Goal: Task Accomplishment & Management: Manage account settings

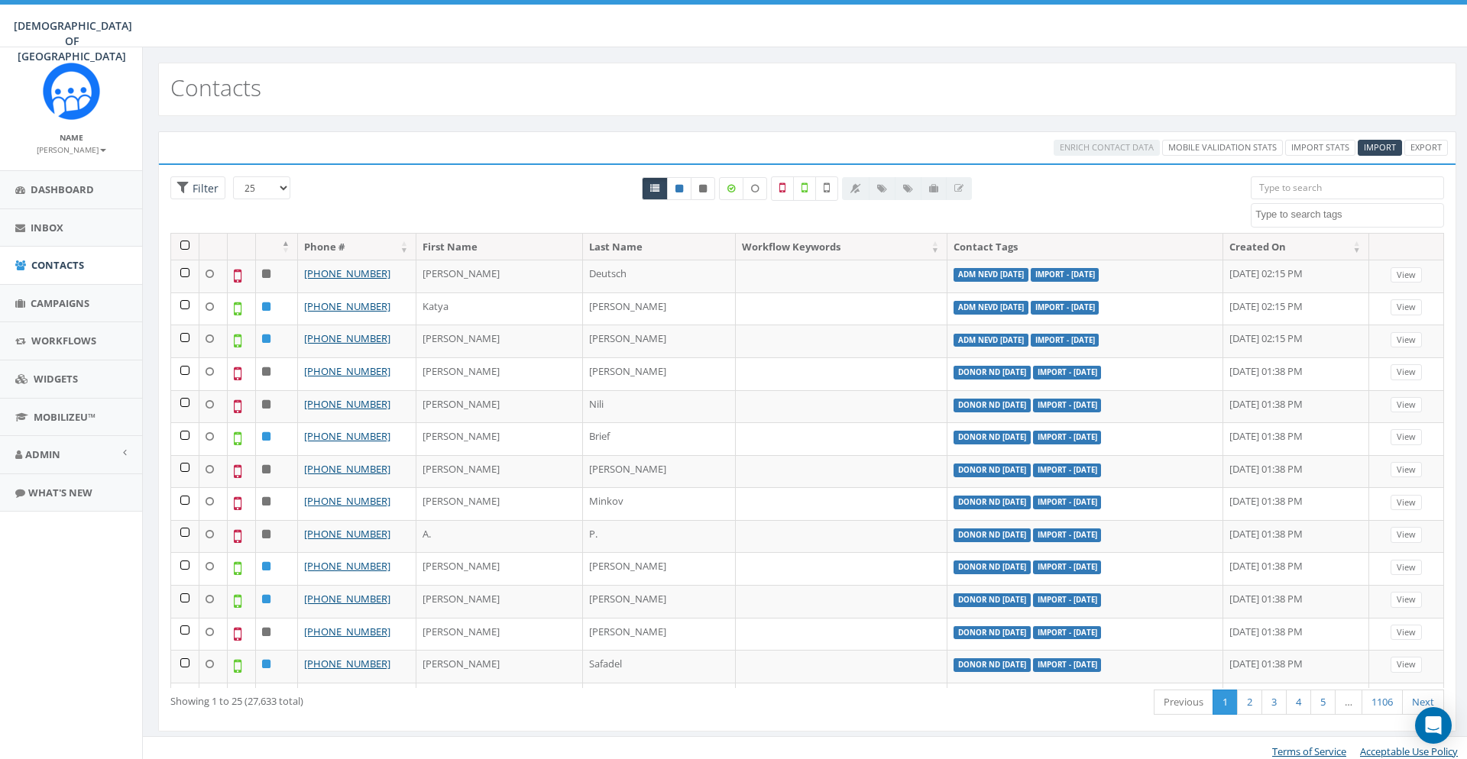
select select
click at [279, 213] on div "25 50 100 Filter 155 ADM Pledge July 23 WhatsApp 2025 ADM adm bounced ADM nevd …" at bounding box center [807, 204] width 1296 height 57
click at [1082, 183] on div at bounding box center [807, 204] width 864 height 57
click at [1179, 188] on div at bounding box center [807, 204] width 864 height 57
click at [1280, 220] on textarea "Search" at bounding box center [1349, 215] width 188 height 14
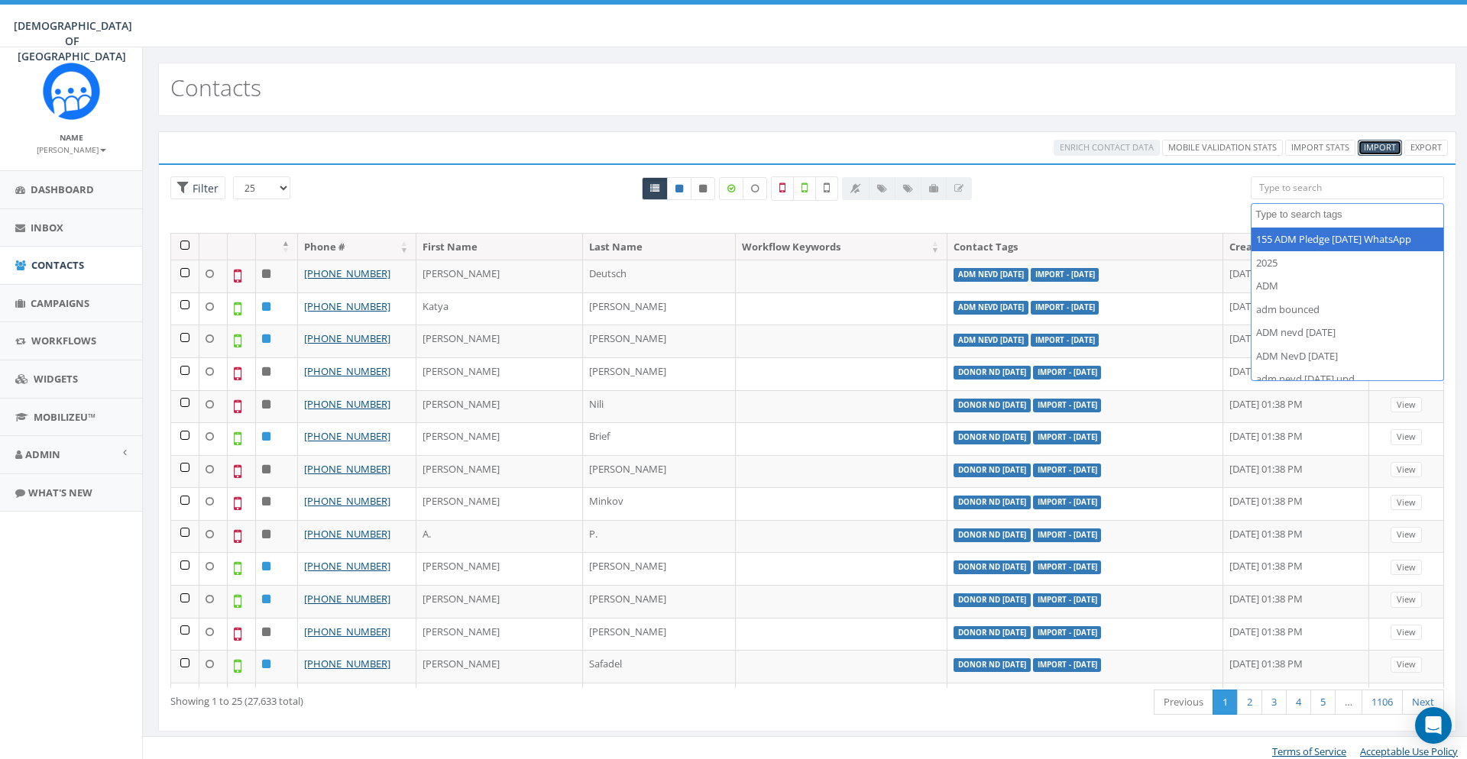
click at [1374, 145] on span "Import" at bounding box center [1380, 146] width 32 height 11
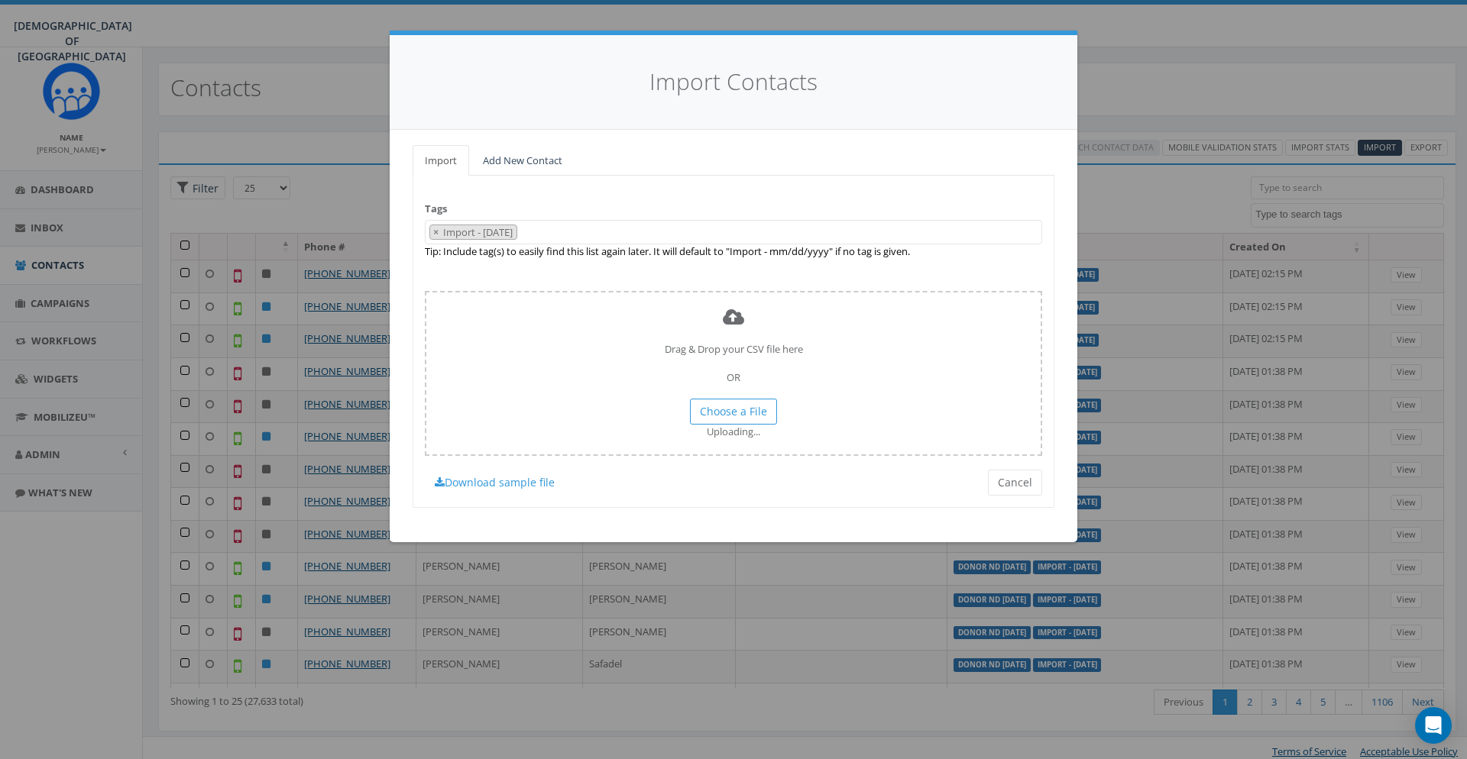
click at [974, 162] on ul "Import Add New Contact" at bounding box center [734, 160] width 642 height 31
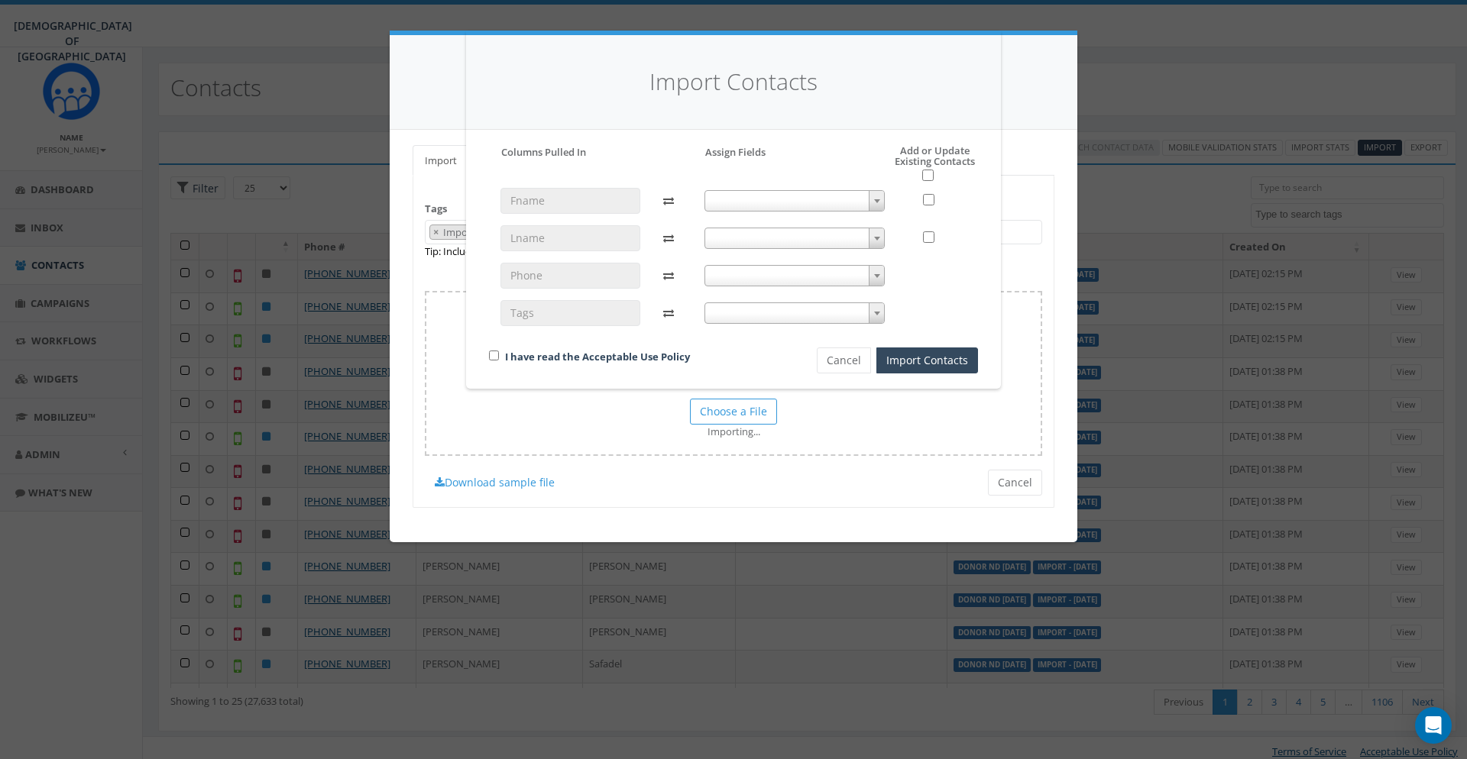
click at [810, 192] on span at bounding box center [794, 200] width 181 height 21
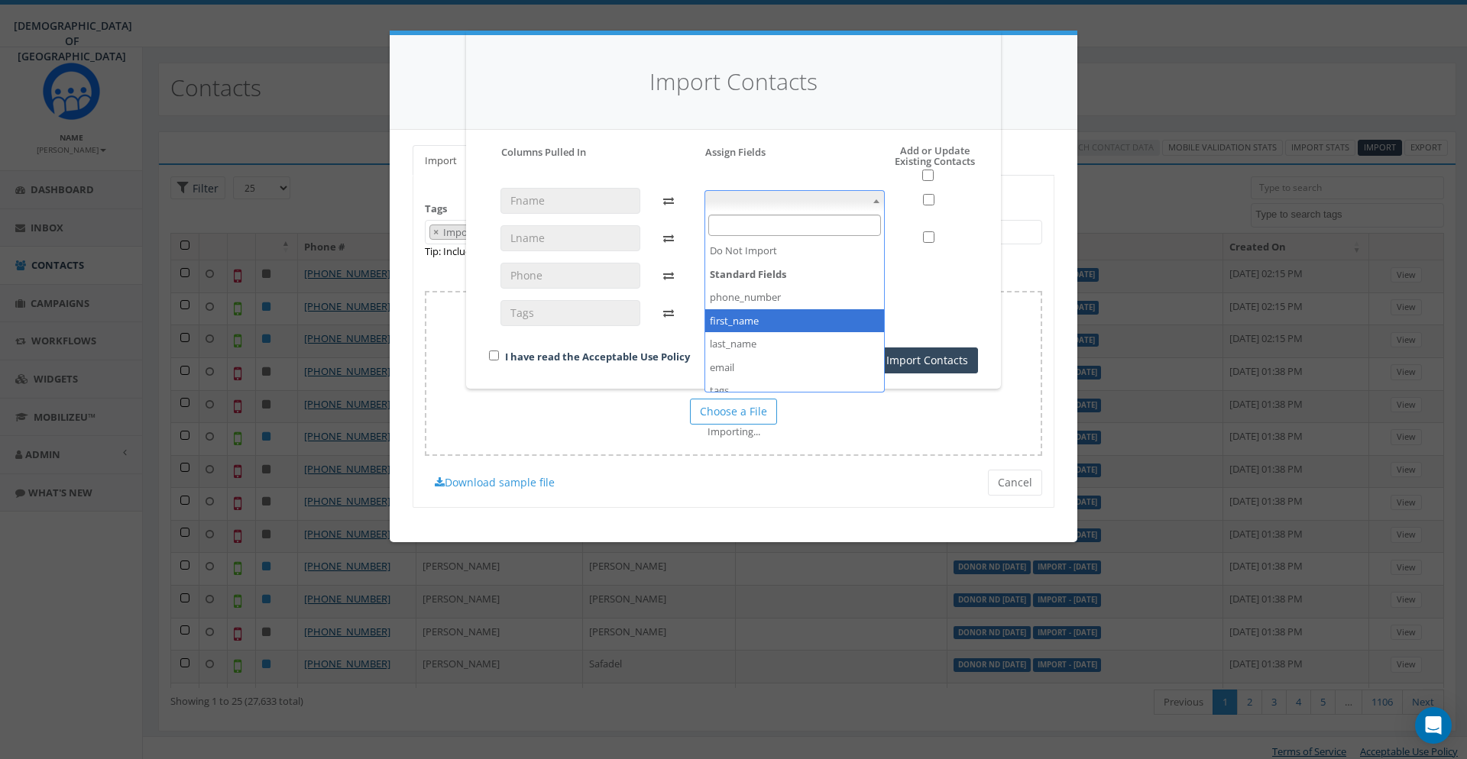
select select "first_name"
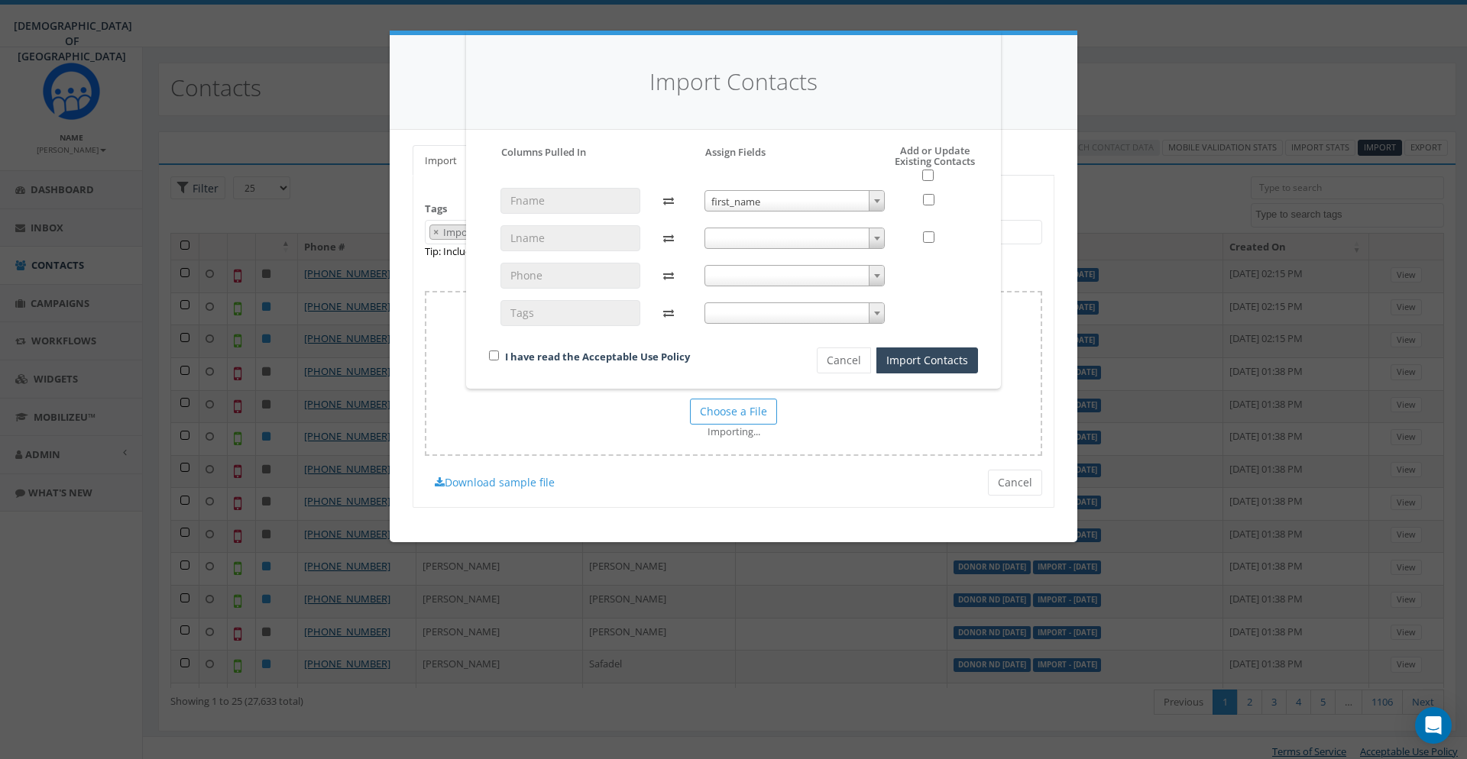
click at [762, 239] on span at bounding box center [794, 238] width 181 height 21
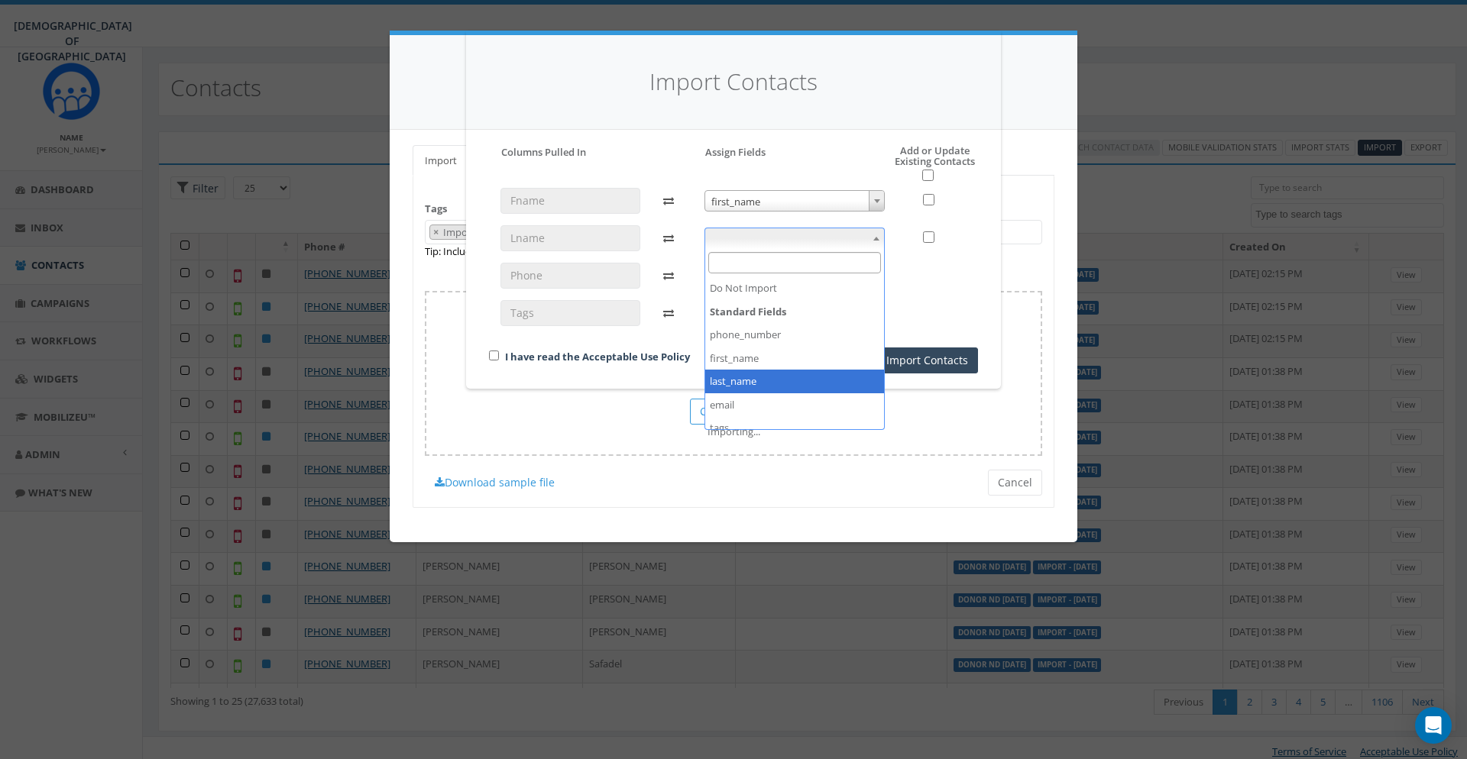
select select "last_name"
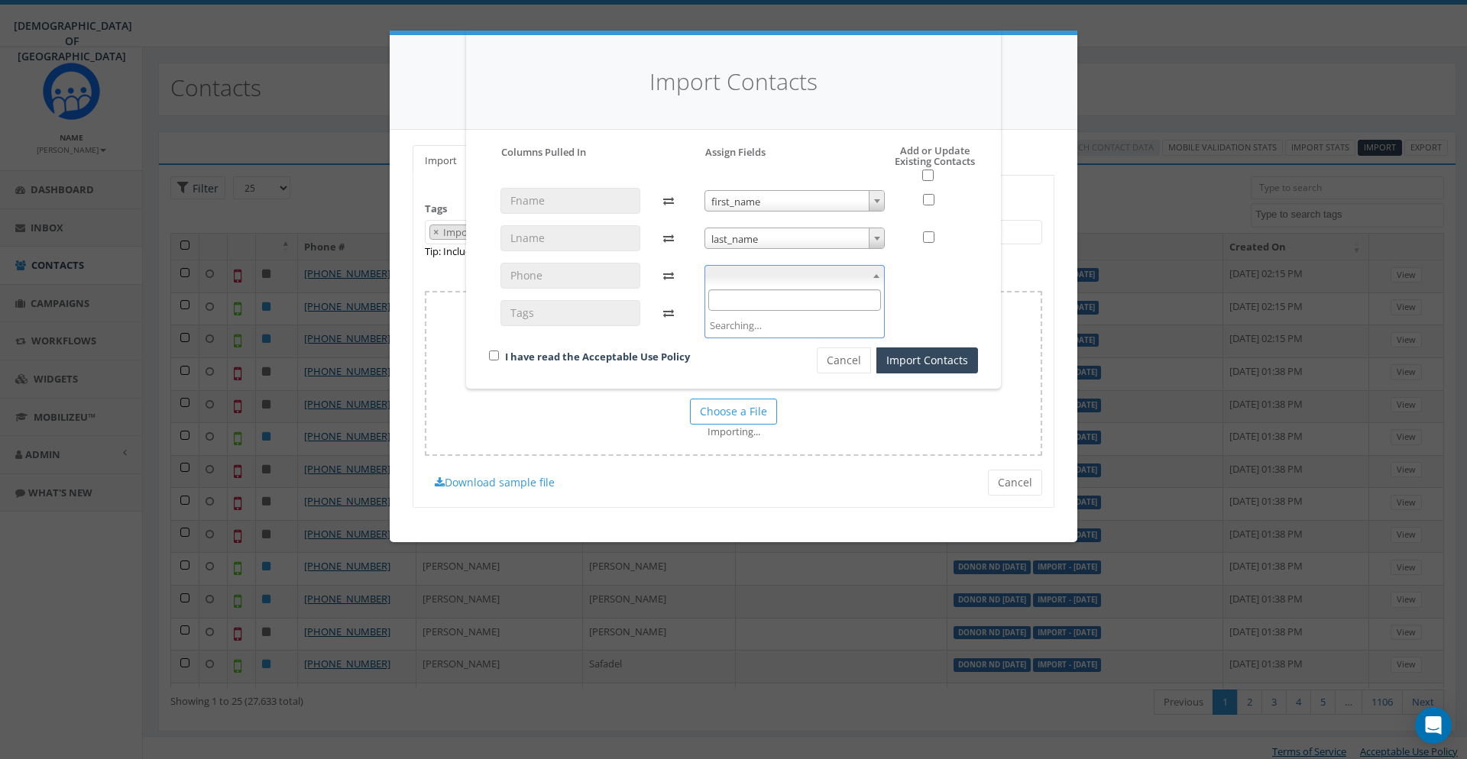
click at [752, 278] on span at bounding box center [794, 275] width 181 height 21
select select "phone_number"
click at [769, 320] on span at bounding box center [794, 313] width 181 height 21
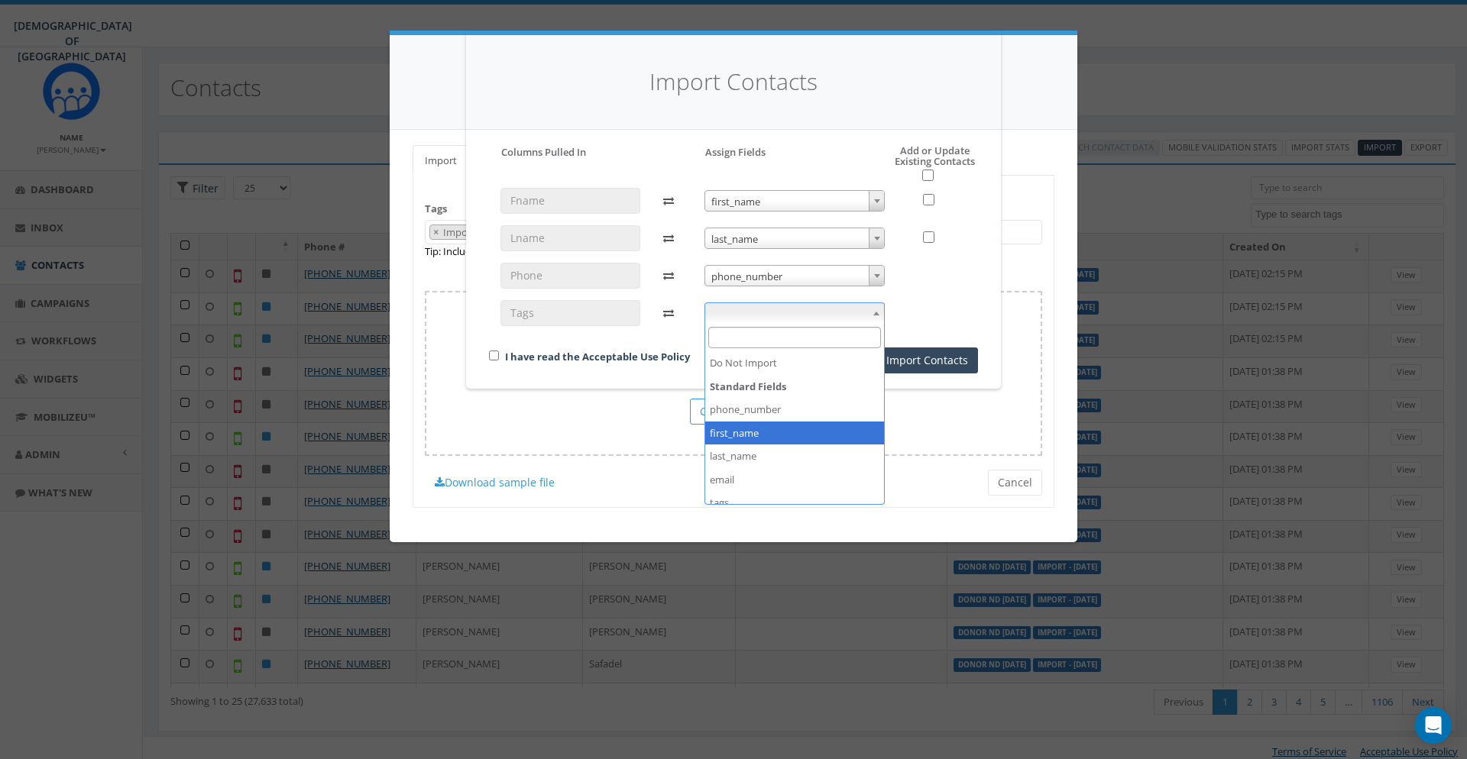
scroll to position [83, 0]
select select "tags"
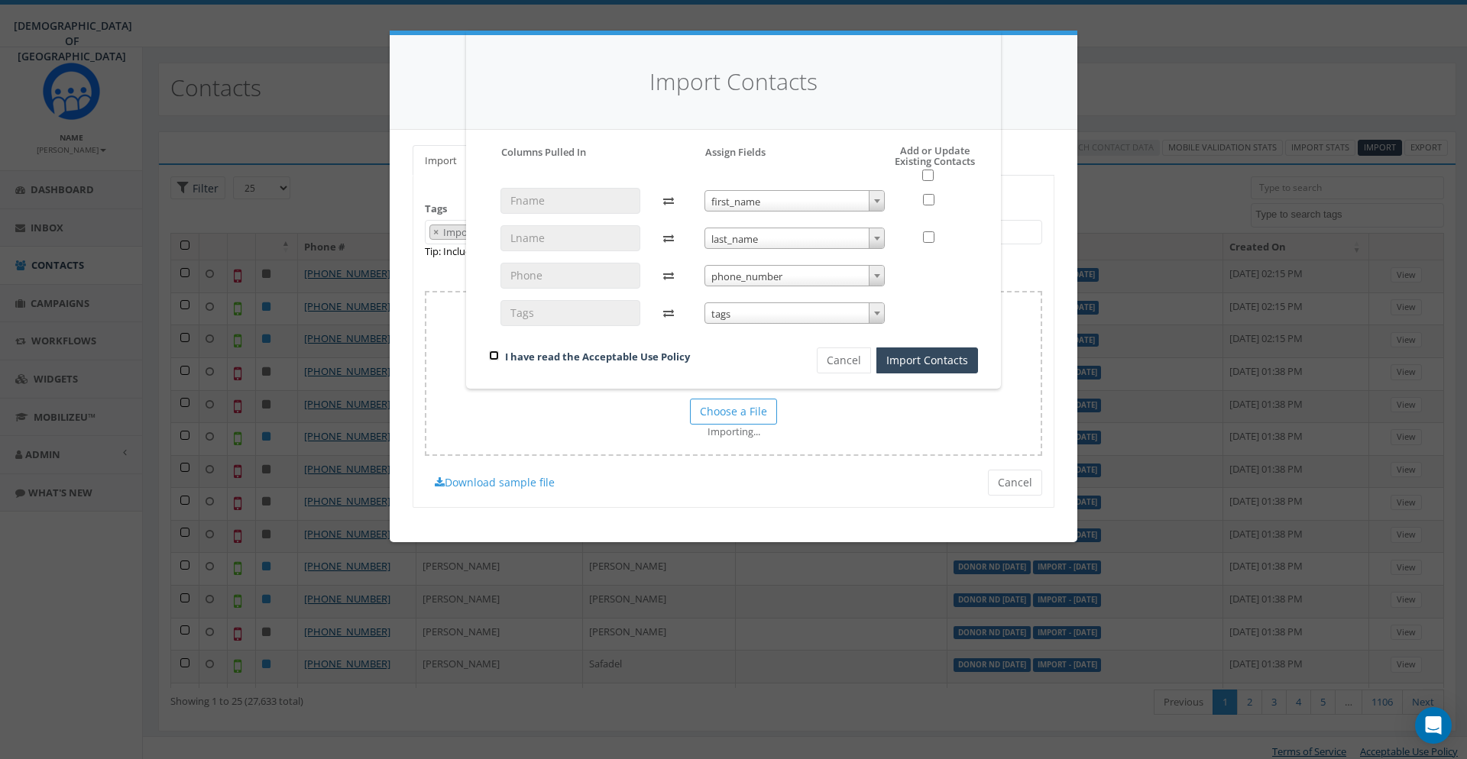
click at [490, 356] on input "checkbox" at bounding box center [494, 356] width 10 height 10
checkbox input "true"
click at [923, 176] on input "checkbox" at bounding box center [927, 175] width 11 height 11
checkbox input "true"
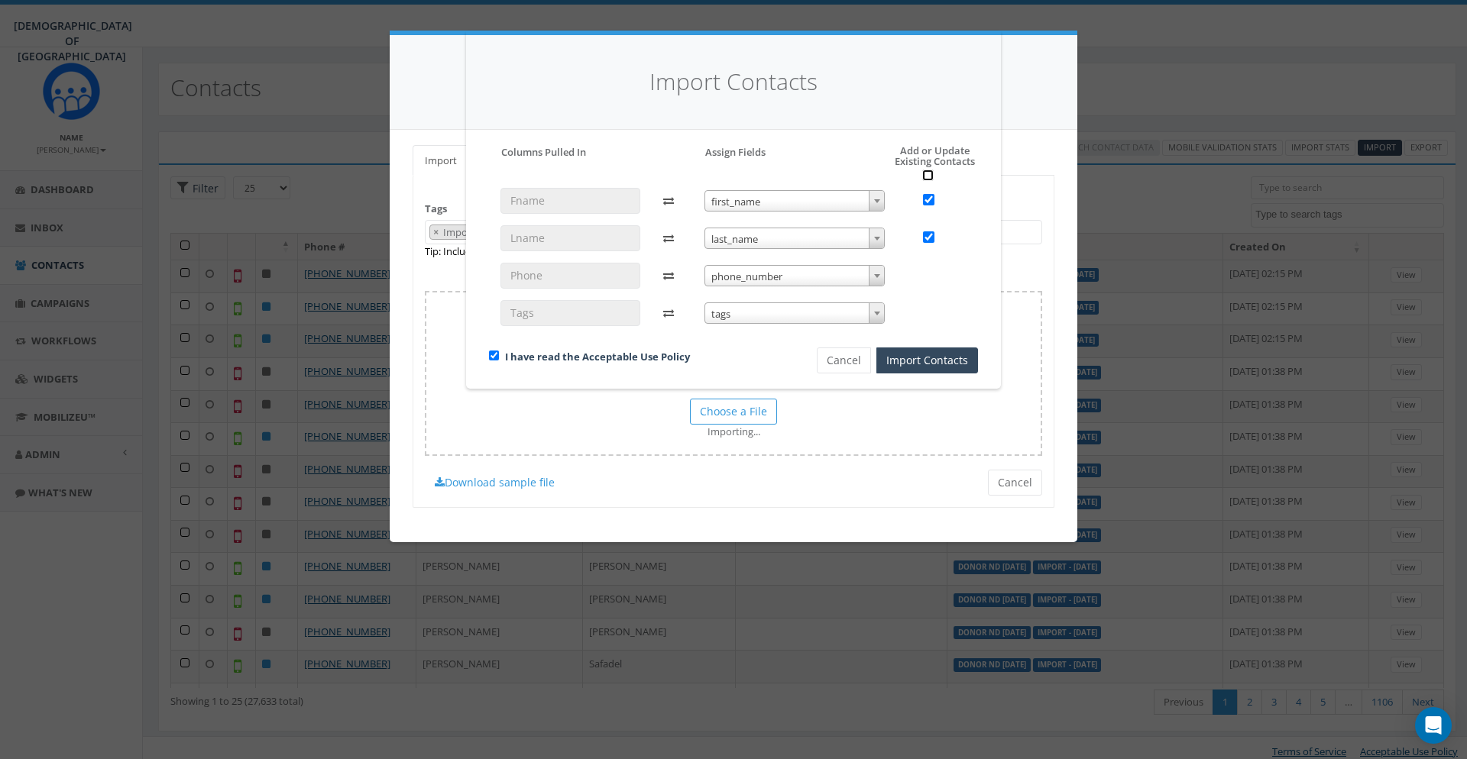
checkbox input "true"
click at [920, 359] on button "Import Contacts" at bounding box center [927, 361] width 102 height 26
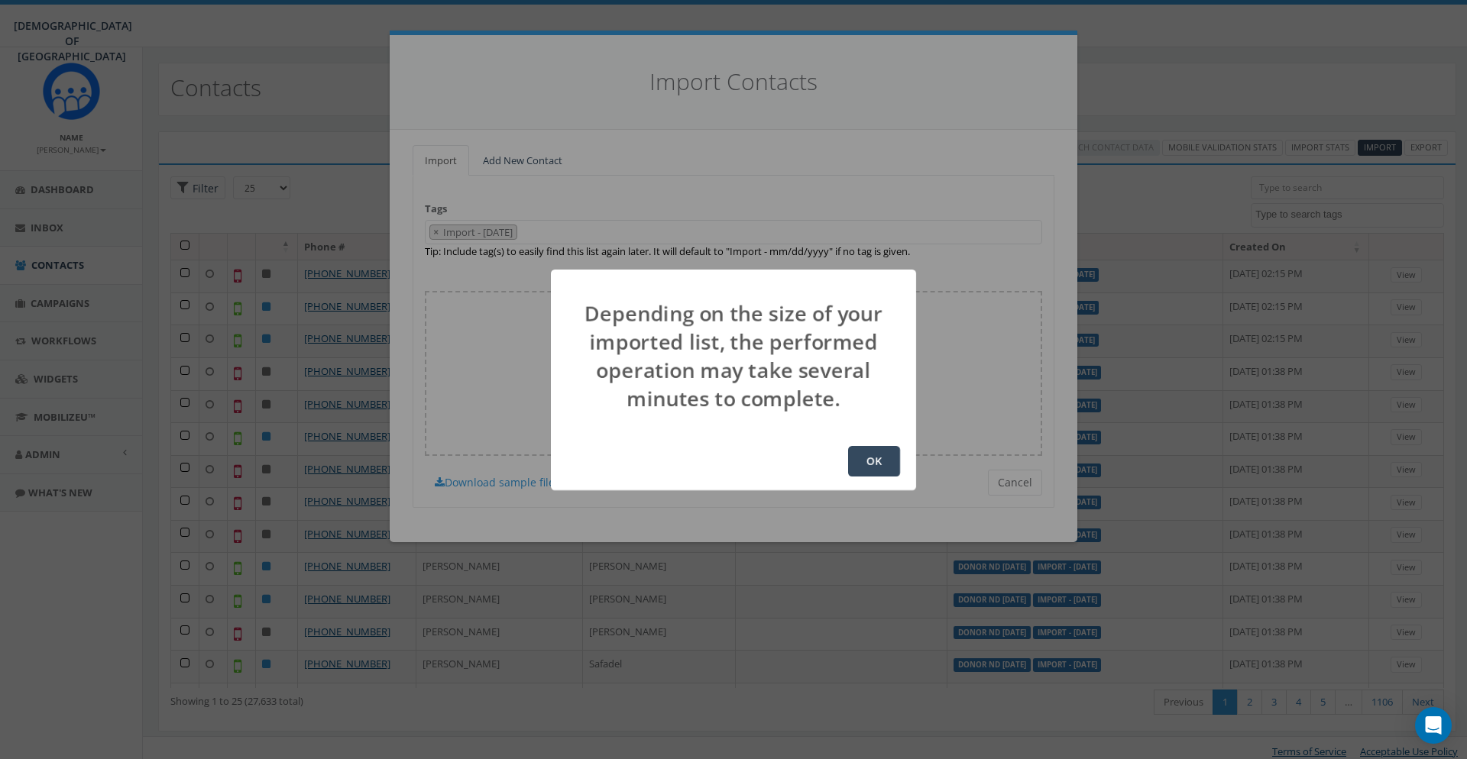
click at [875, 445] on div "OK" at bounding box center [733, 461] width 365 height 58
click at [872, 456] on button "OK" at bounding box center [874, 461] width 52 height 31
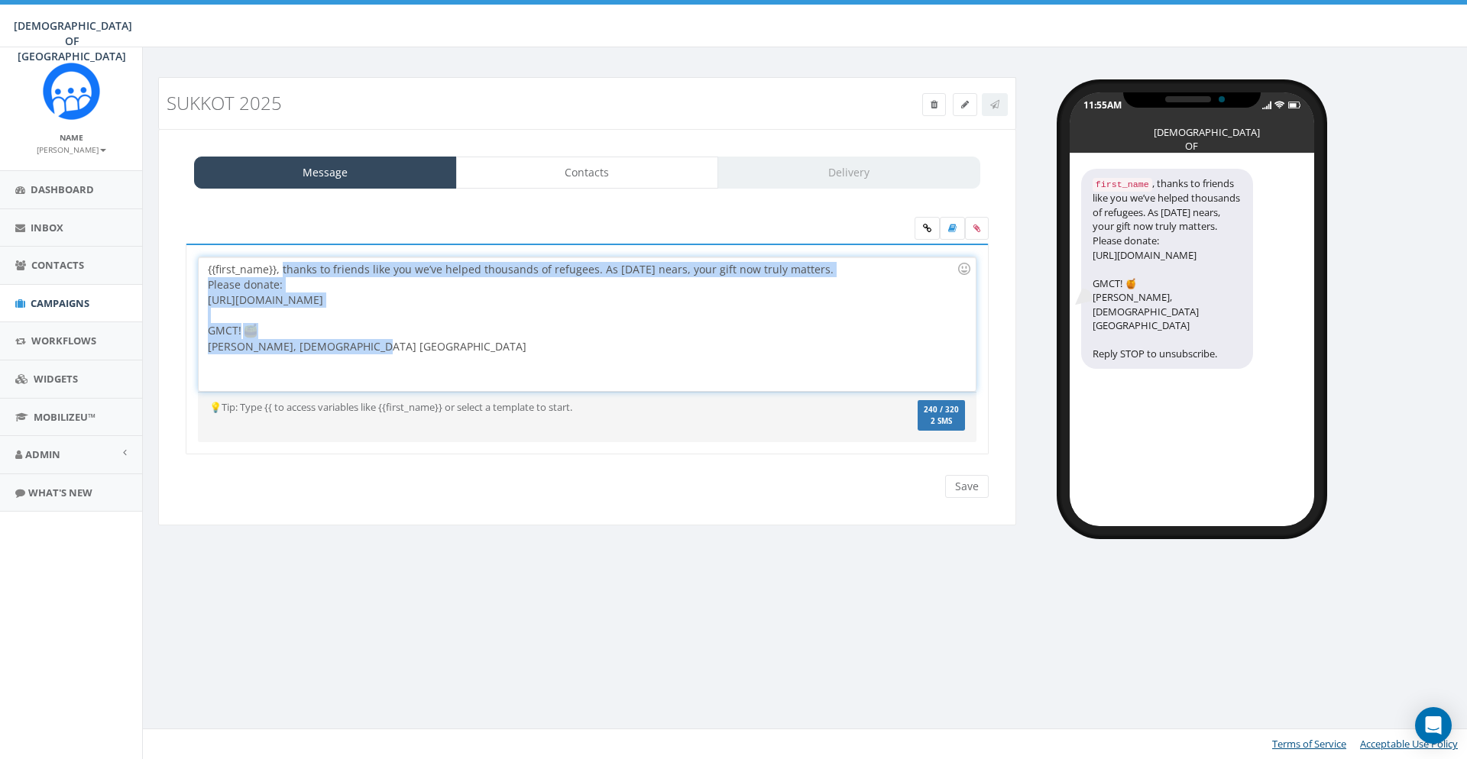
drag, startPoint x: 403, startPoint y: 346, endPoint x: 282, endPoint y: 267, distance: 144.5
click at [282, 267] on div "{{first_name}}, thanks to friends like you we’ve helped thousands of refugees. …" at bounding box center [587, 324] width 776 height 134
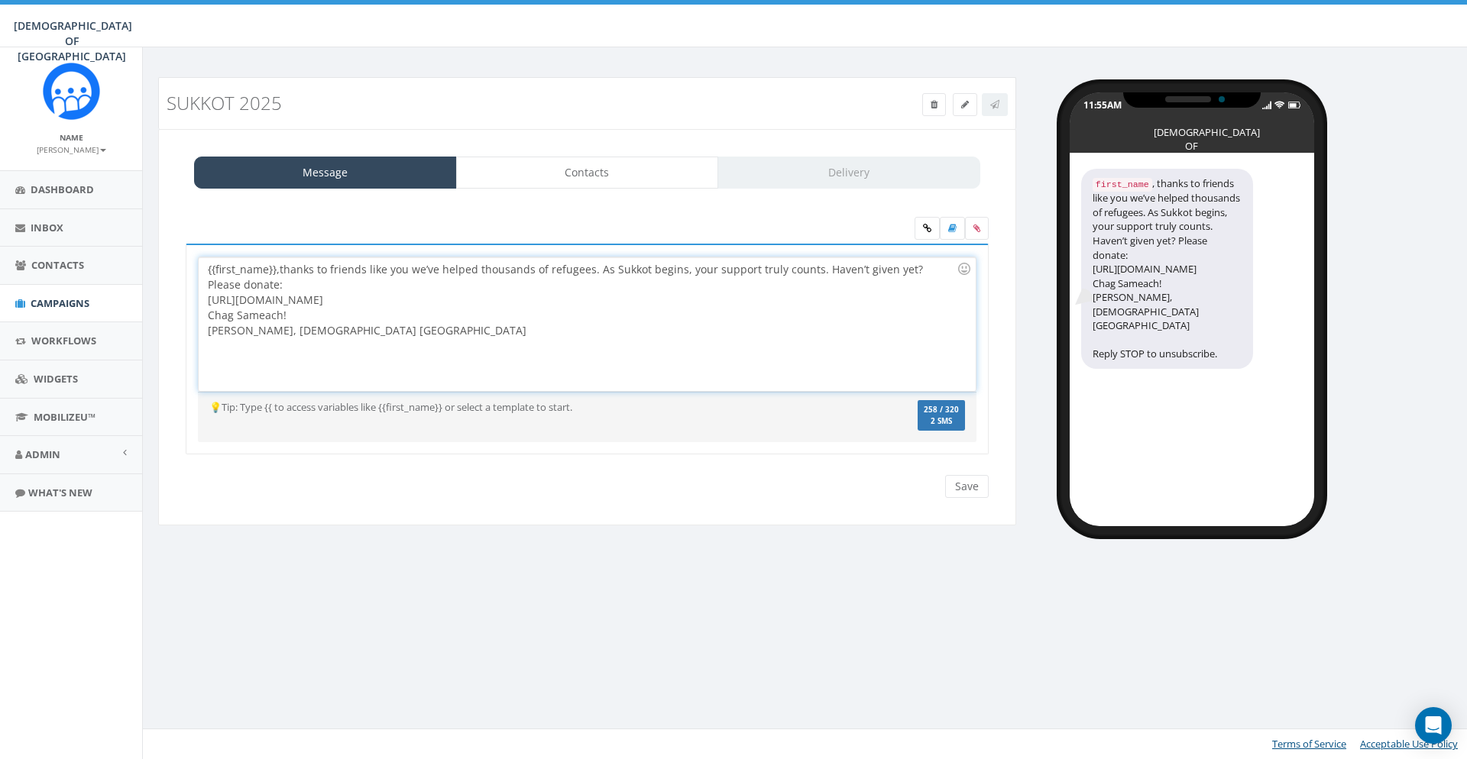
click at [393, 296] on div "{{first_name}}, thanks to friends like you we’ve helped thousands of refugees. …" at bounding box center [587, 324] width 776 height 134
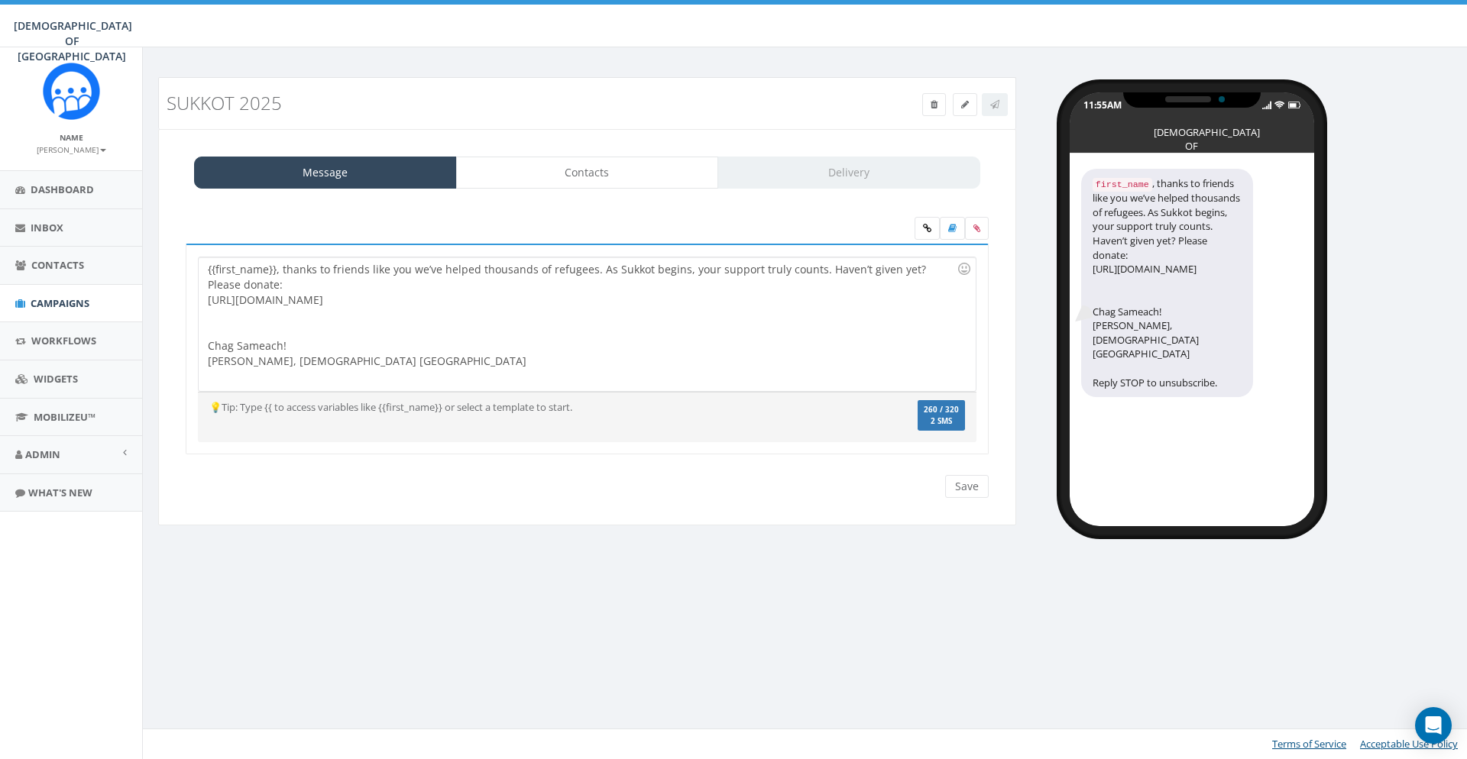
click at [180, 593] on div "Sukkot 2025 Test Message Status: Message Contacts Delivery {{first_name}}, than…" at bounding box center [806, 403] width 1329 height 712
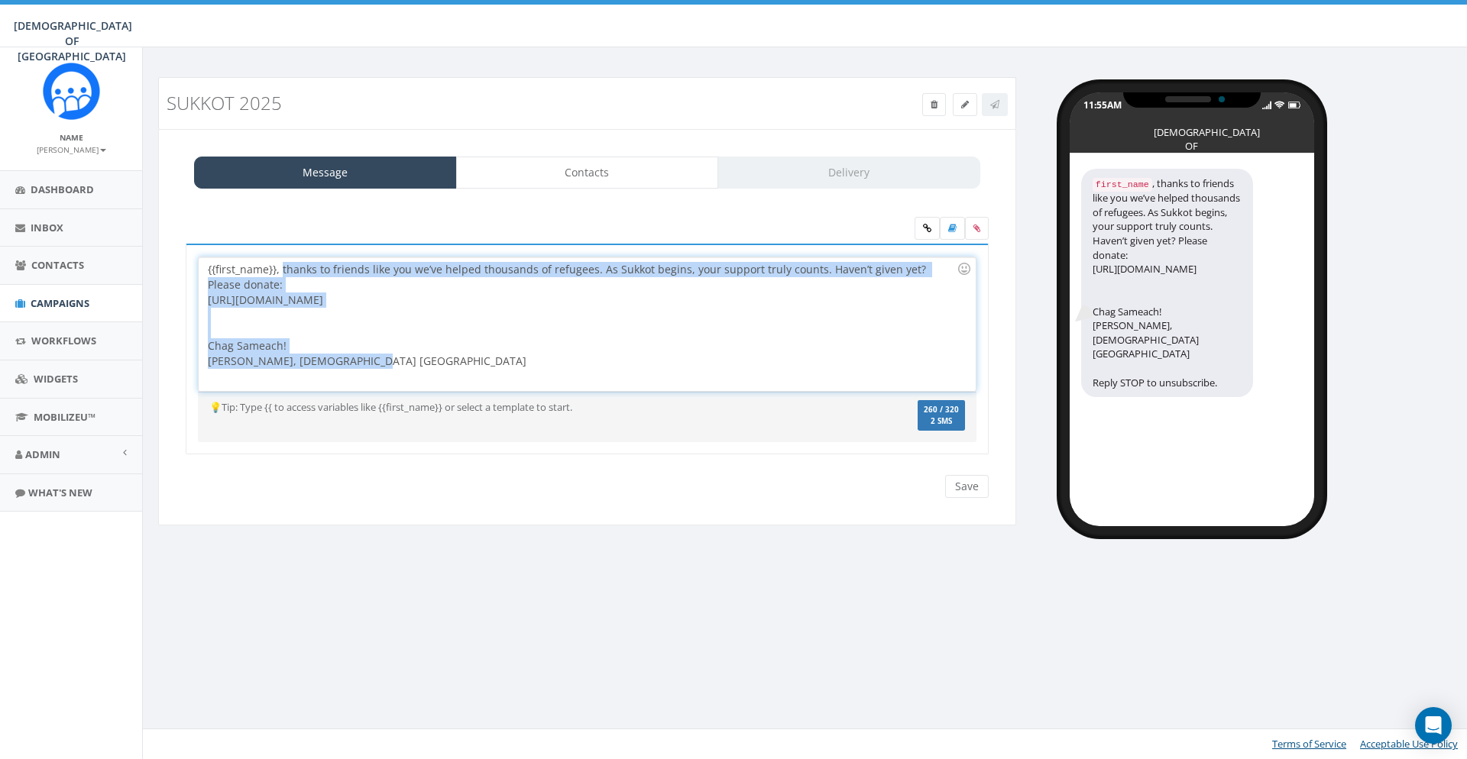
drag, startPoint x: 374, startPoint y: 351, endPoint x: 282, endPoint y: 260, distance: 129.6
click at [282, 260] on div "{{first_name}}, thanks to friends like you we’ve helped thousands of refugees. …" at bounding box center [587, 324] width 776 height 134
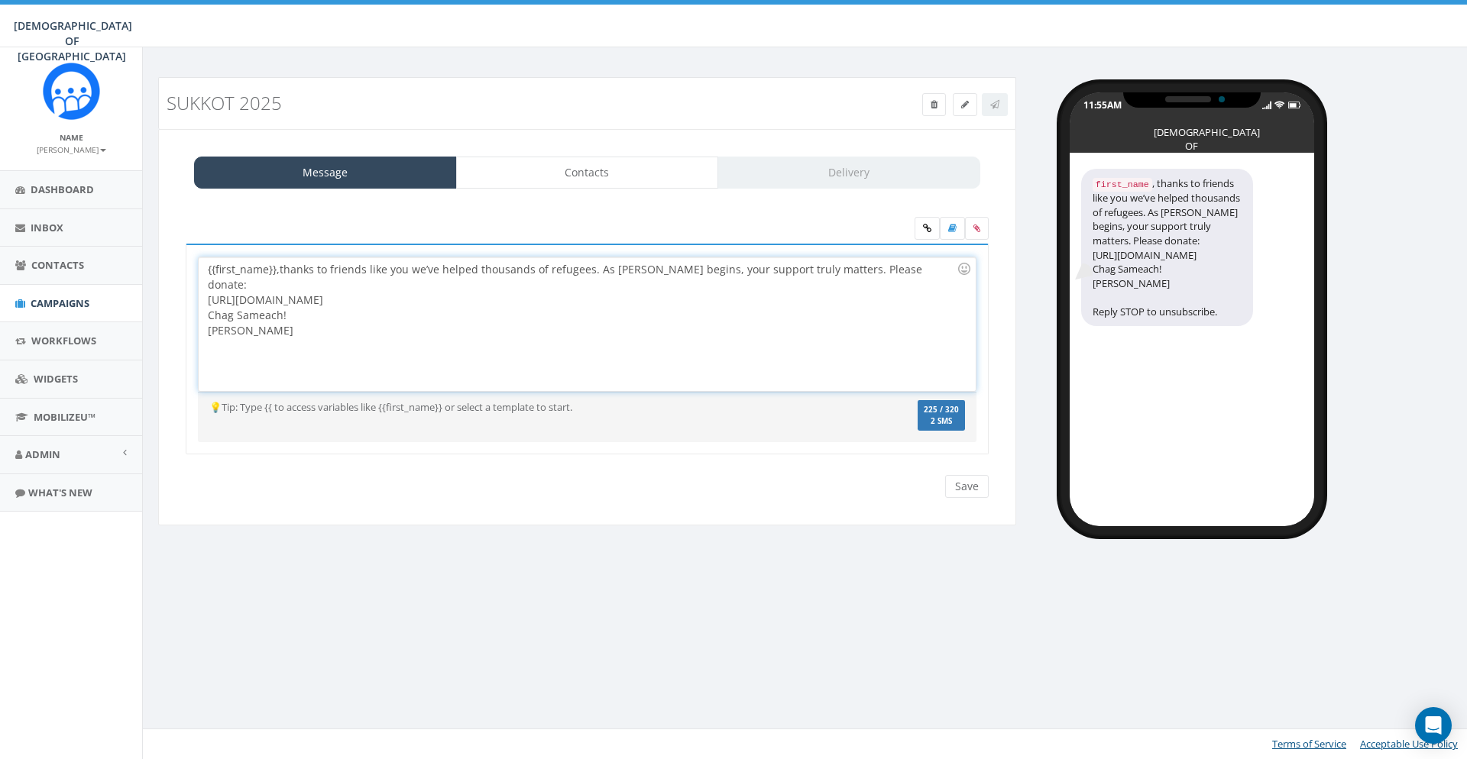
click at [356, 286] on div "{{first_name}}, thanks to friends like you we’ve helped thousands of refugees. …" at bounding box center [587, 324] width 776 height 134
click at [909, 271] on div "{{first_name}}, thanks to friends like you we’ve helped thousands of refugees. …" at bounding box center [587, 324] width 776 height 134
click at [972, 493] on input "Save" at bounding box center [967, 486] width 44 height 23
click at [287, 539] on div "Sukkot 2025 Test Message Status: Message Contacts Delivery {{first_name}}, than…" at bounding box center [587, 311] width 881 height 468
click at [270, 457] on div "{{first_name}}, thanks to friends like you we’ve helped thousands of refugees. …" at bounding box center [587, 359] width 826 height 231
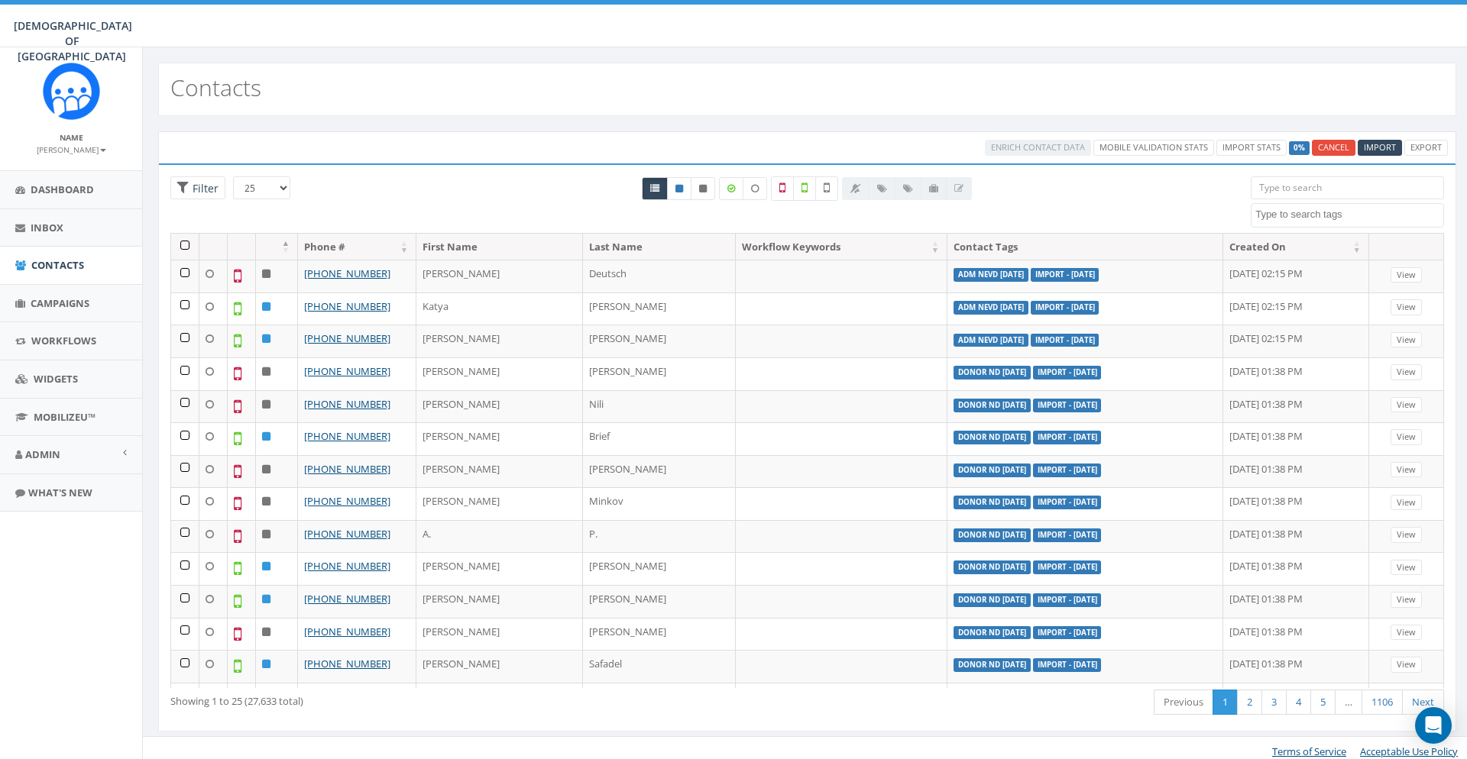
select select
click at [105, 642] on aside "Name [PERSON_NAME] Profile Sign Out Dashboard Inbox Contacts Campaigns Workflow…" at bounding box center [71, 403] width 142 height 712
click at [72, 656] on aside "Name [PERSON_NAME] Profile Sign Out Dashboard Inbox Contacts Campaigns Workflow…" at bounding box center [71, 403] width 142 height 712
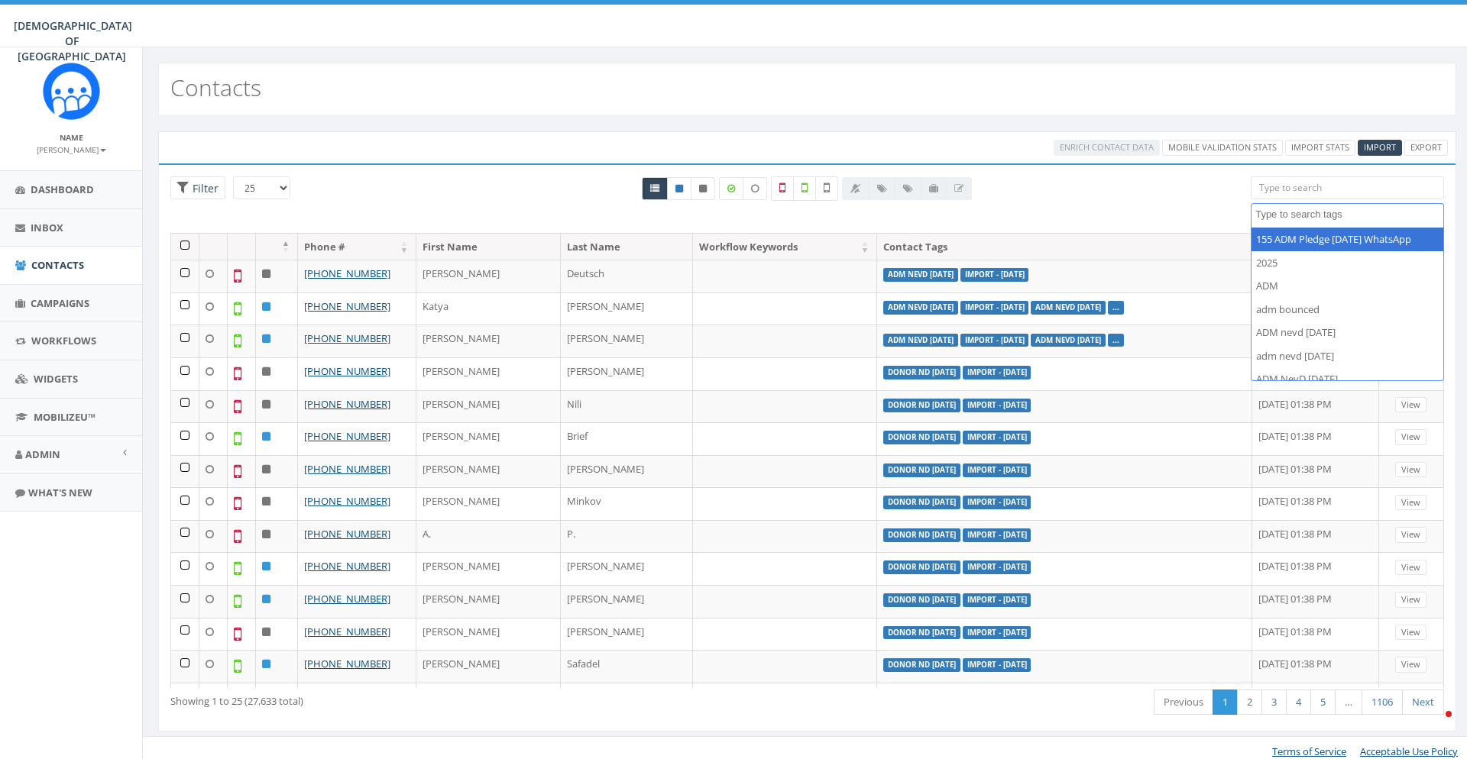
select select
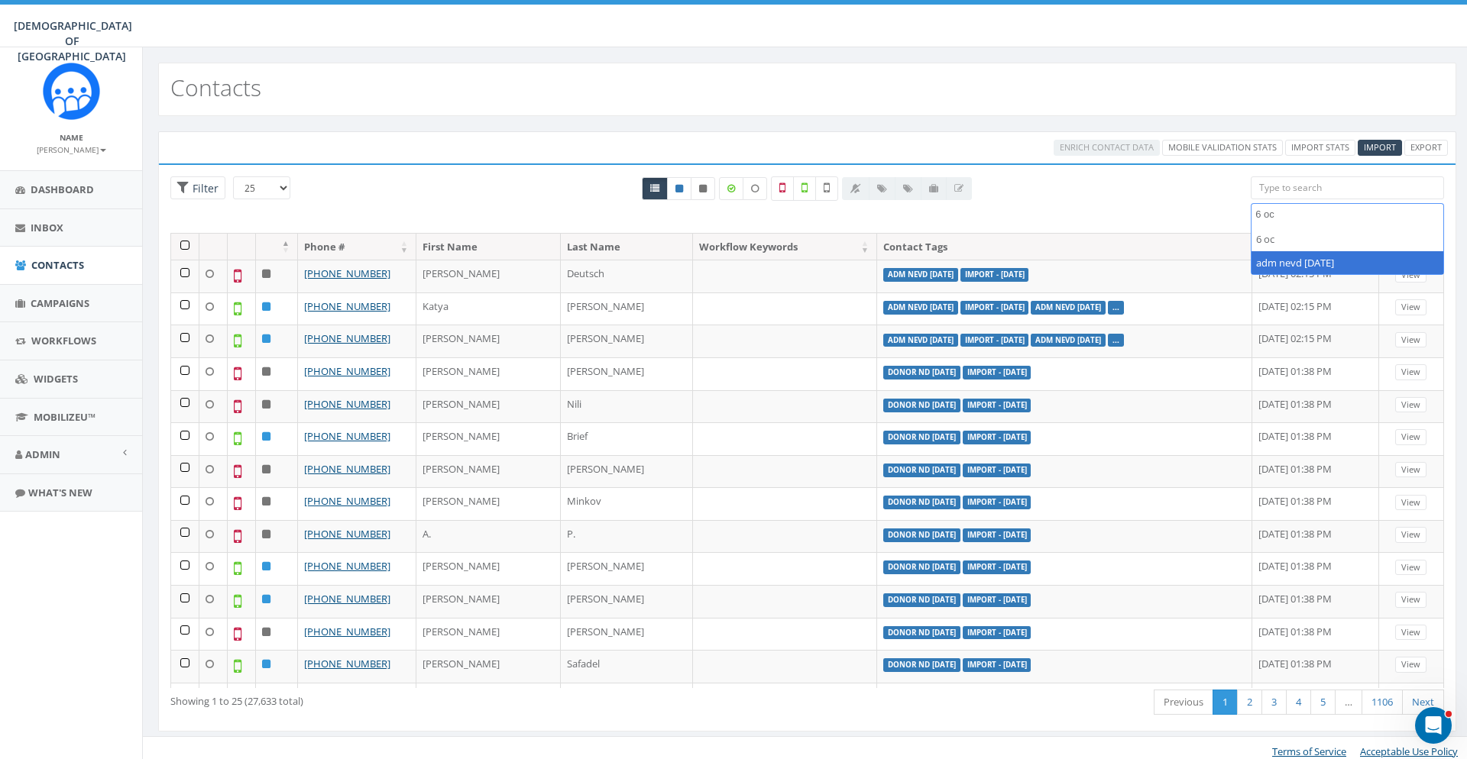
type textarea "6 oc"
select select "adm nevd 6 oct"
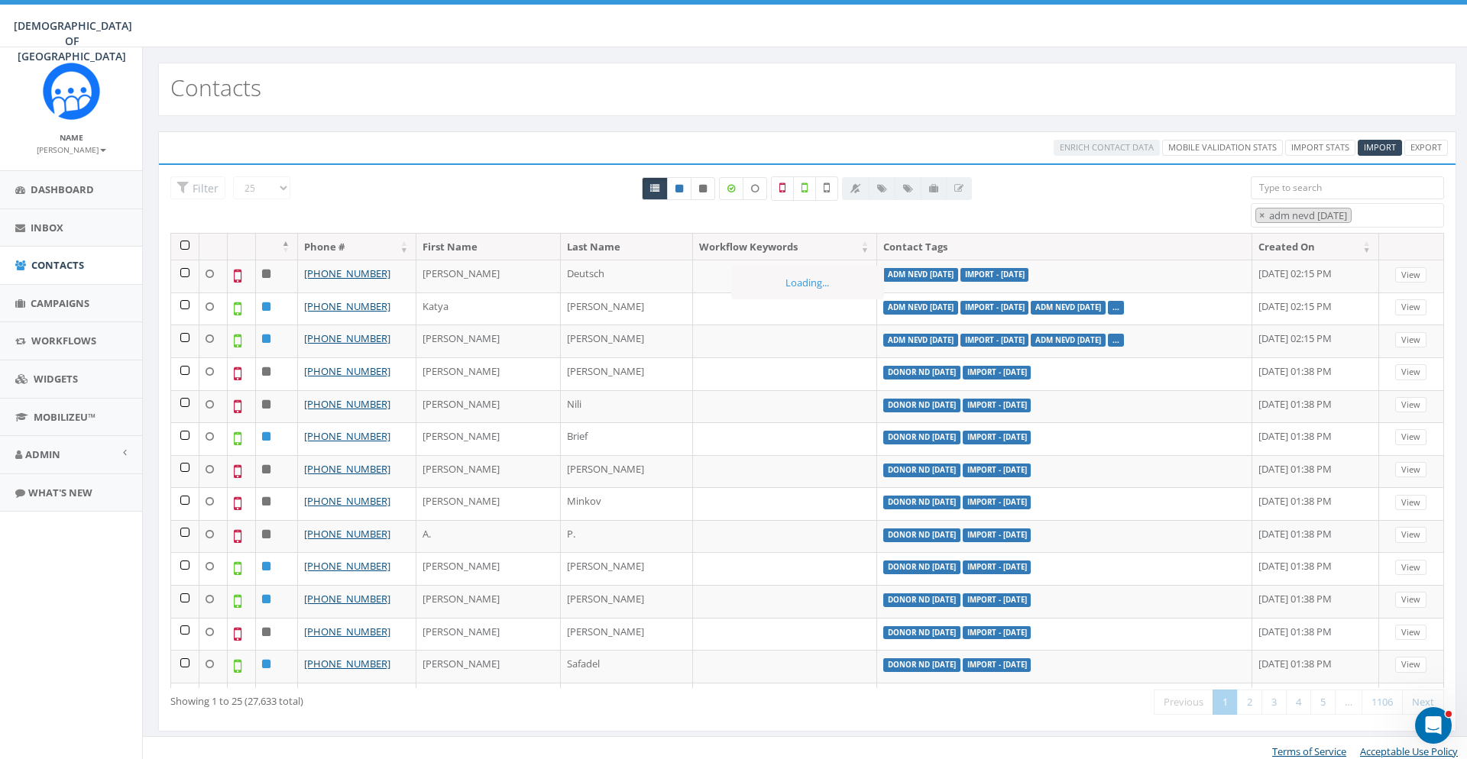
scroll to position [80, 0]
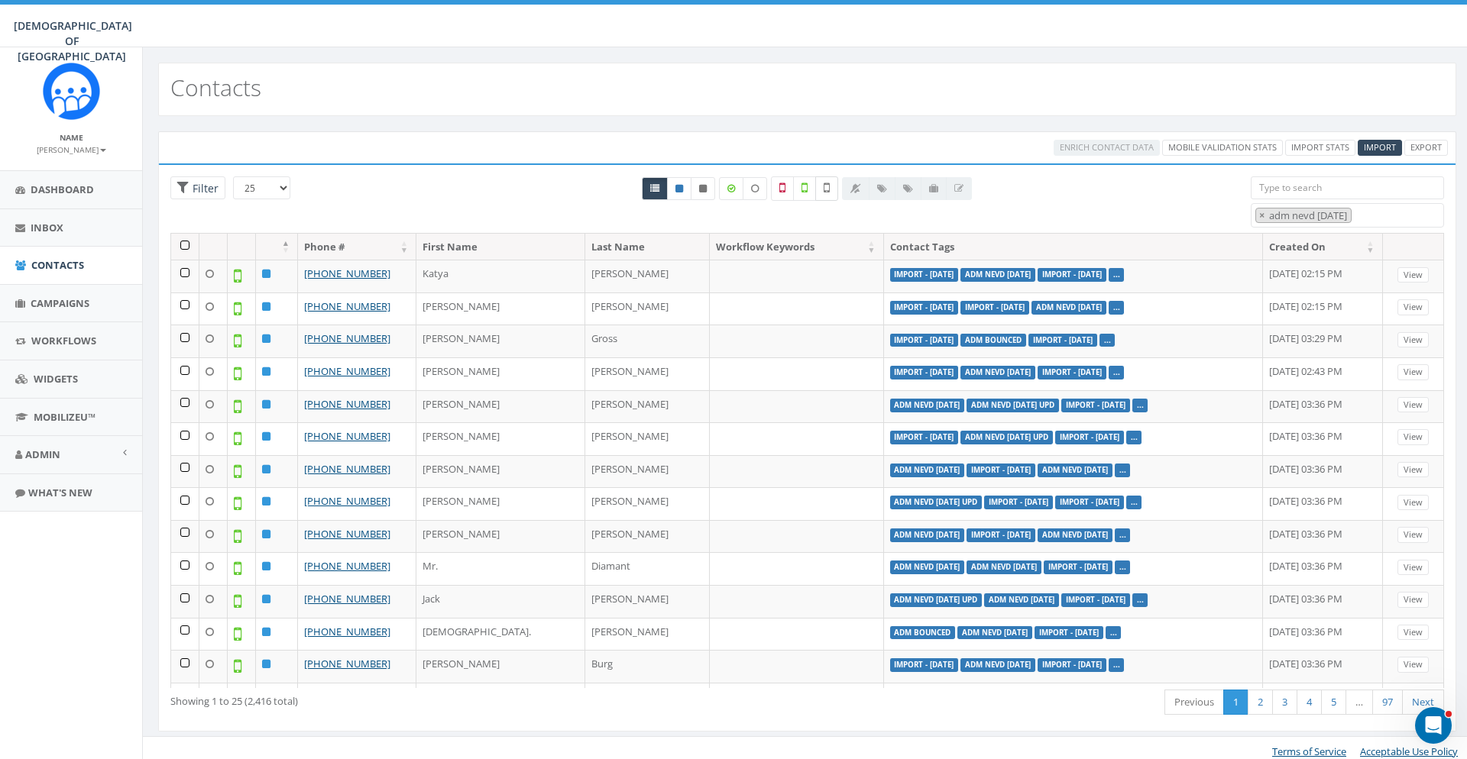
click at [829, 189] on icon at bounding box center [827, 188] width 6 height 14
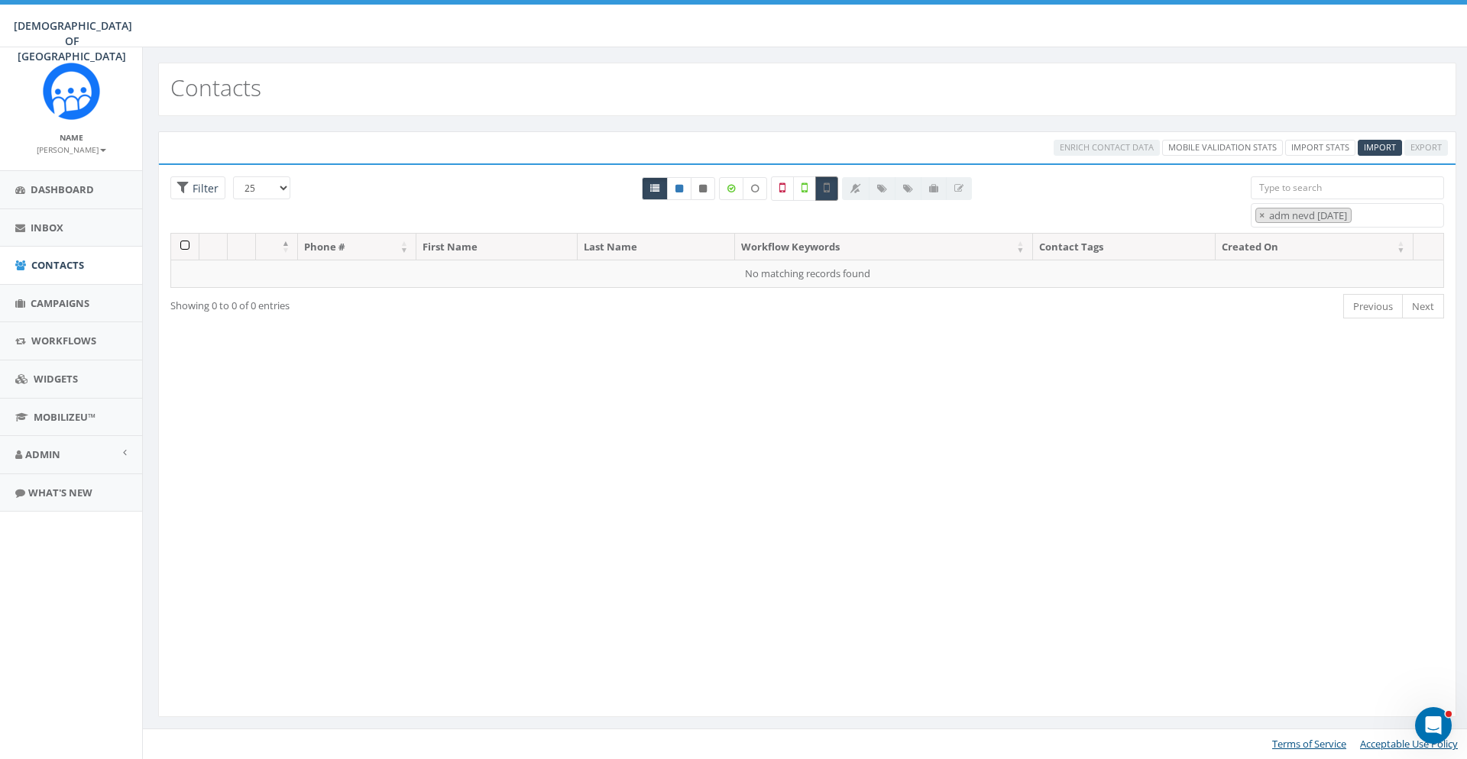
click at [825, 196] on label at bounding box center [826, 188] width 23 height 24
checkbox input "false"
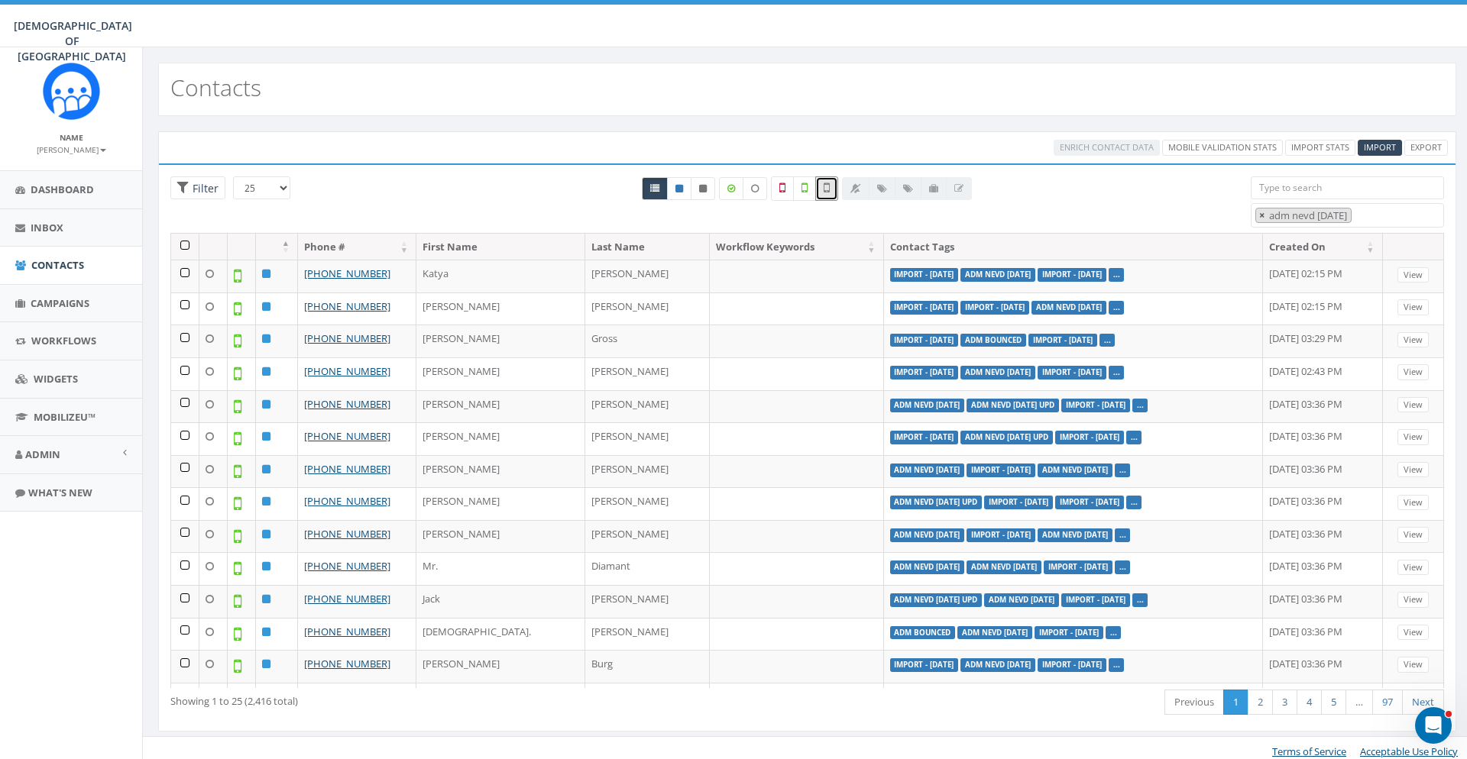
click at [1258, 214] on button "×" at bounding box center [1261, 216] width 11 height 15
select select
click at [1144, 220] on div "All 0 contact(s) on current page All 2416 contact(s) filtered" at bounding box center [807, 204] width 864 height 57
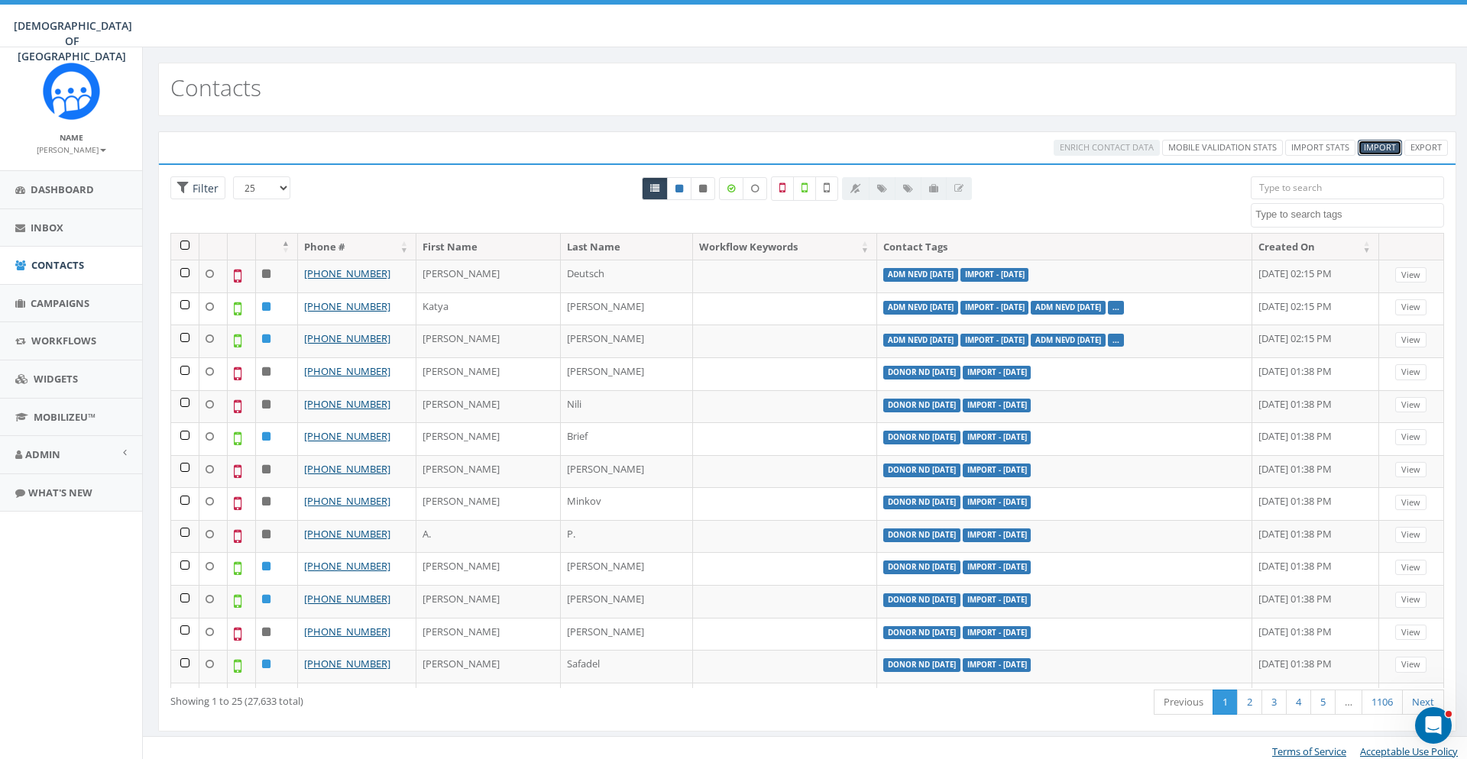
click at [1380, 146] on span "Import" at bounding box center [1380, 146] width 32 height 11
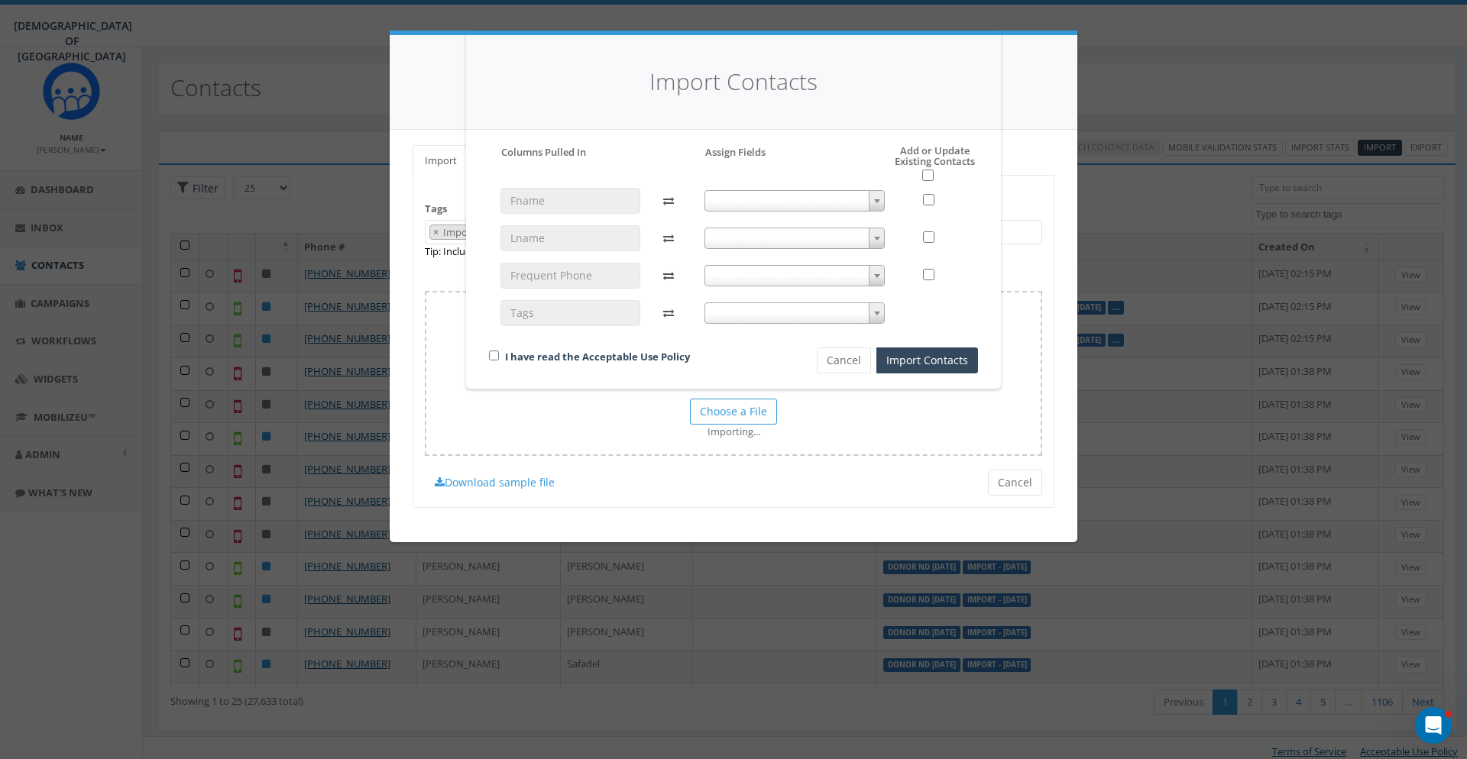
click at [987, 222] on div "I have read the Acceptable Use Policy Cancel Import Contacts" at bounding box center [733, 287] width 512 height 171
click at [709, 207] on span at bounding box center [794, 200] width 181 height 21
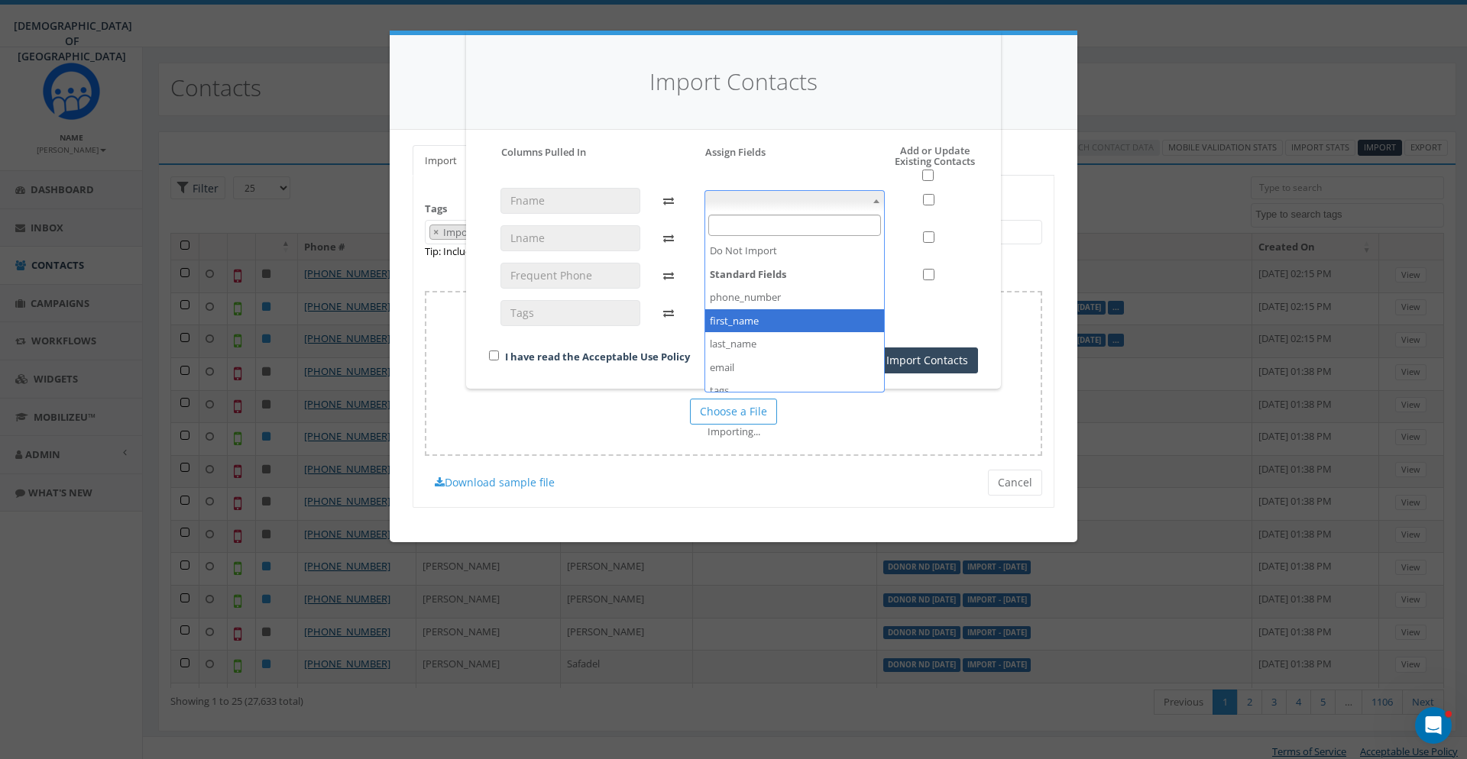
select select "first_name"
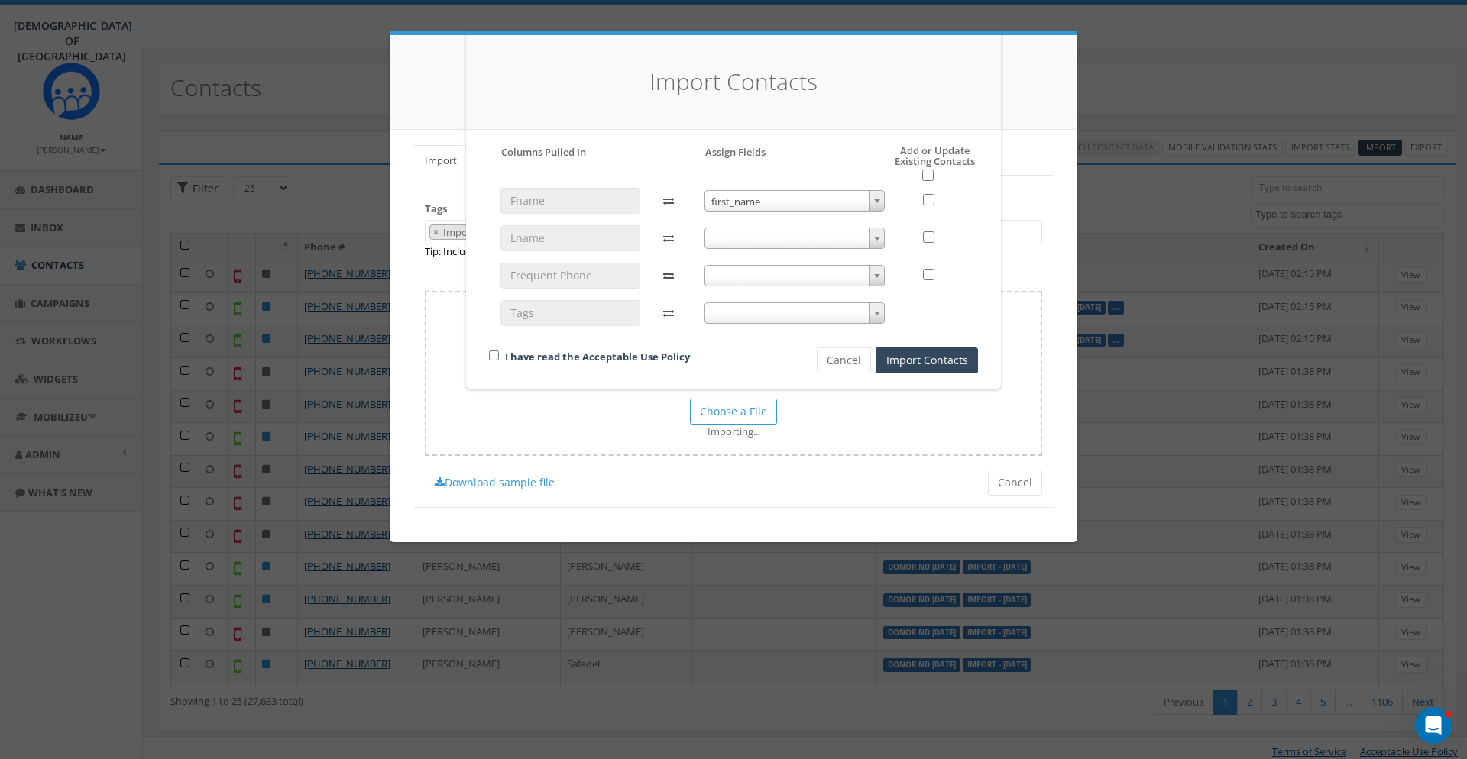
click at [769, 235] on span at bounding box center [794, 238] width 181 height 21
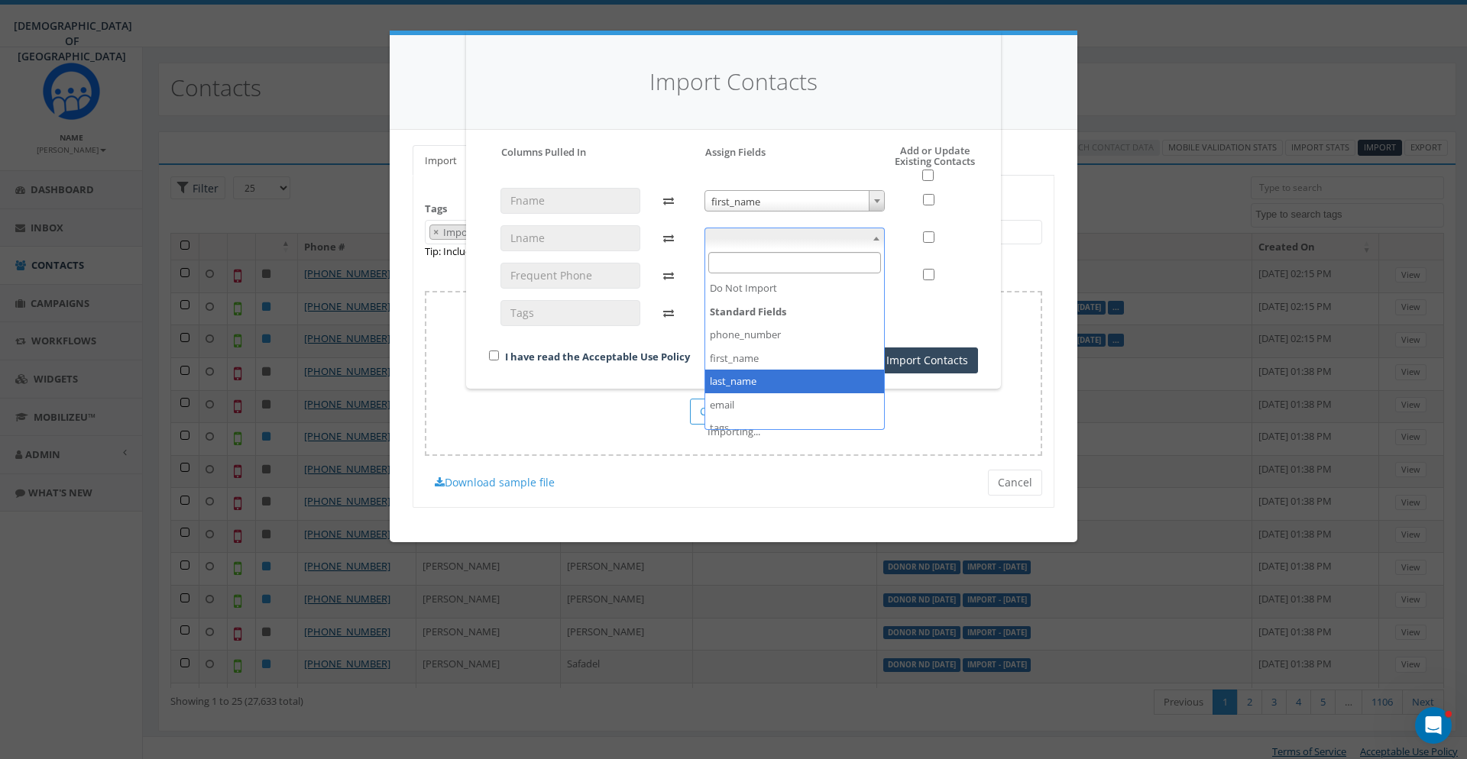
select select "last_name"
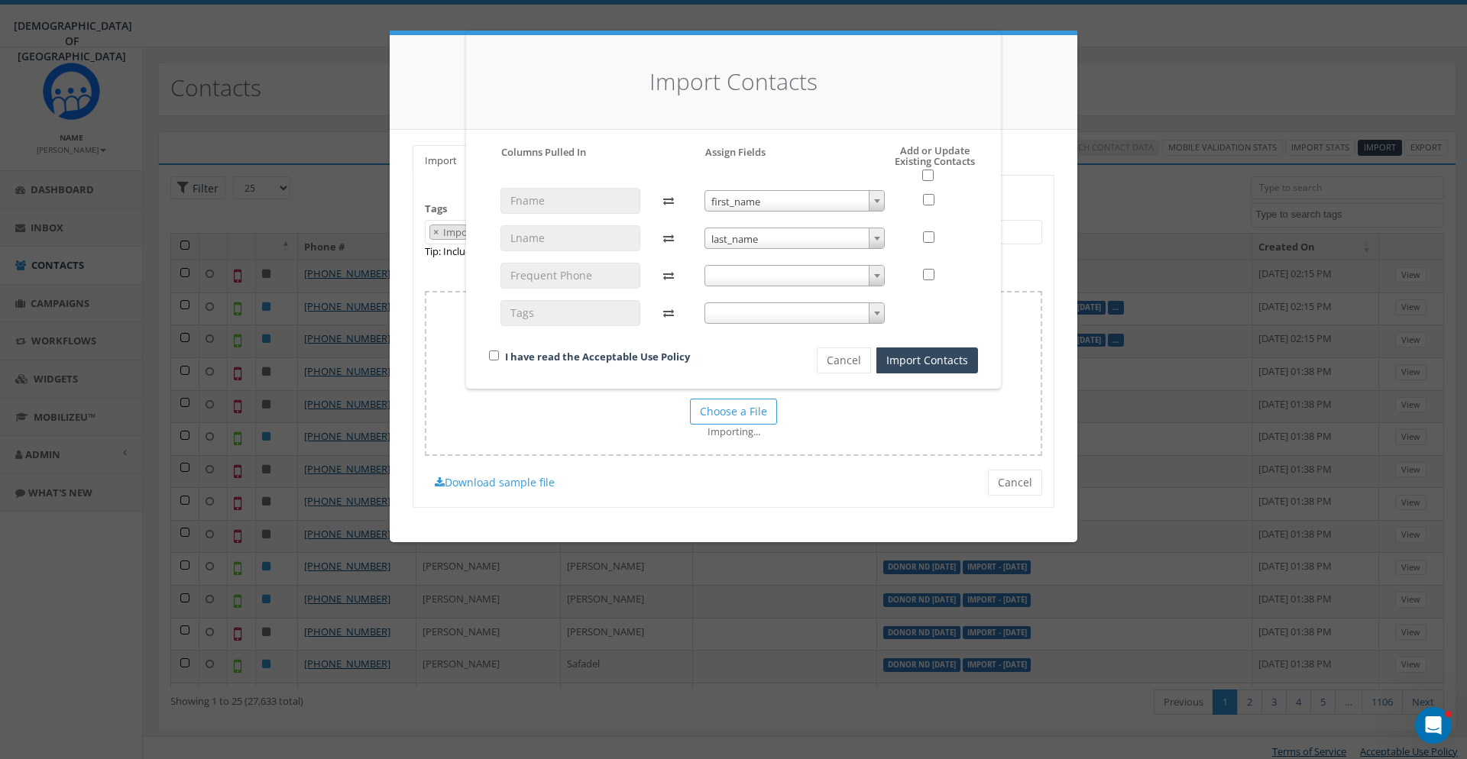
click at [740, 280] on span at bounding box center [794, 275] width 181 height 21
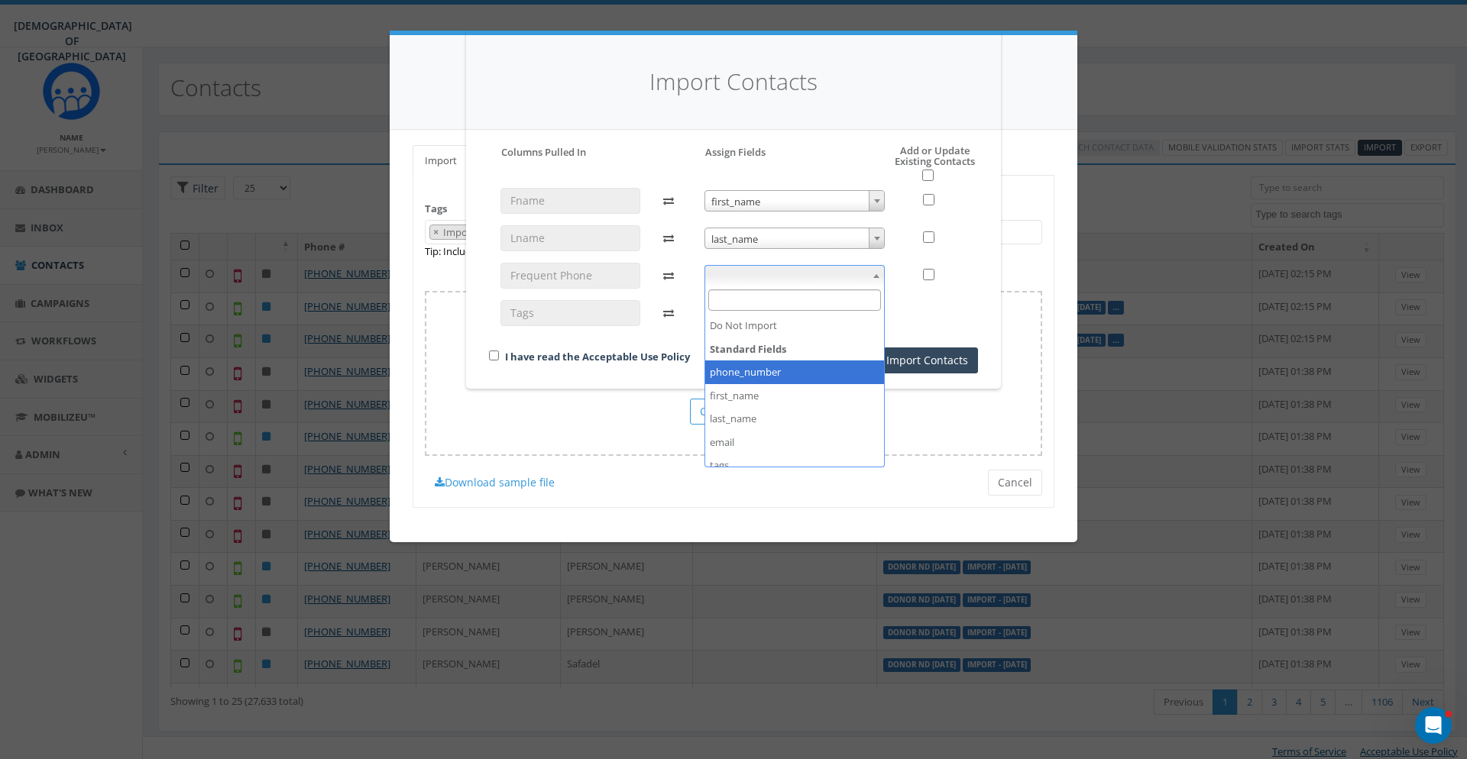
select select "phone_number"
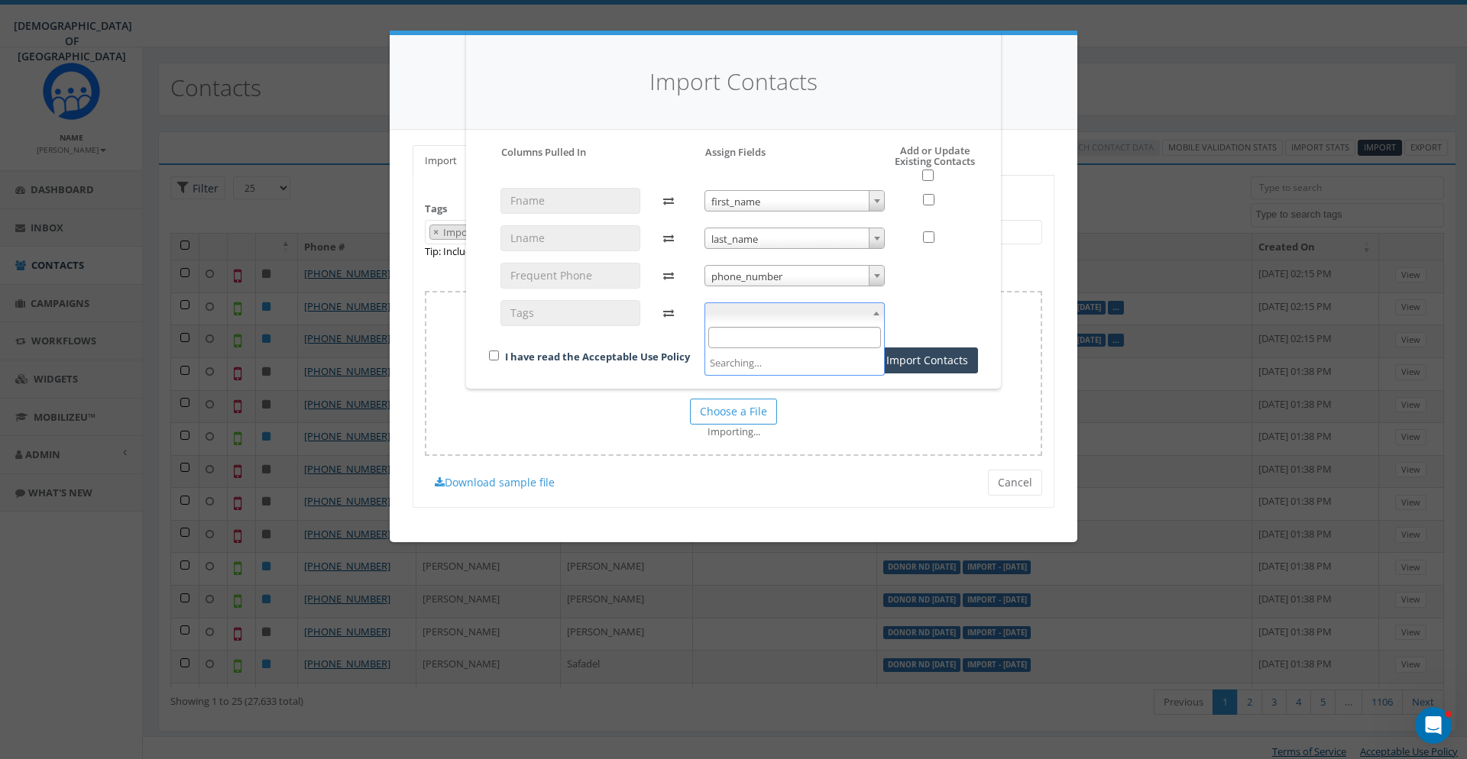
click at [773, 311] on span at bounding box center [794, 313] width 181 height 21
select select "tags"
click at [488, 358] on div "I have read the Acceptable Use Policy" at bounding box center [626, 358] width 299 height 21
click at [494, 358] on input "checkbox" at bounding box center [494, 356] width 10 height 10
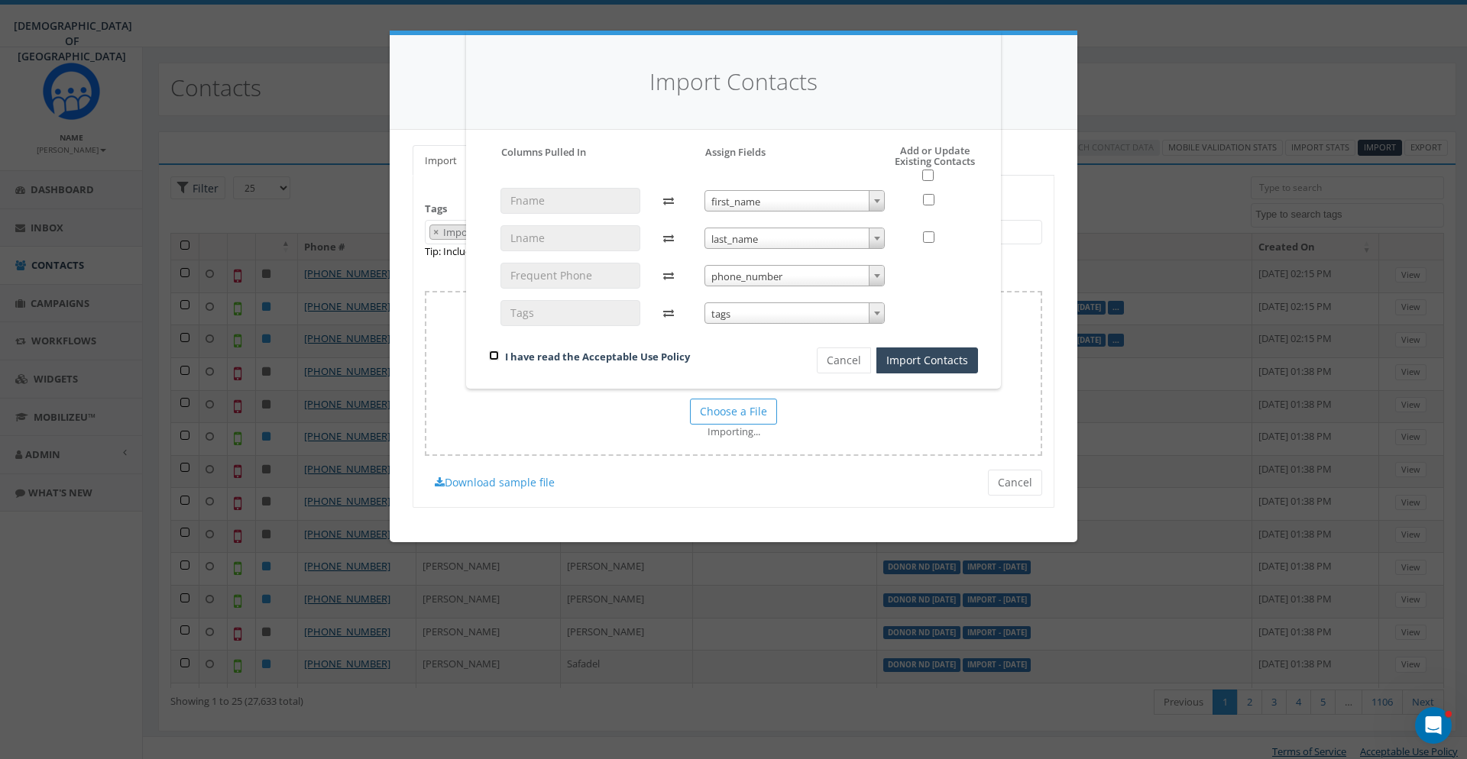
checkbox input "true"
click at [927, 175] on input "checkbox" at bounding box center [927, 175] width 11 height 11
checkbox input "true"
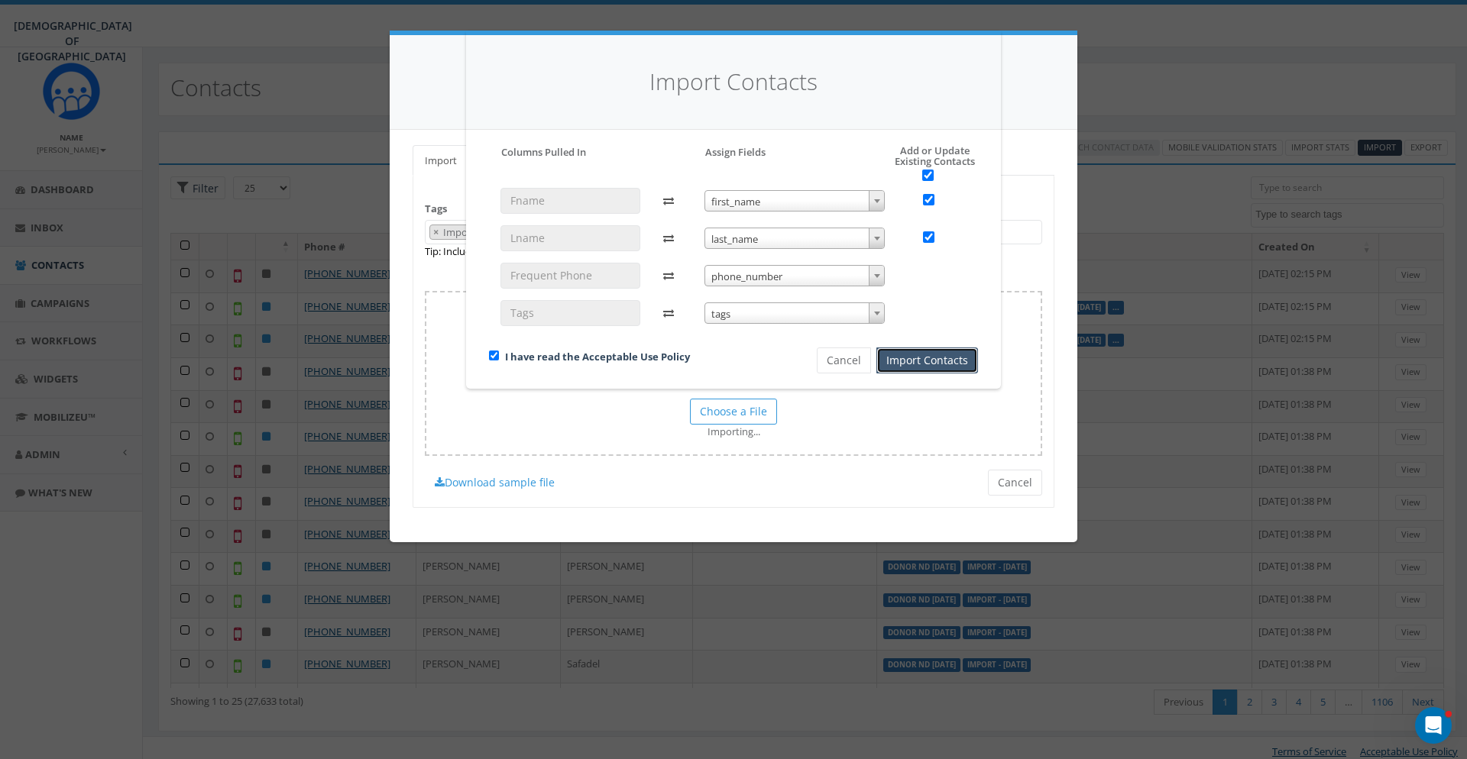
click at [925, 358] on button "Import Contacts" at bounding box center [927, 361] width 102 height 26
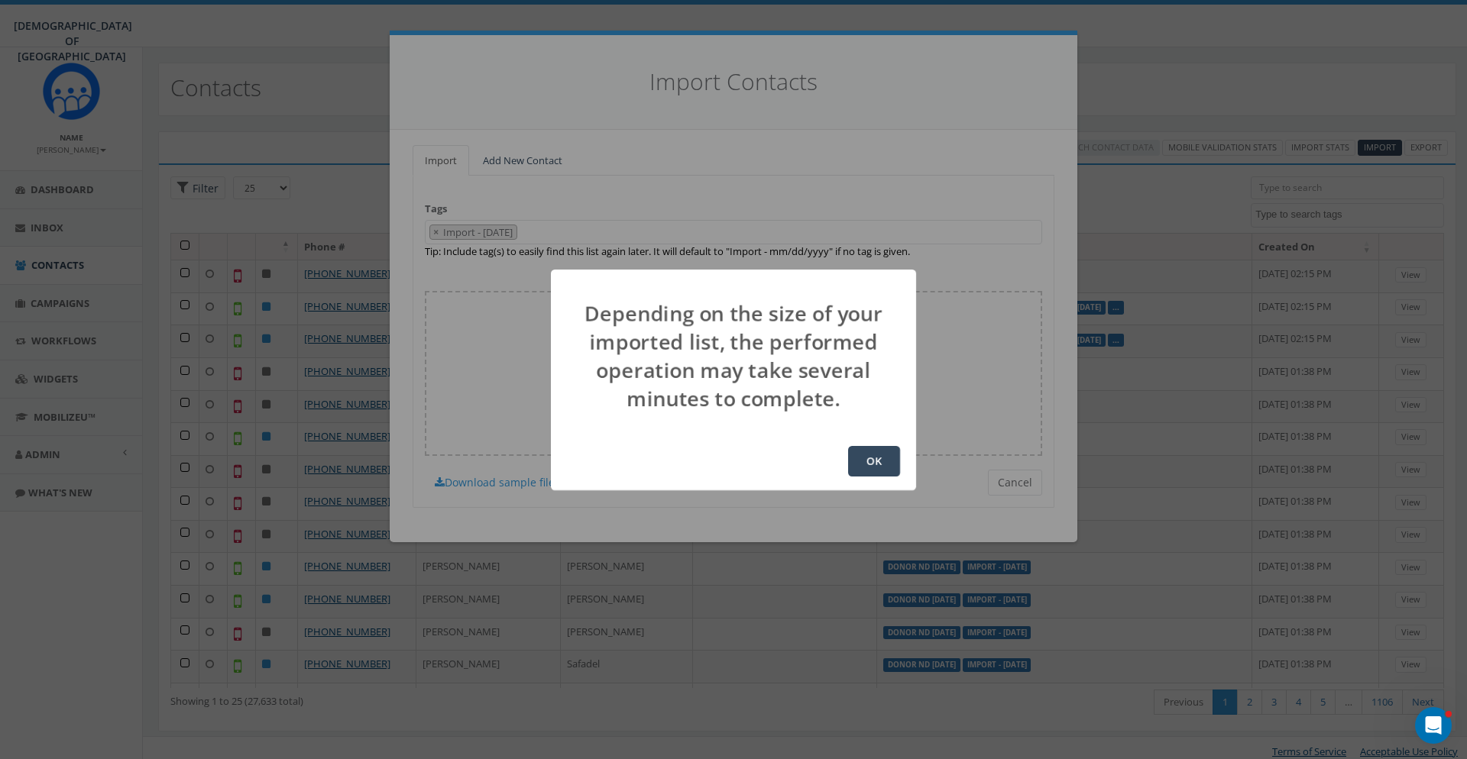
click at [856, 455] on button "OK" at bounding box center [874, 461] width 52 height 31
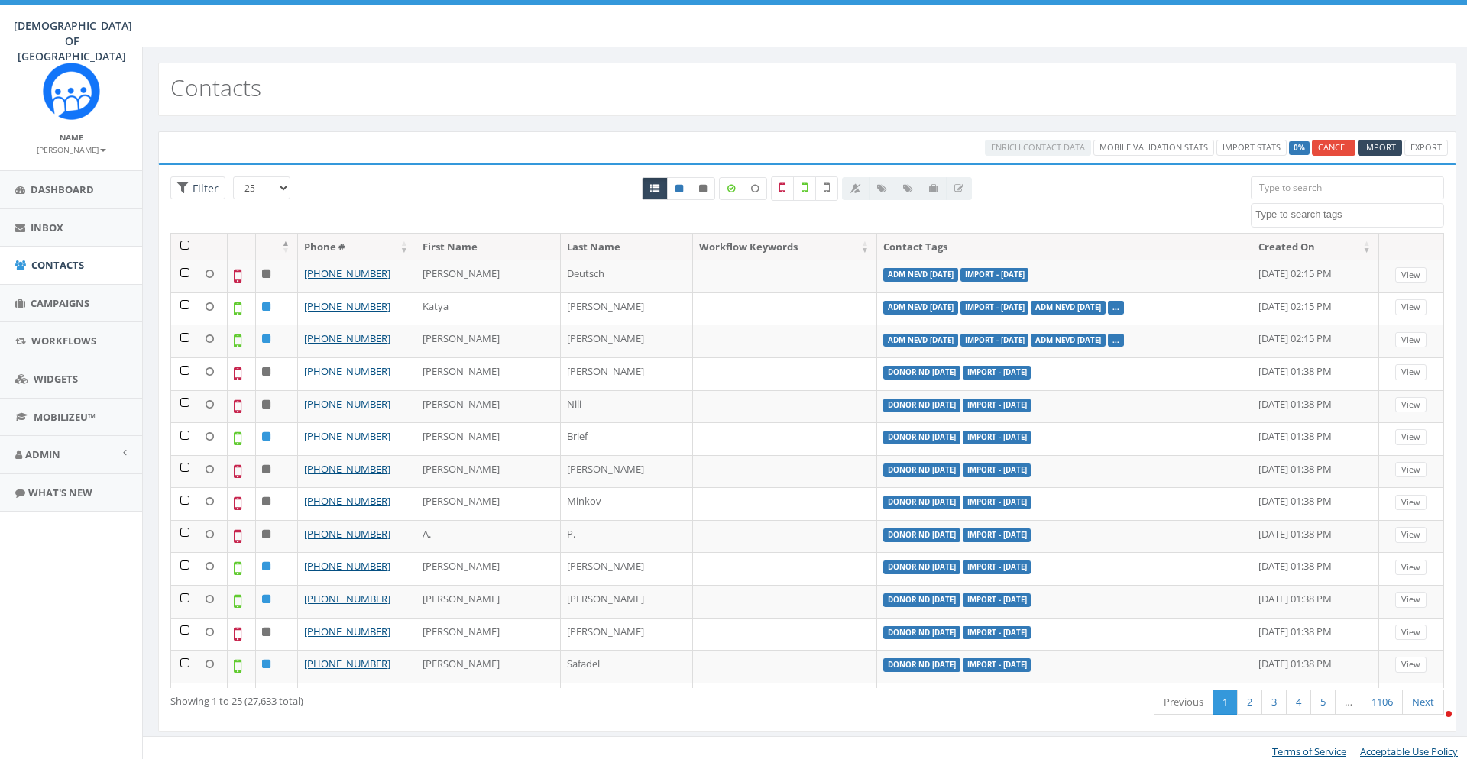
select select
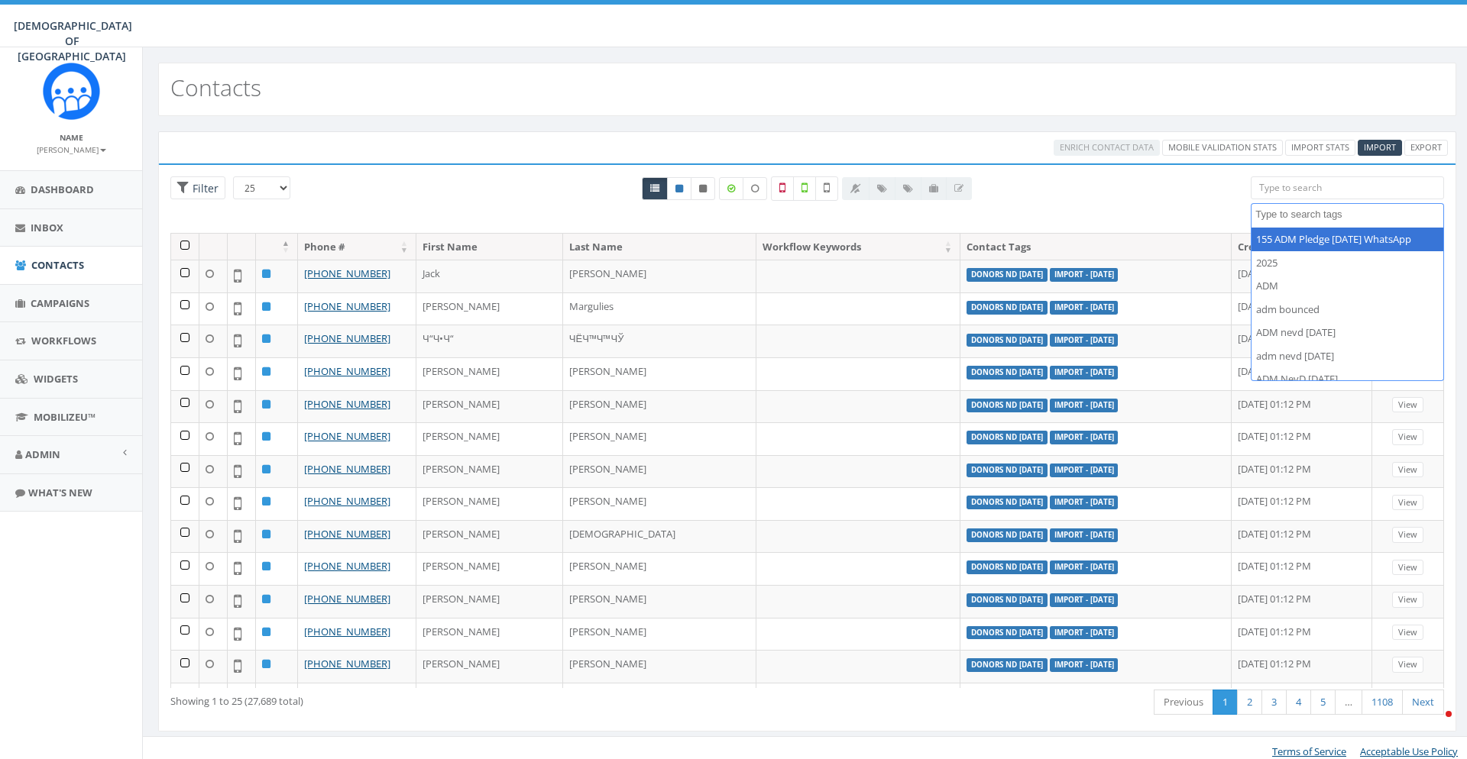
select select
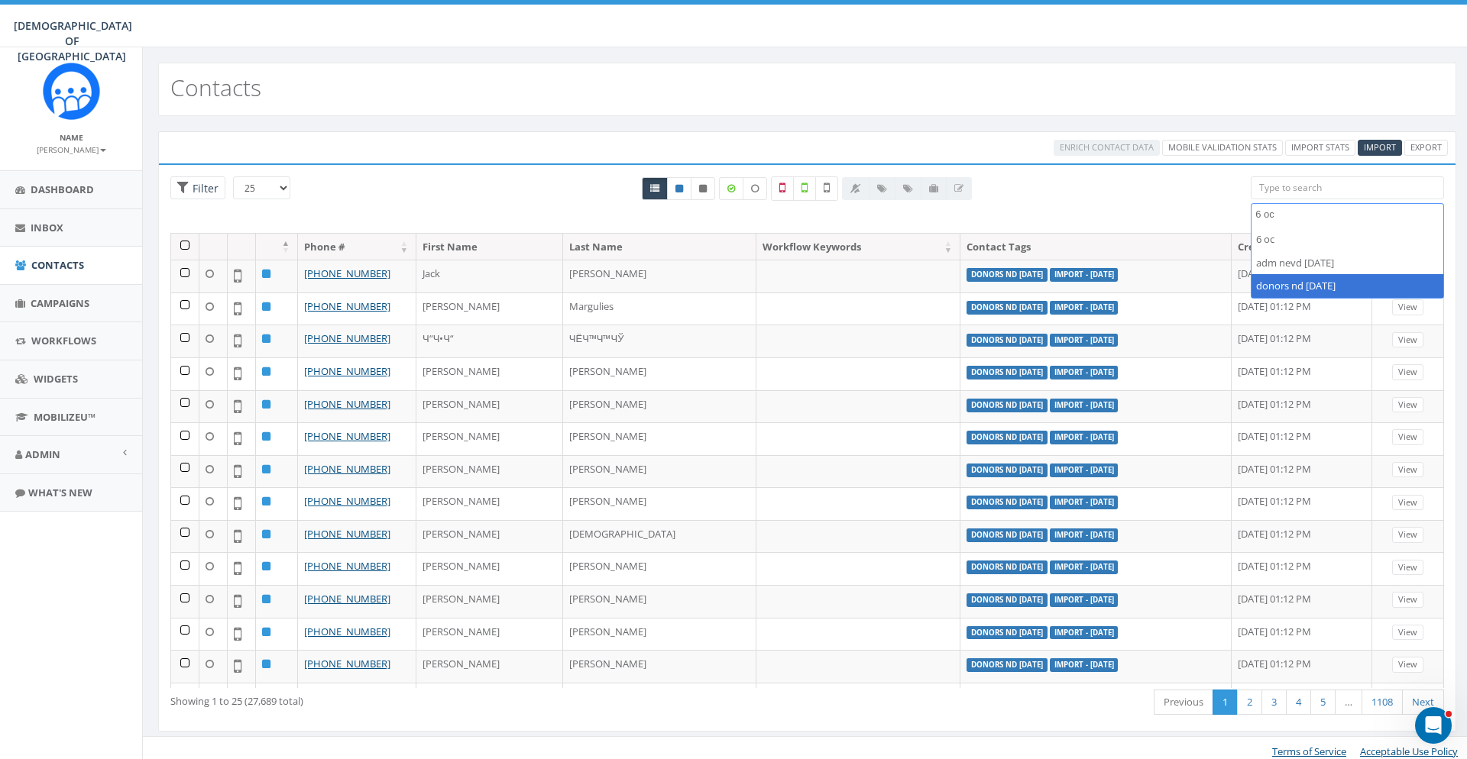
type textarea "6 oc"
select select "donors nd [DATE]"
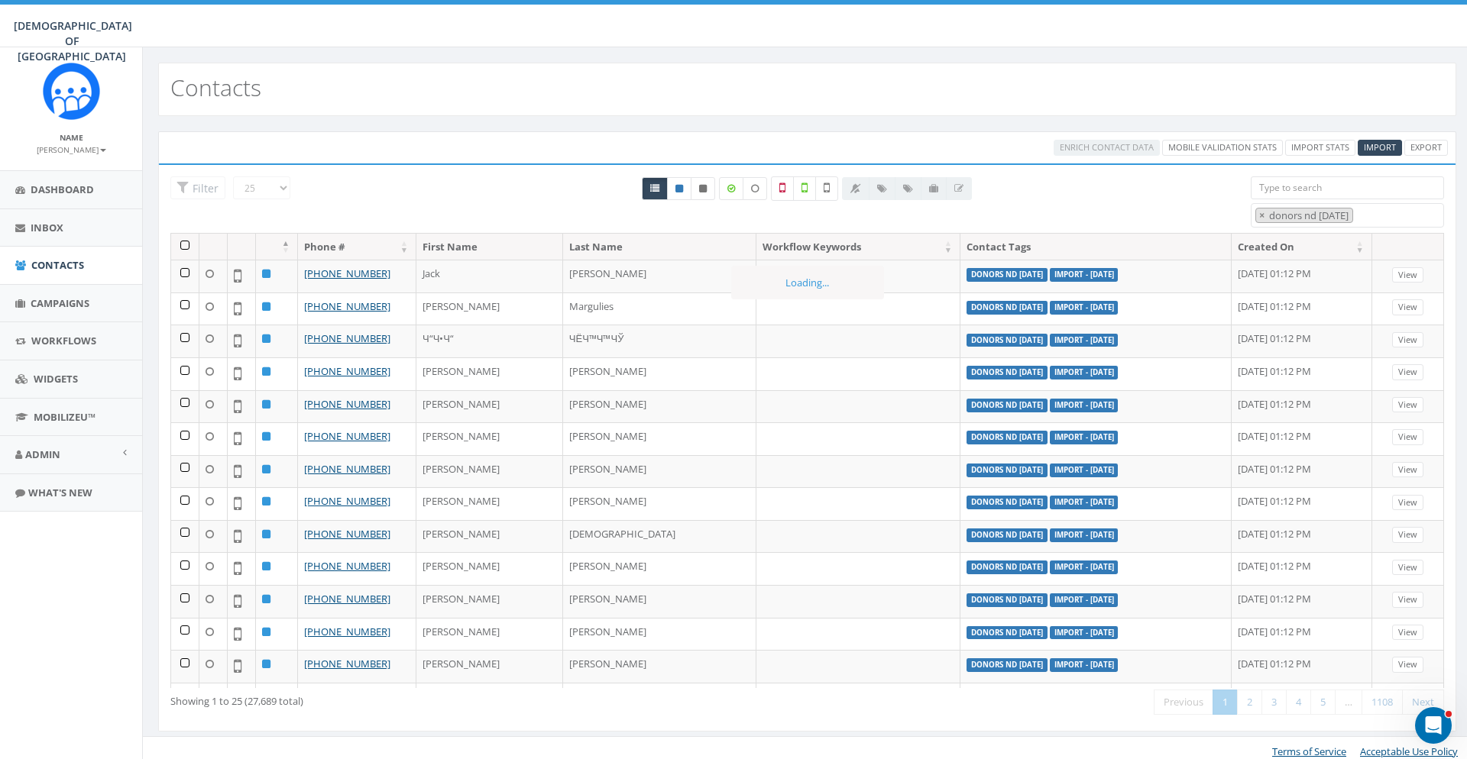
scroll to position [289, 0]
click at [828, 187] on icon at bounding box center [827, 188] width 6 height 14
checkbox input "true"
click at [233, 176] on select "25 50 100" at bounding box center [261, 187] width 57 height 23
select select "100"
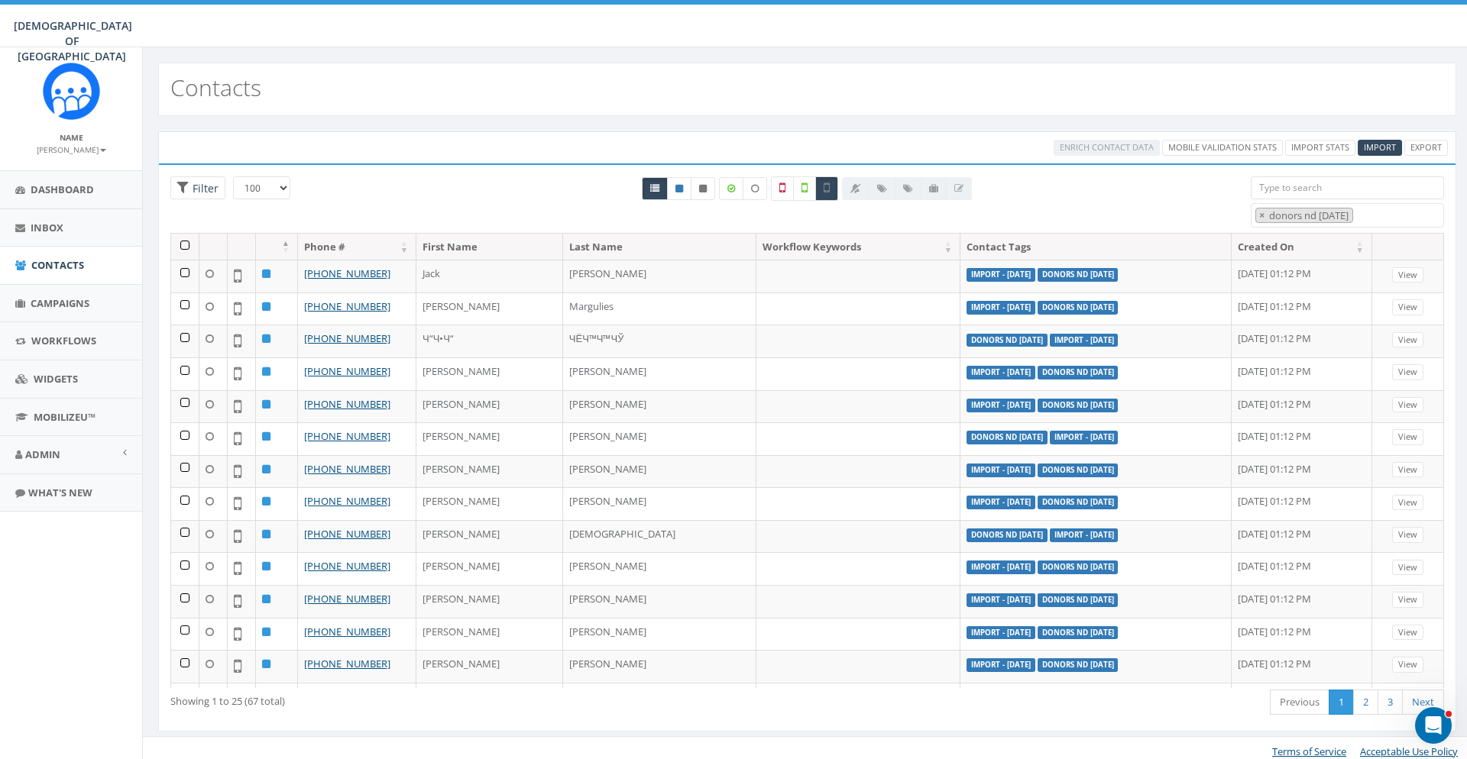
click option "100" at bounding box center [0, 0] width 0 height 0
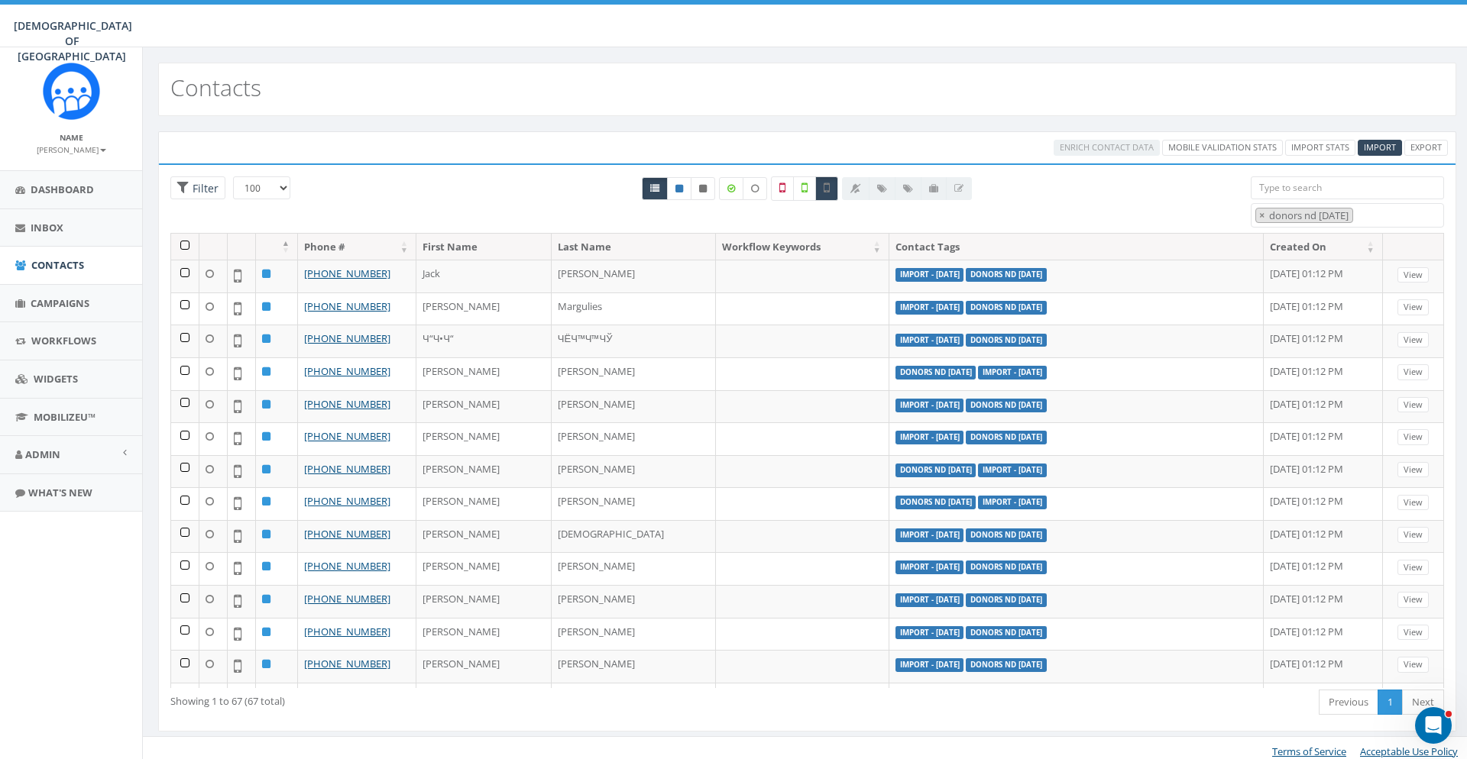
click at [186, 245] on th at bounding box center [185, 247] width 28 height 27
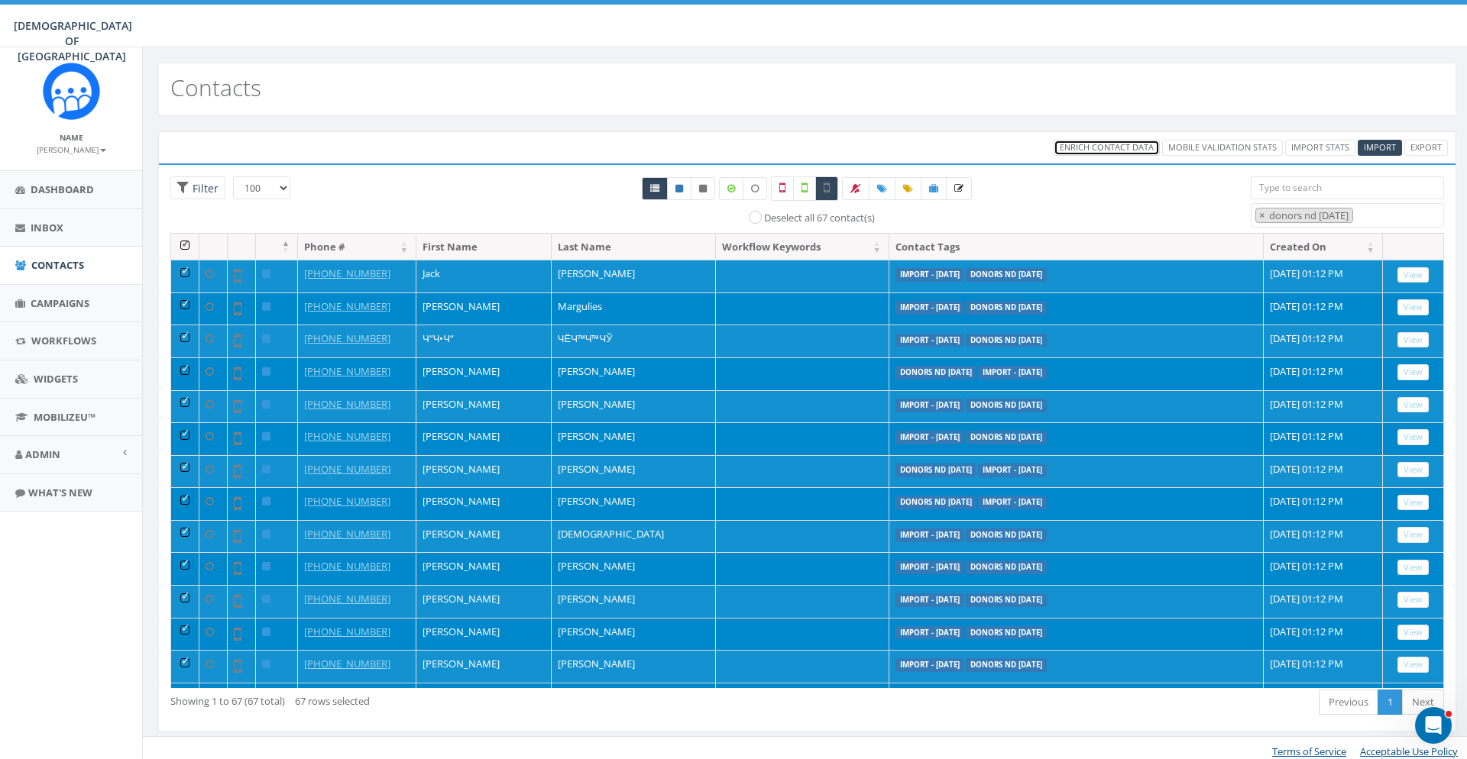
click at [1087, 141] on link "Enrich Contact Data" at bounding box center [1106, 148] width 106 height 16
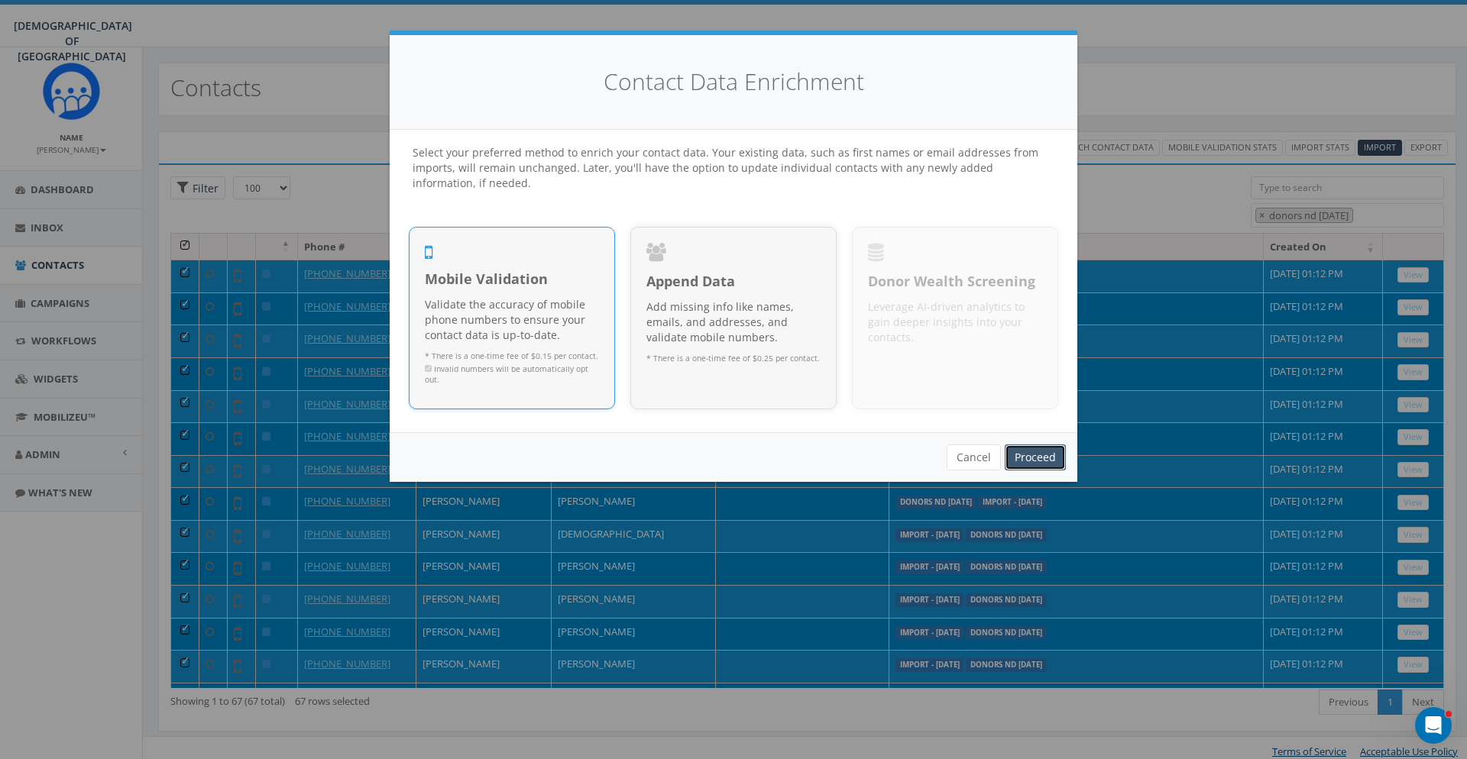
click at [1036, 461] on link "Proceed" at bounding box center [1035, 458] width 61 height 26
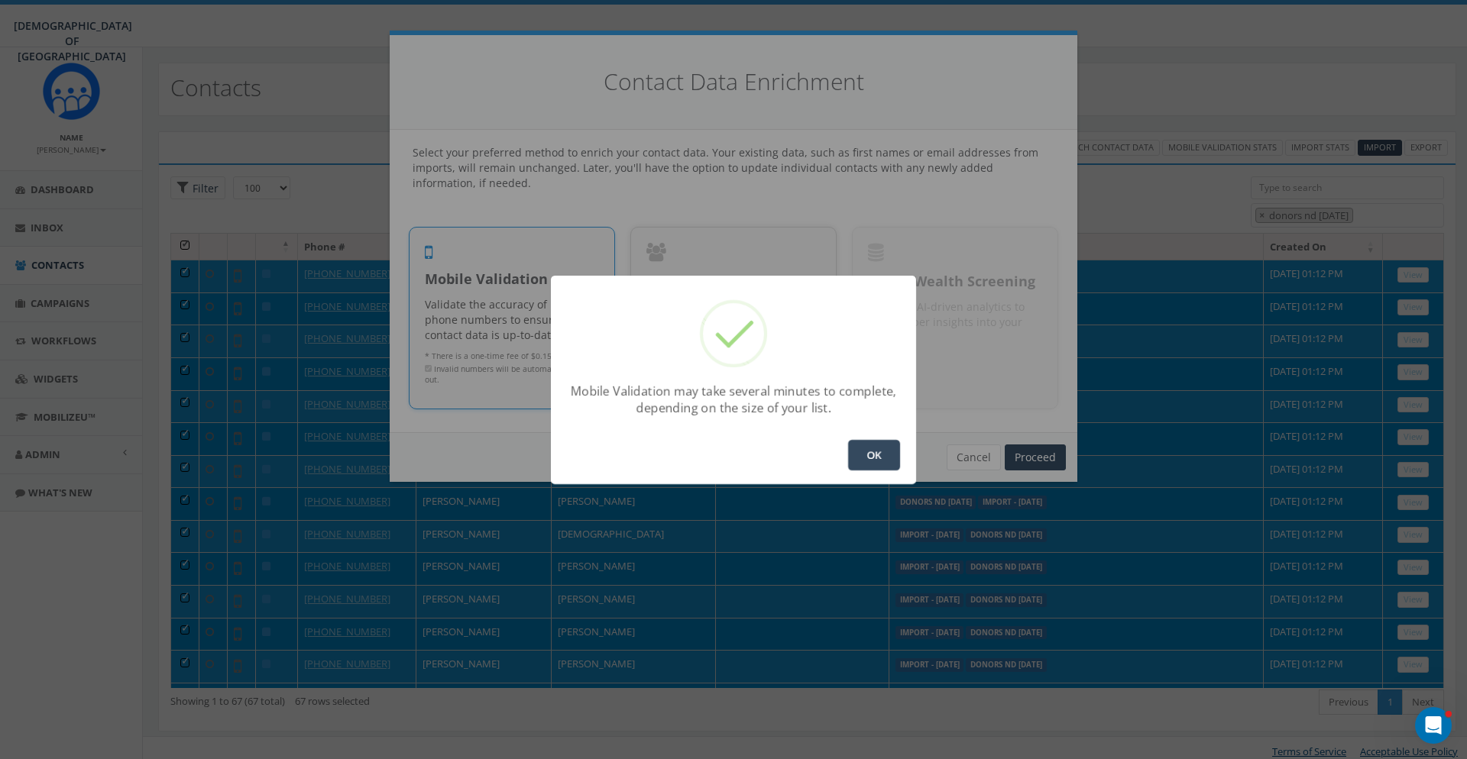
click at [862, 453] on button "OK" at bounding box center [874, 455] width 52 height 31
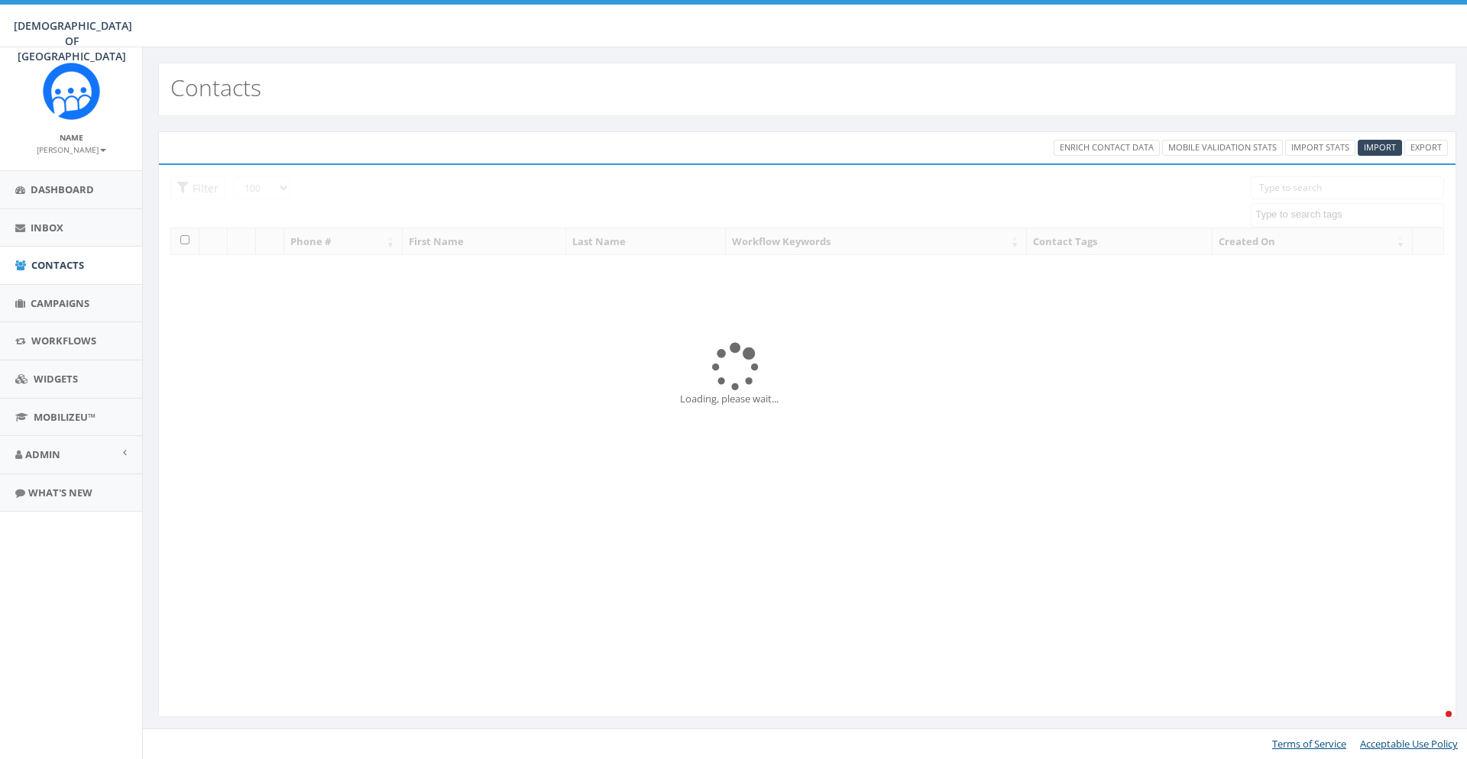
select select "100"
select select
select select "100"
select select
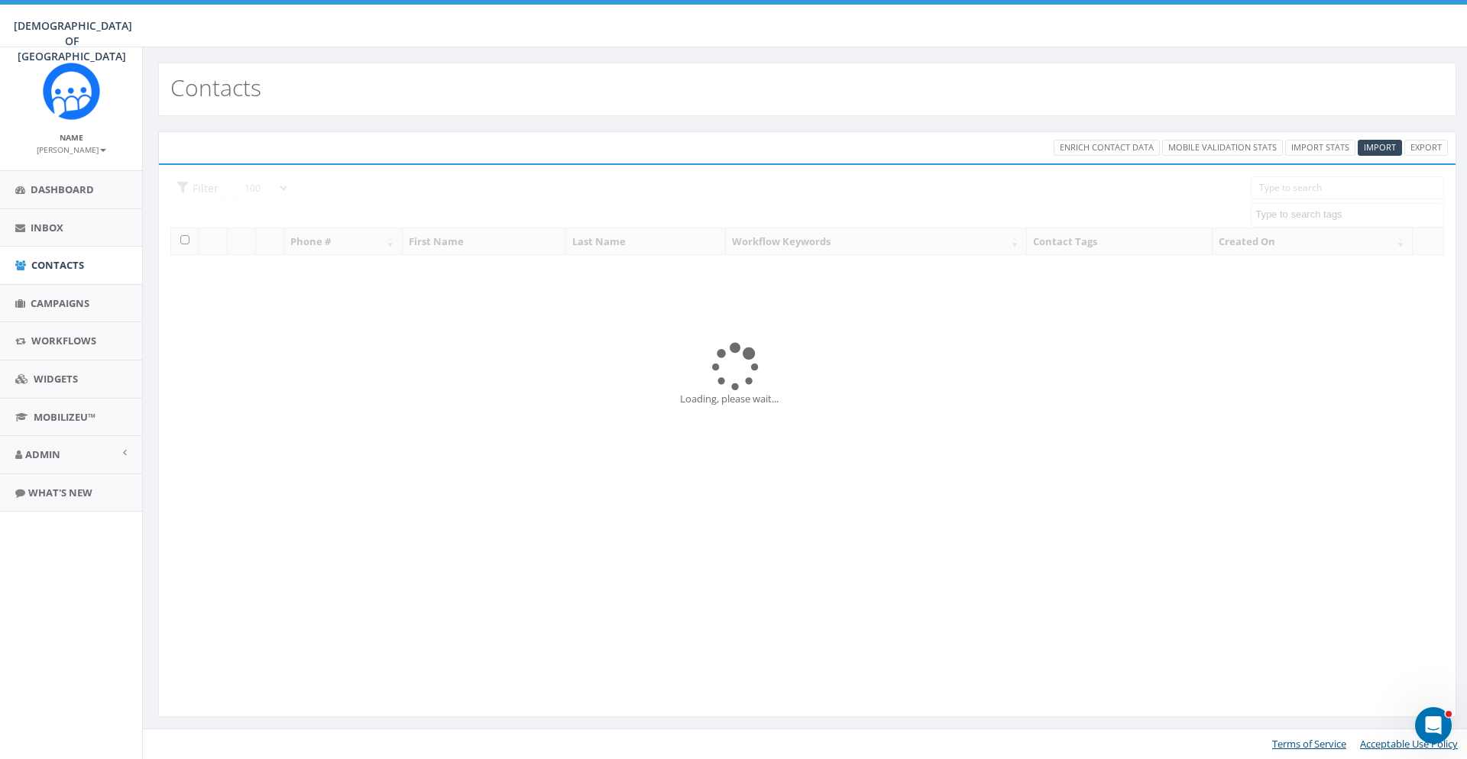
scroll to position [289, 0]
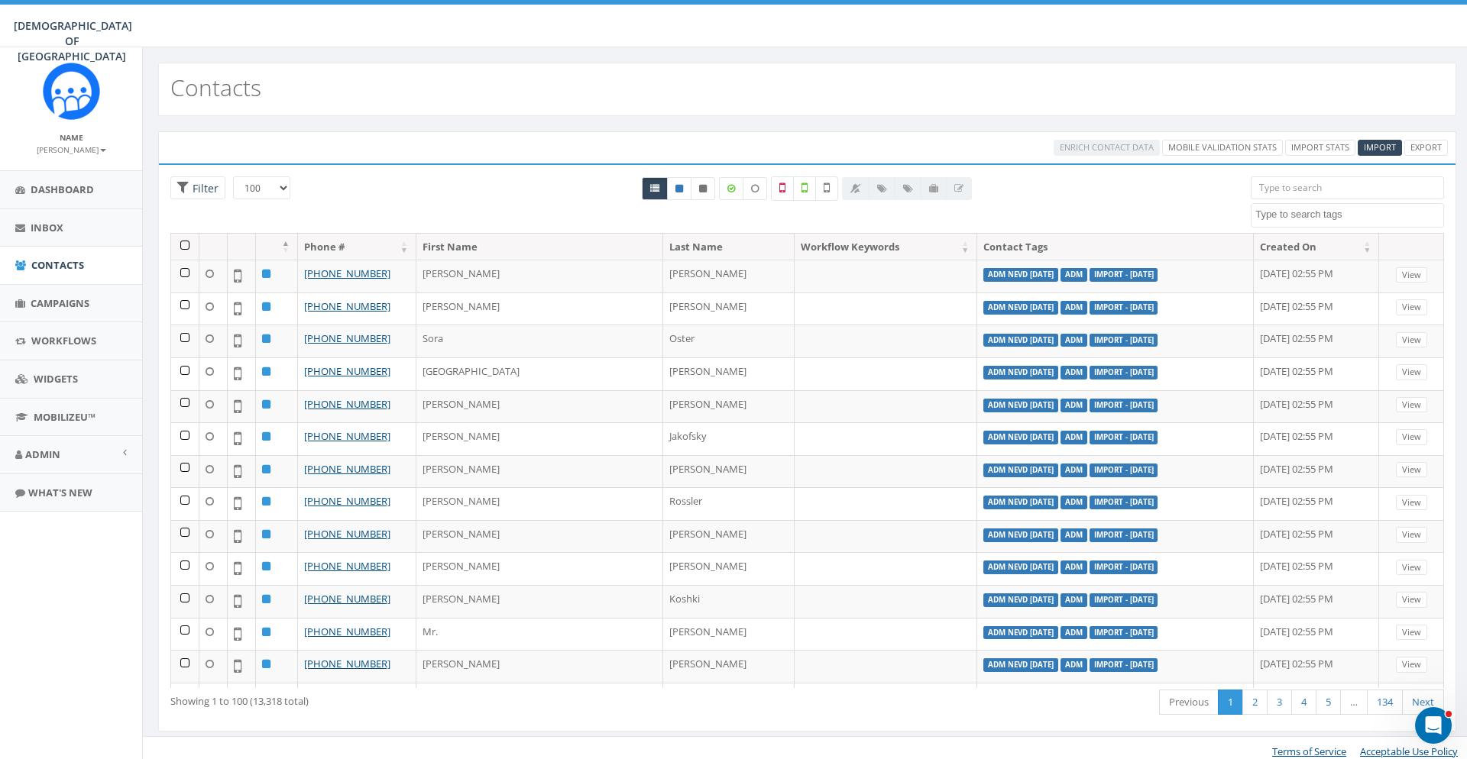
click at [1283, 217] on textarea "Search" at bounding box center [1349, 215] width 188 height 14
type textarea "6 o"
select select "donors nd 6 oct"
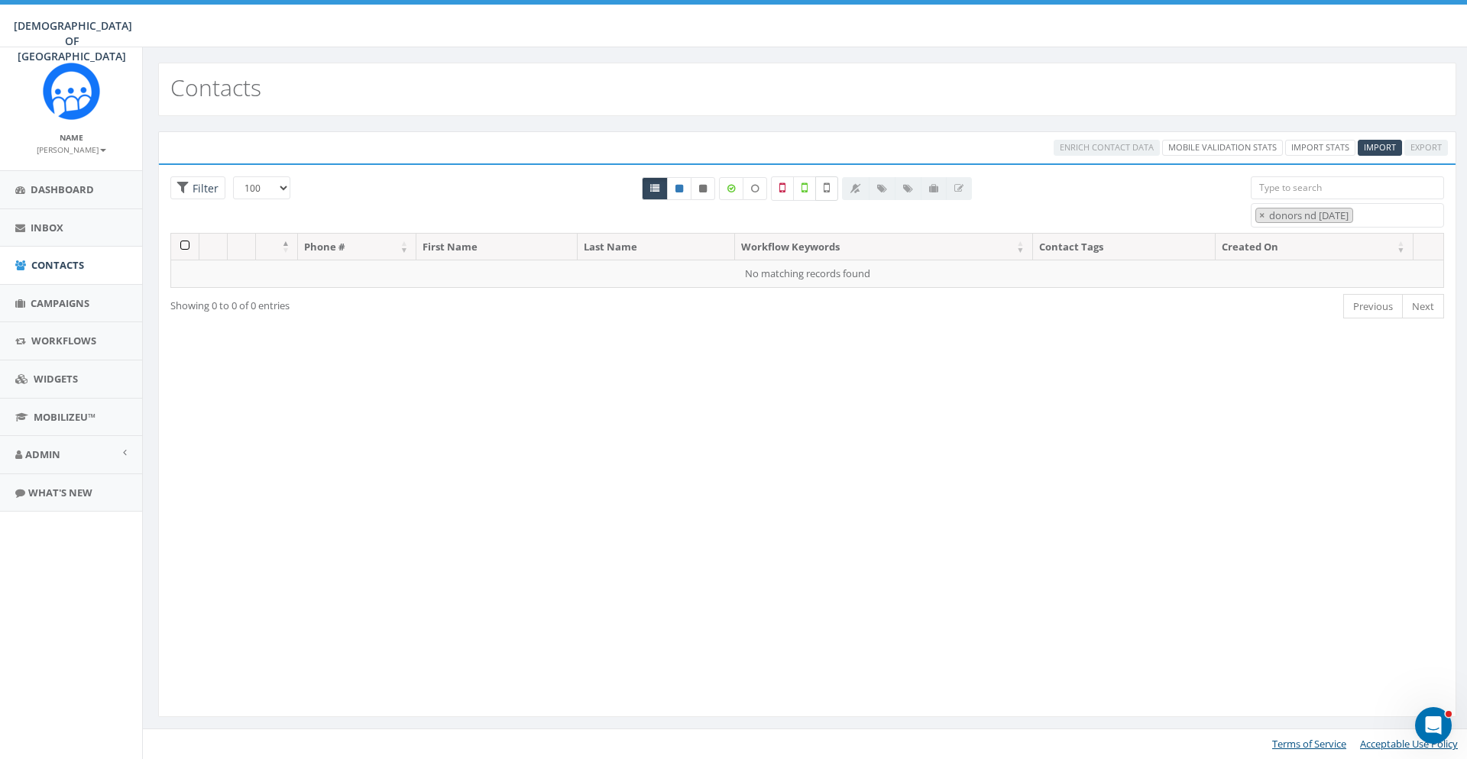
click at [830, 183] on label at bounding box center [826, 188] width 23 height 24
checkbox input "false"
click at [801, 187] on label at bounding box center [804, 188] width 23 height 24
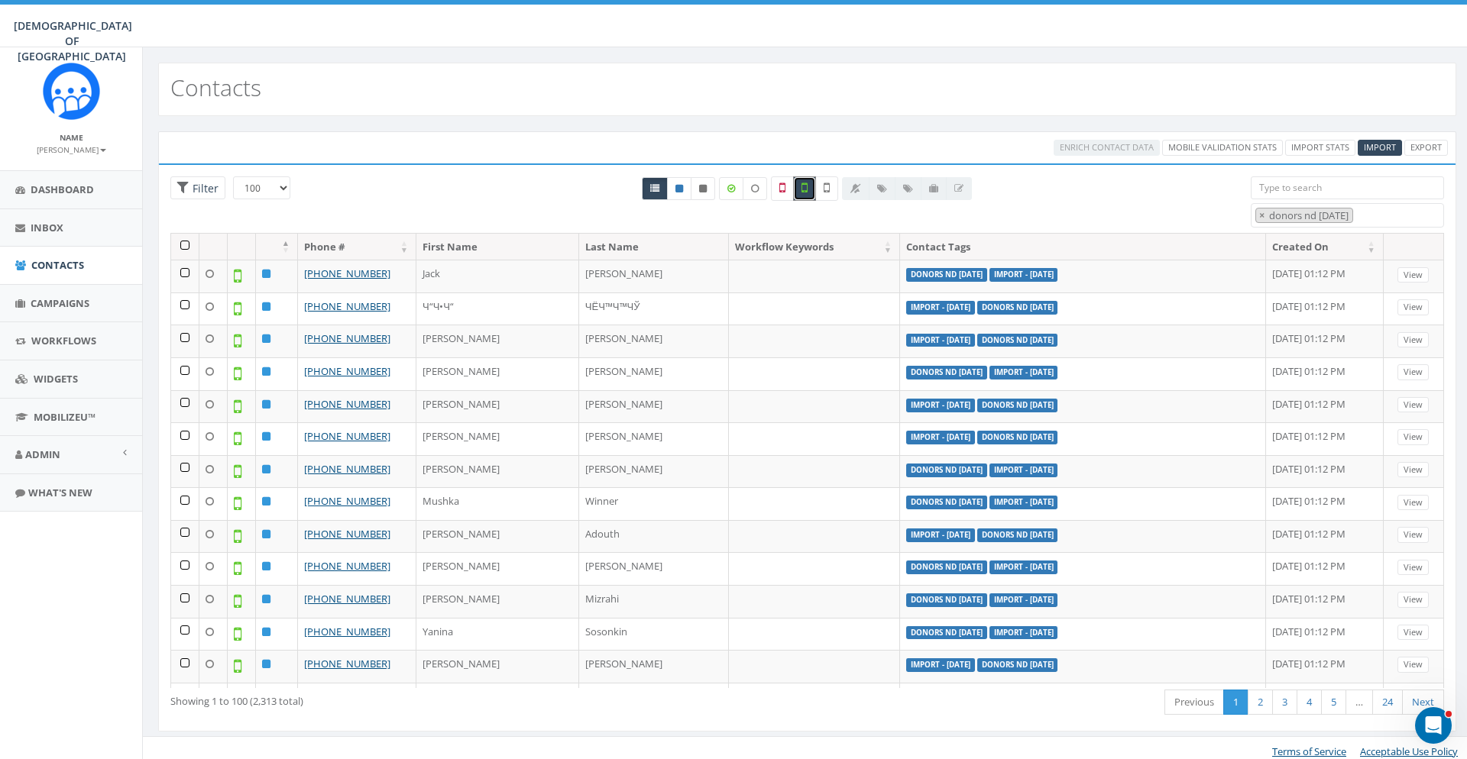
click at [804, 189] on icon at bounding box center [804, 188] width 6 height 14
checkbox input "false"
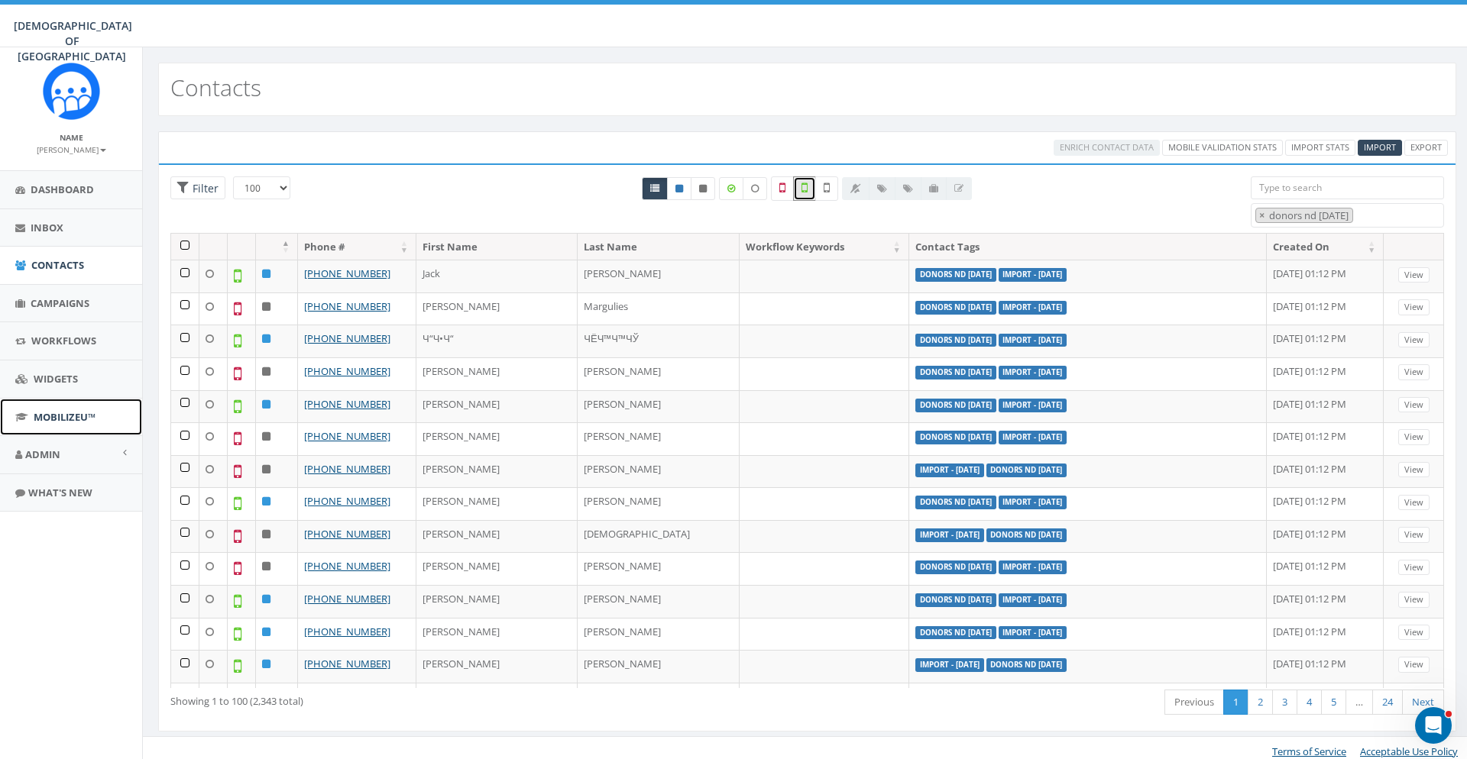
click at [110, 415] on link "MobilizeU™" at bounding box center [71, 417] width 142 height 37
click at [82, 451] on link "Admin" at bounding box center [71, 454] width 142 height 37
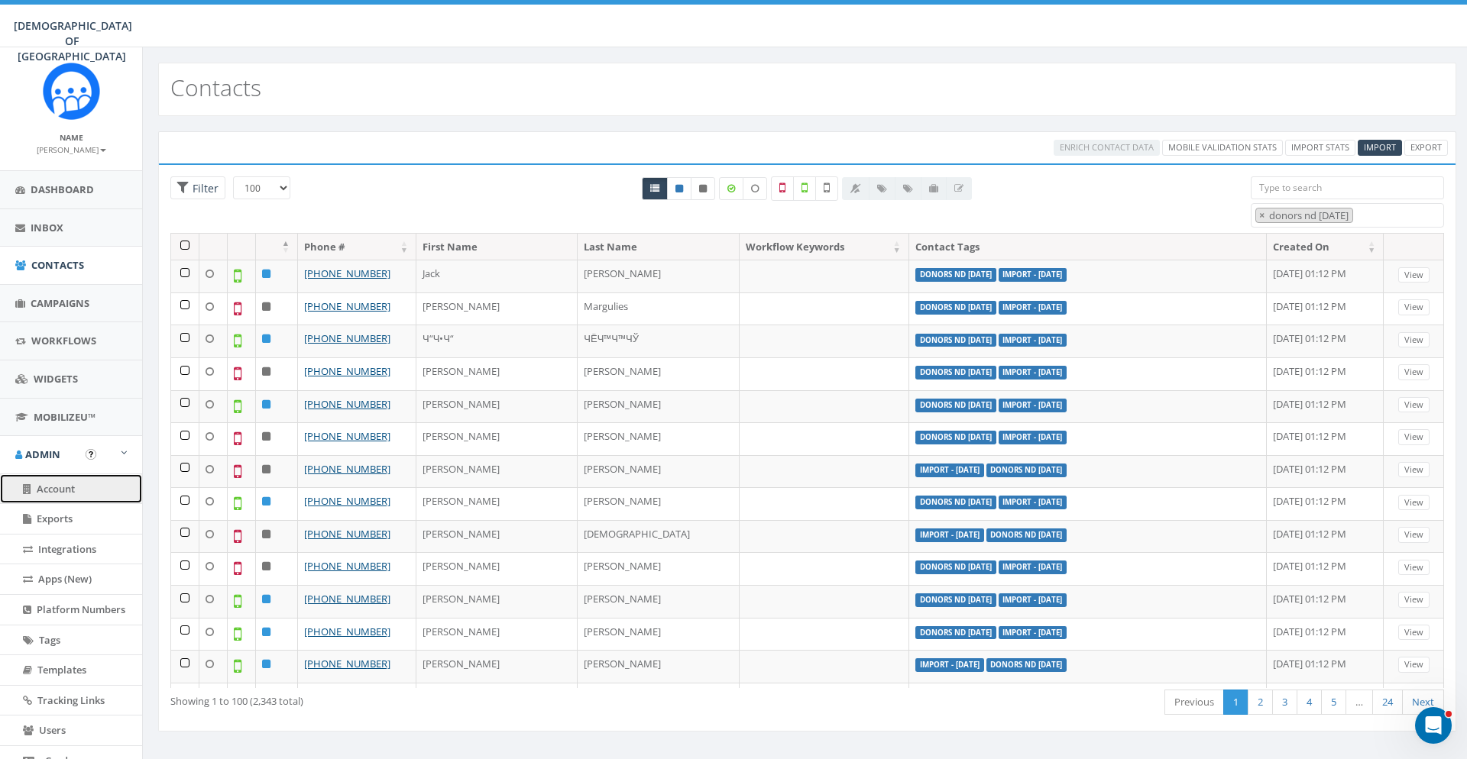
click at [40, 484] on span "Account" at bounding box center [56, 489] width 38 height 14
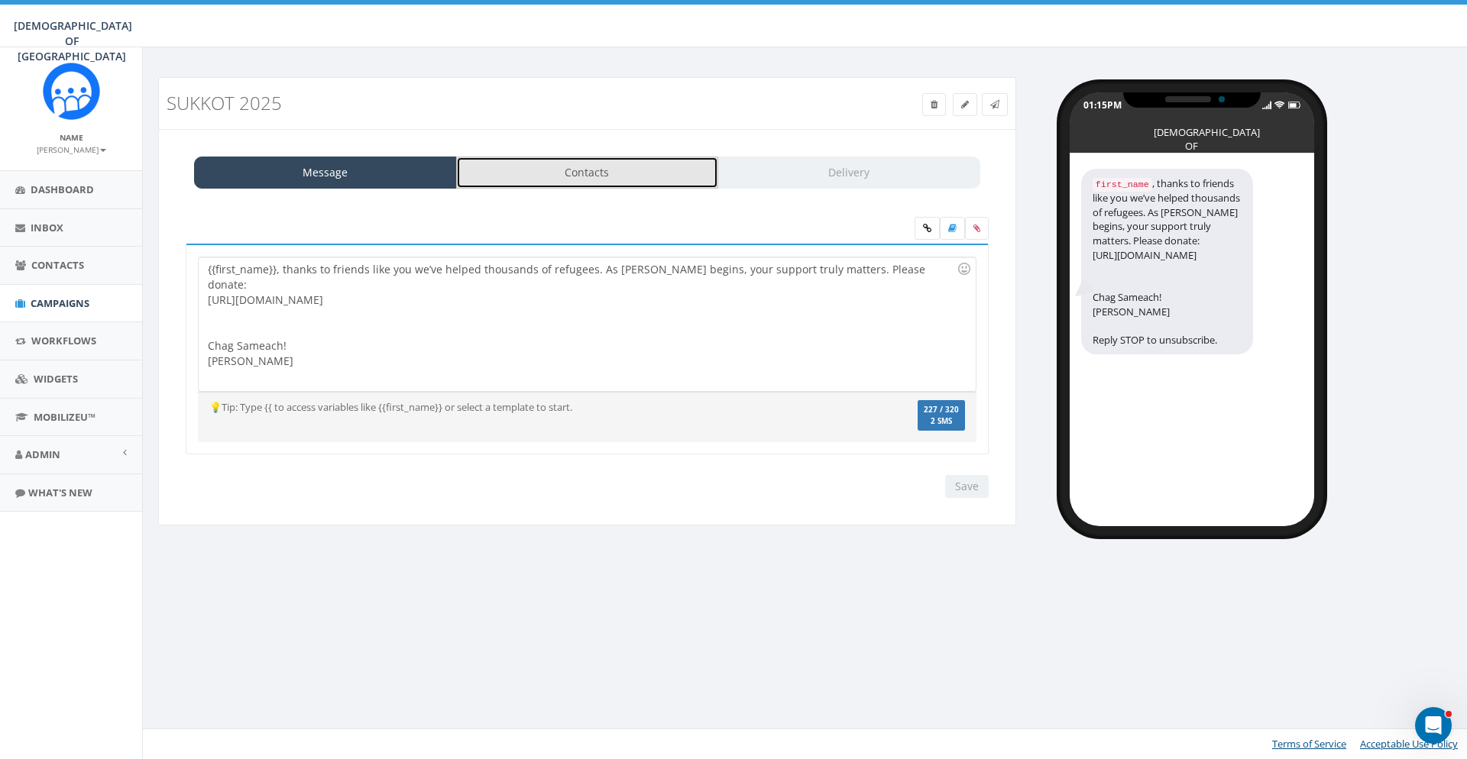
click at [578, 164] on link "Contacts" at bounding box center [587, 173] width 263 height 32
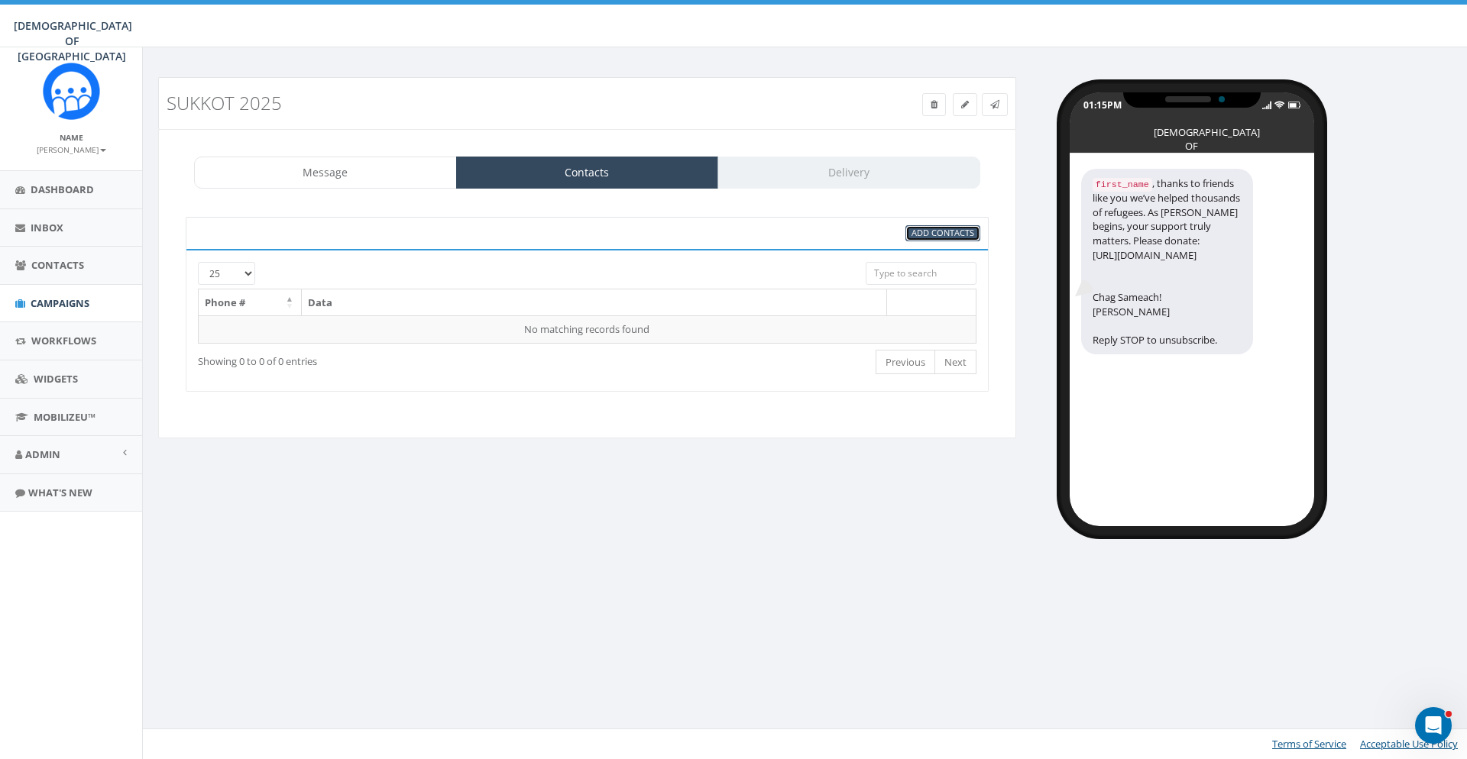
click at [930, 238] on span "Add Contacts" at bounding box center [942, 232] width 63 height 11
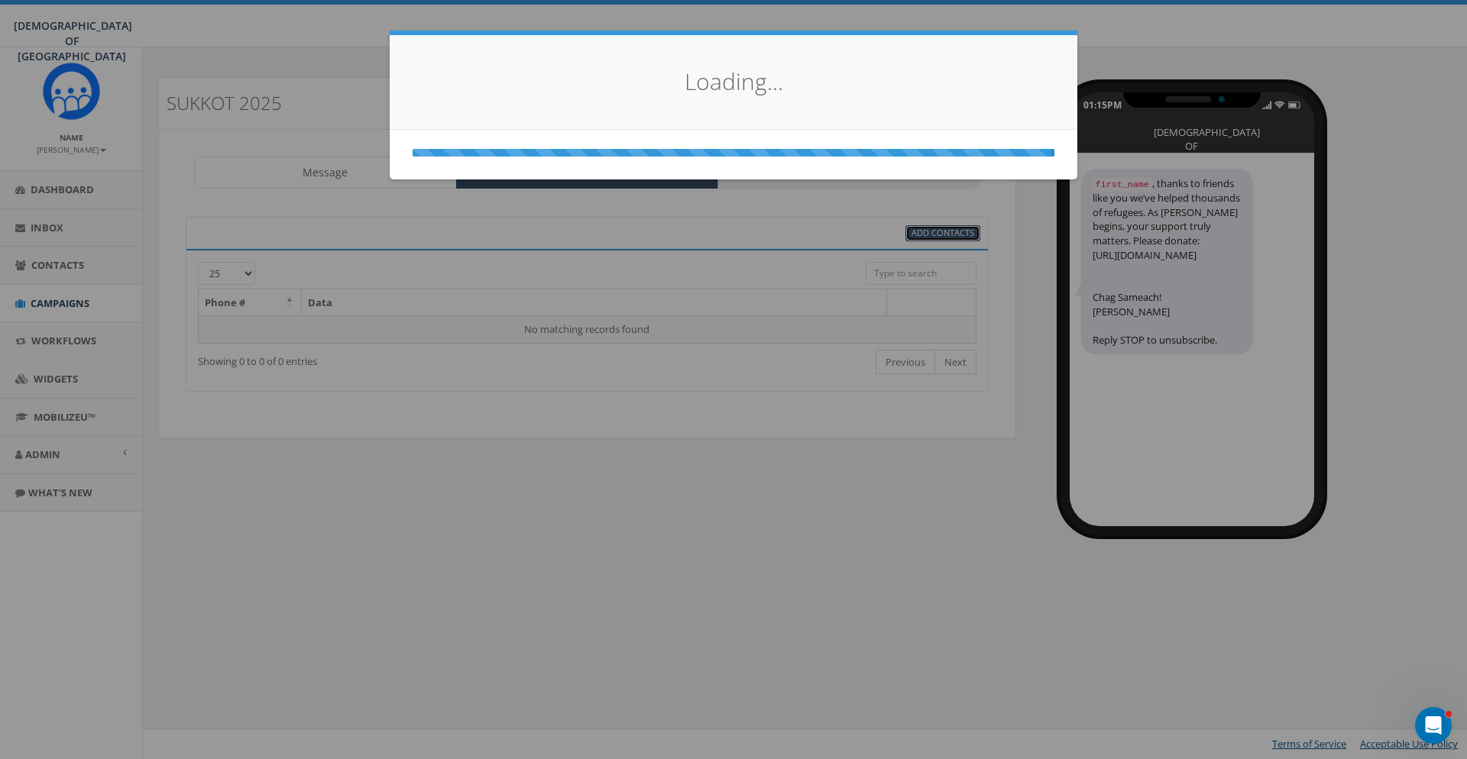
select select
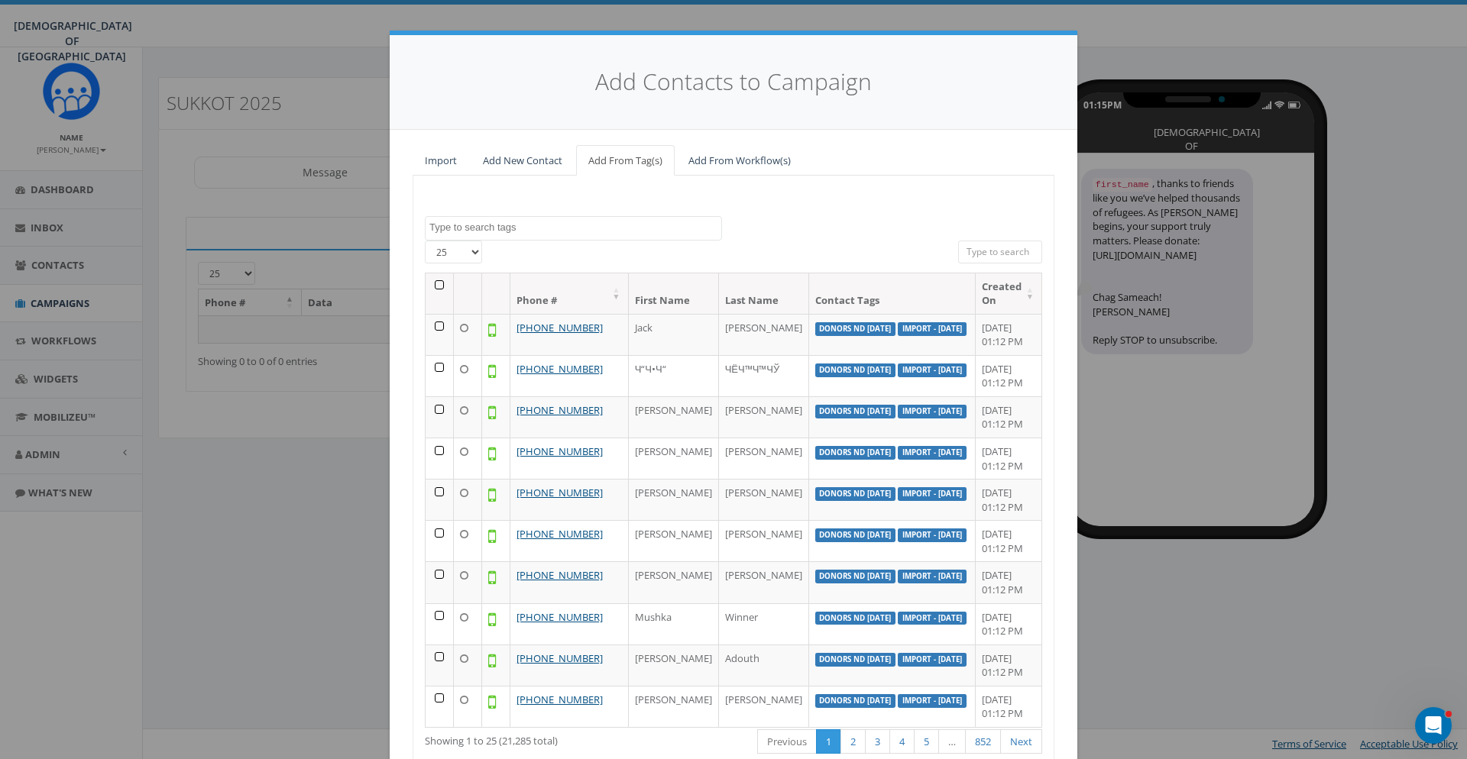
click at [597, 236] on span at bounding box center [573, 228] width 297 height 24
type textarea "6 oc"
select select "donors nd 6 oct"
click at [438, 286] on th at bounding box center [440, 293] width 28 height 40
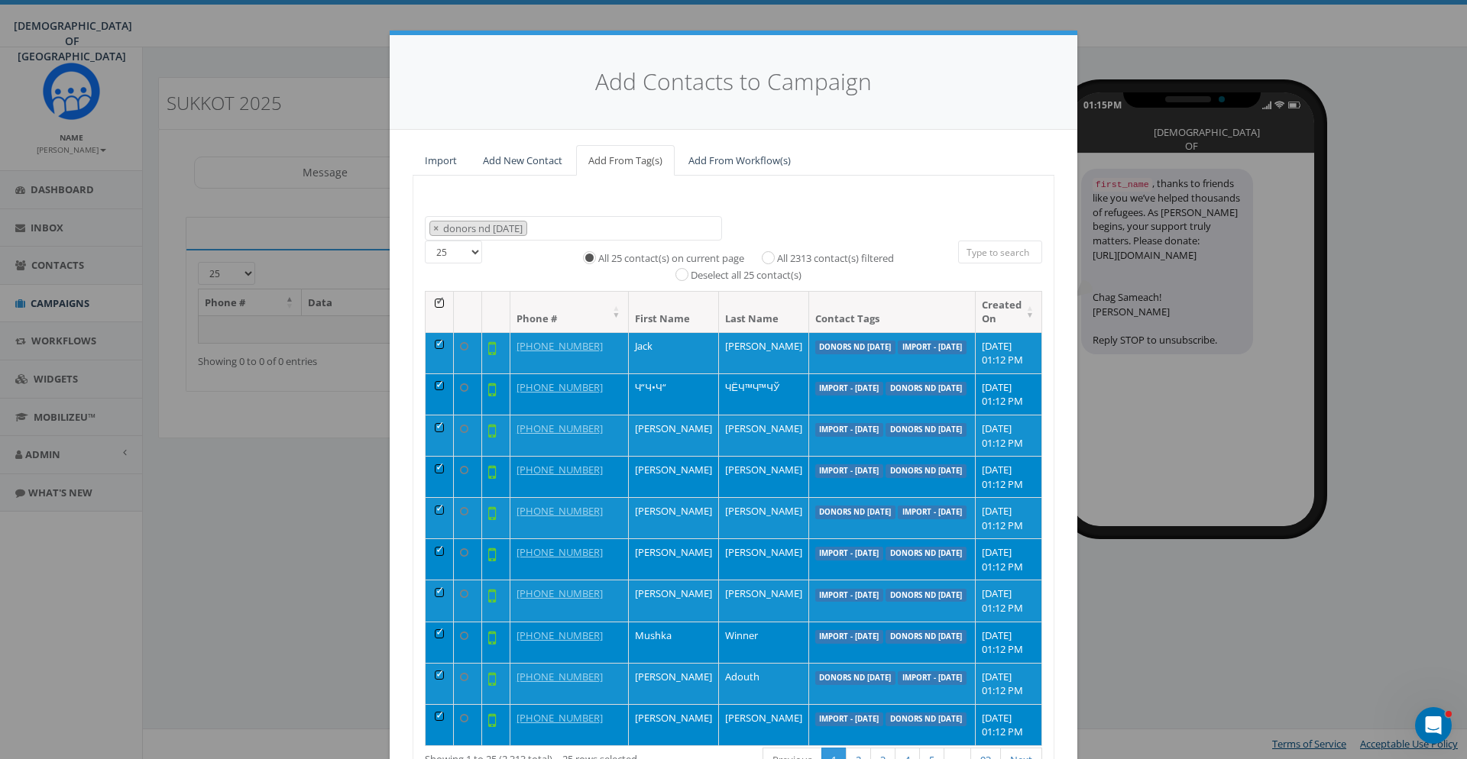
click at [788, 259] on label "All 2313 contact(s) filtered" at bounding box center [835, 258] width 117 height 15
click at [777, 259] on input "All 2313 contact(s) filtered" at bounding box center [772, 256] width 10 height 10
radio input "true"
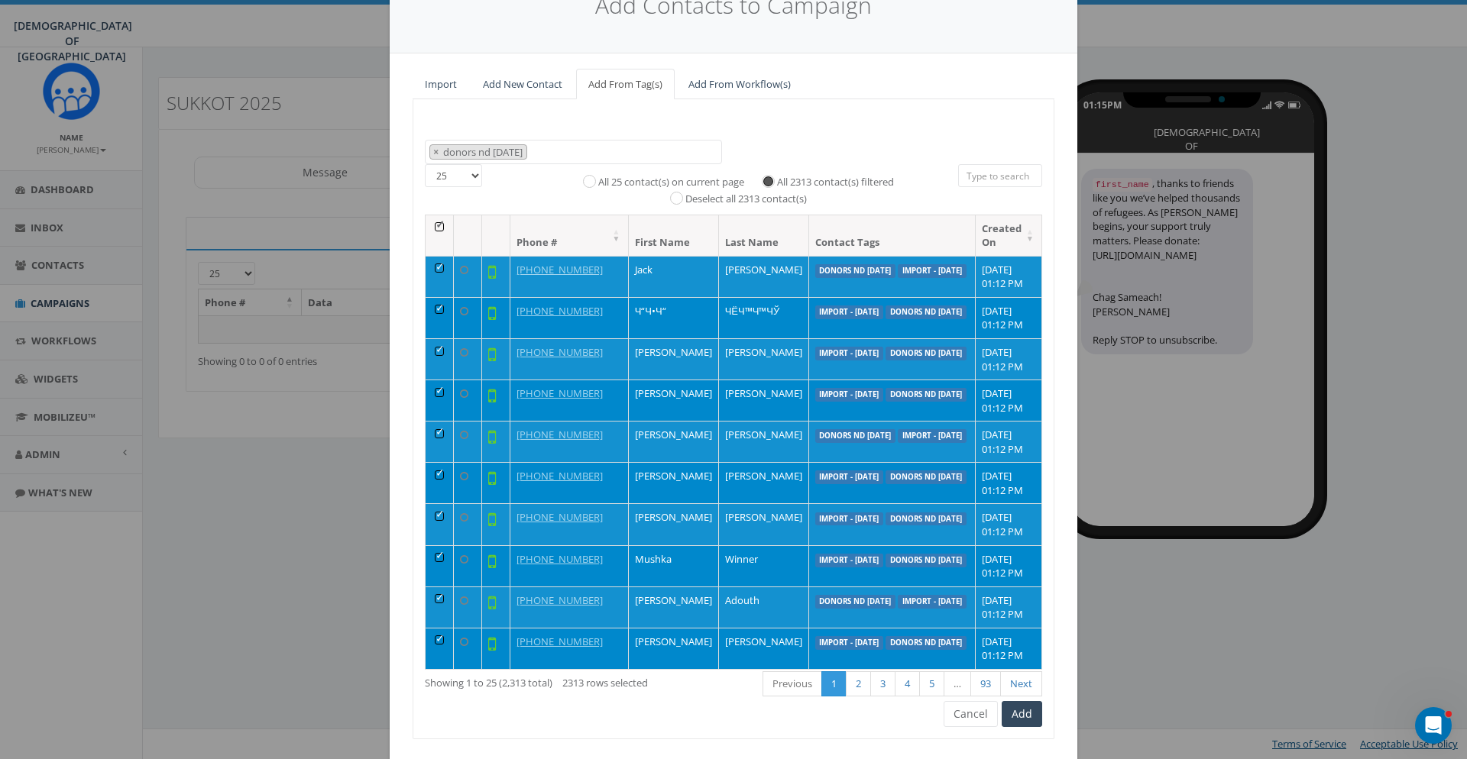
scroll to position [114, 0]
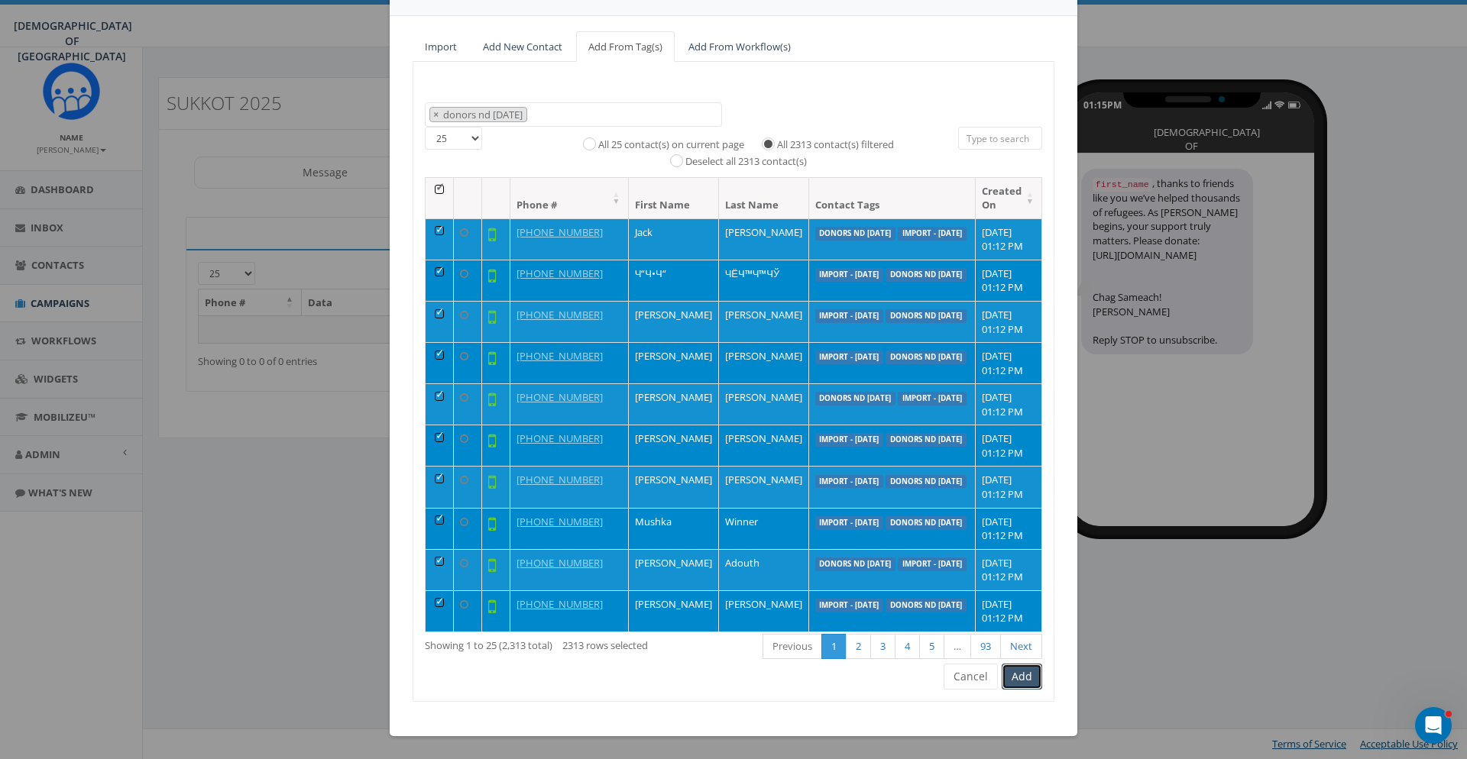
click at [1024, 681] on button "Add" at bounding box center [1022, 677] width 40 height 26
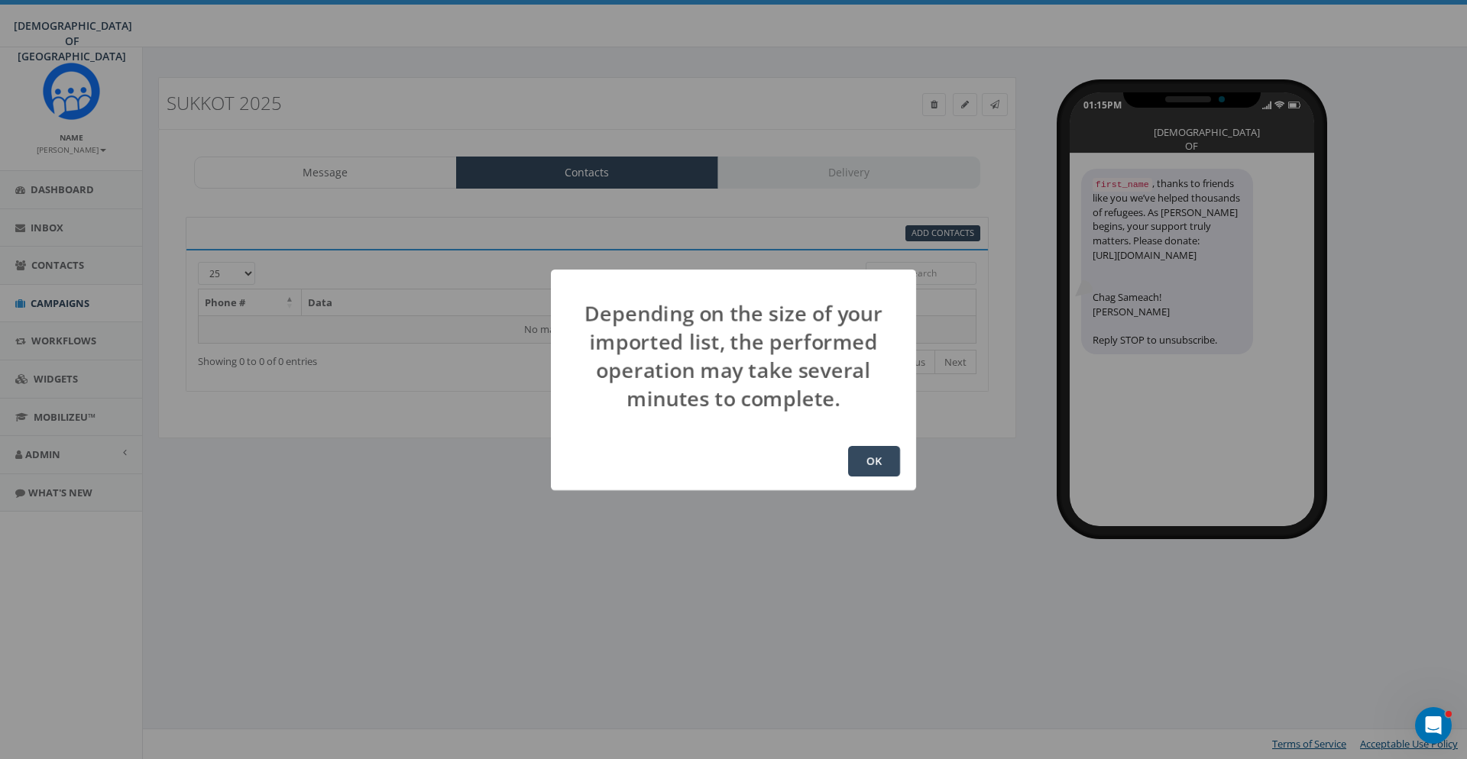
click at [872, 477] on div "OK" at bounding box center [733, 461] width 365 height 58
click at [873, 468] on button "OK" at bounding box center [874, 461] width 52 height 31
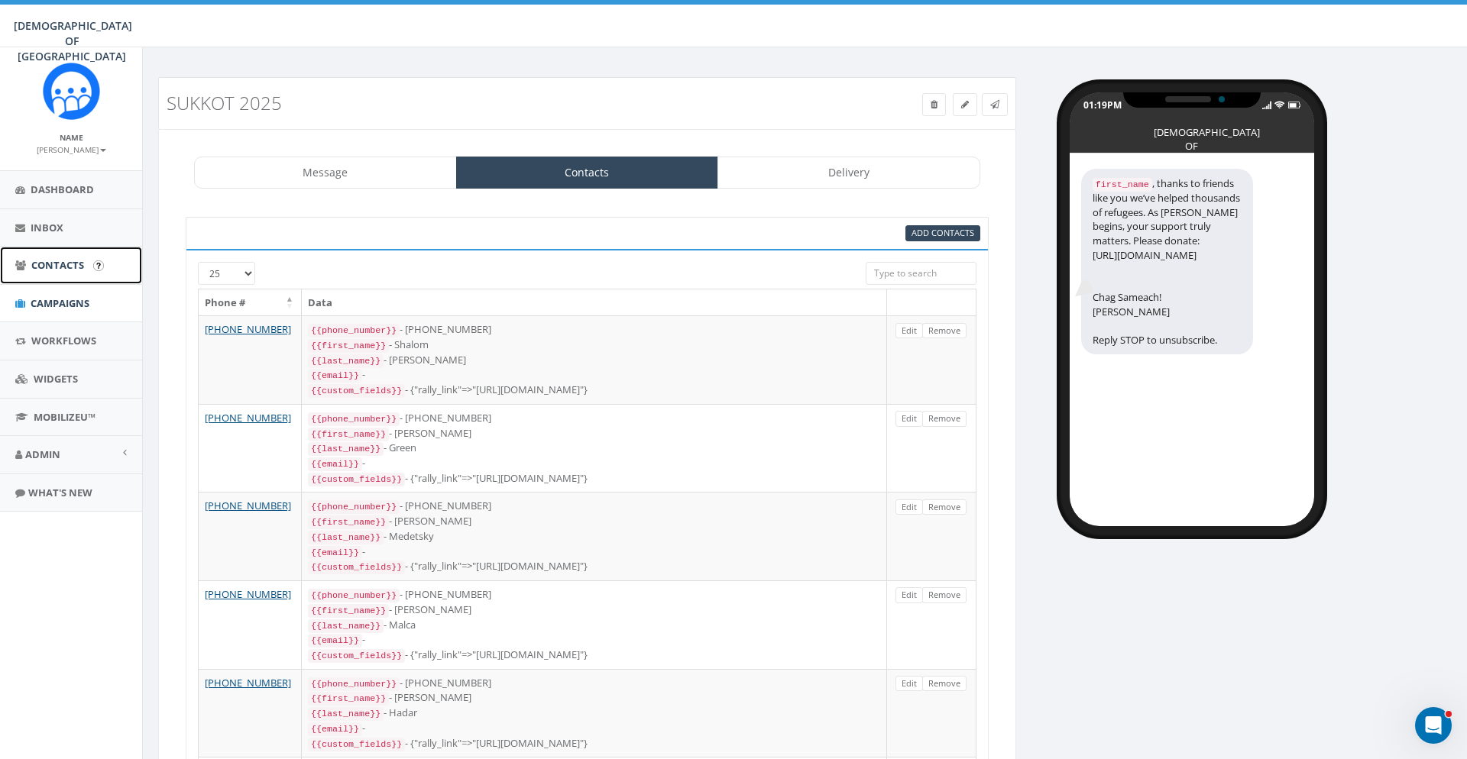
click at [59, 261] on span "Contacts" at bounding box center [57, 265] width 53 height 14
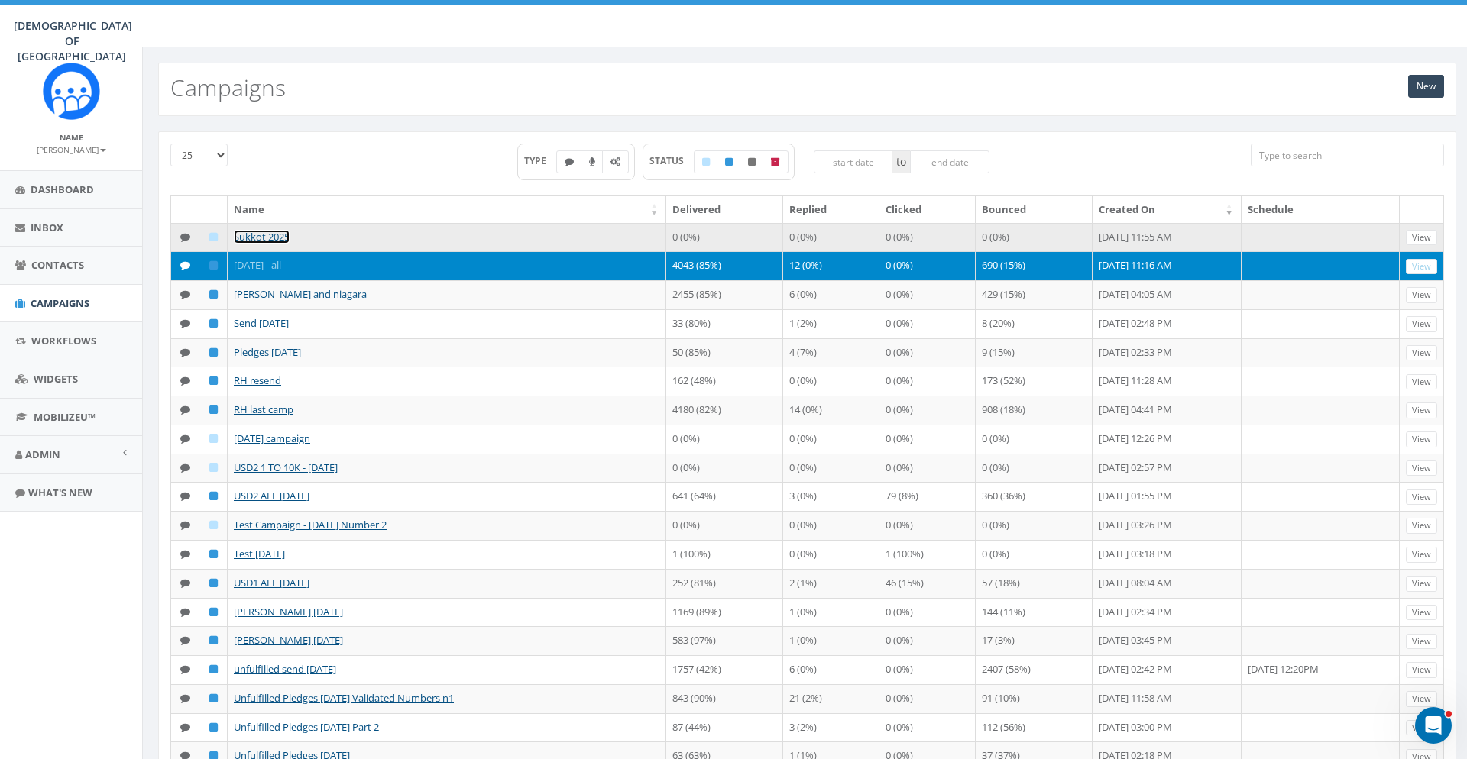
click at [272, 237] on link "Sukkot 2025" at bounding box center [262, 237] width 56 height 14
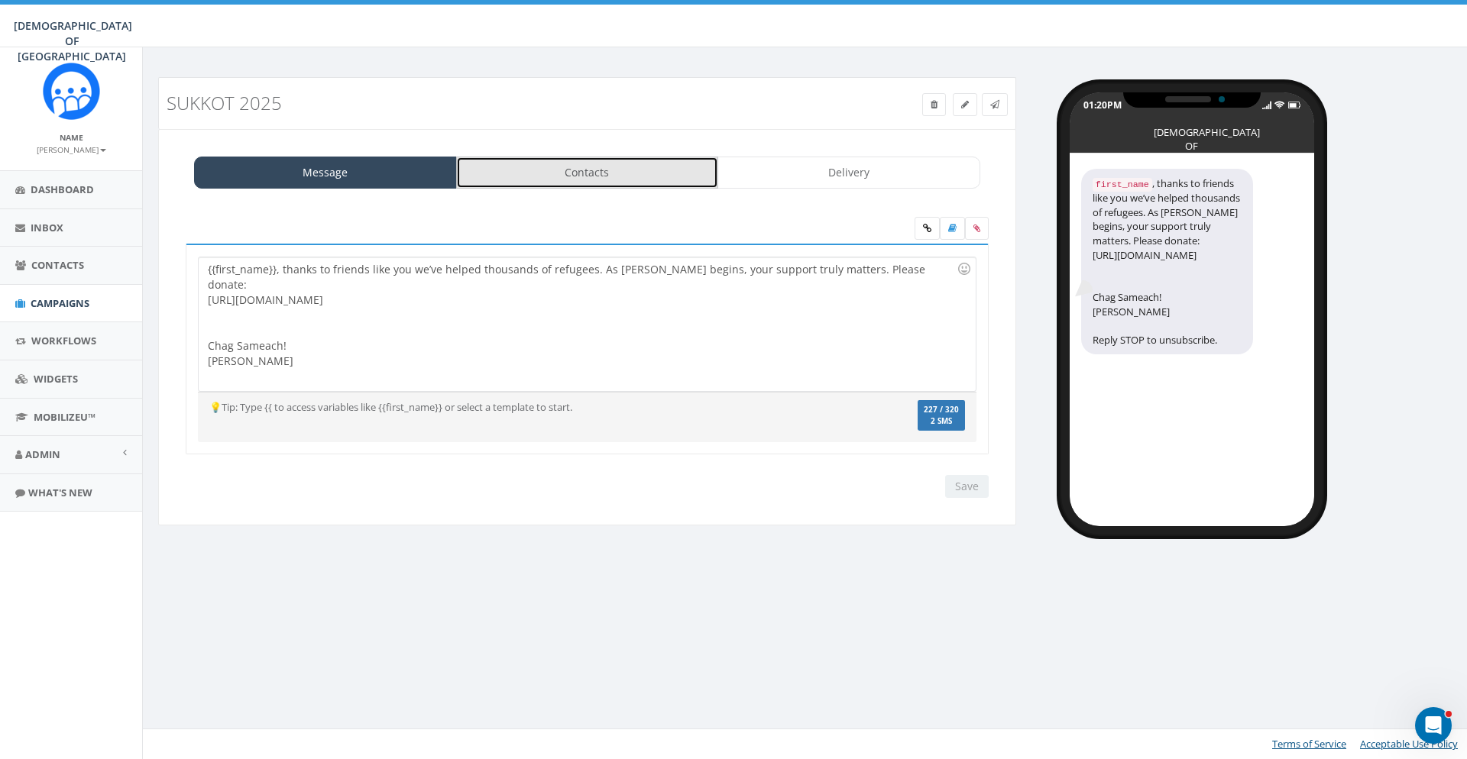
click at [541, 171] on link "Contacts" at bounding box center [587, 173] width 263 height 32
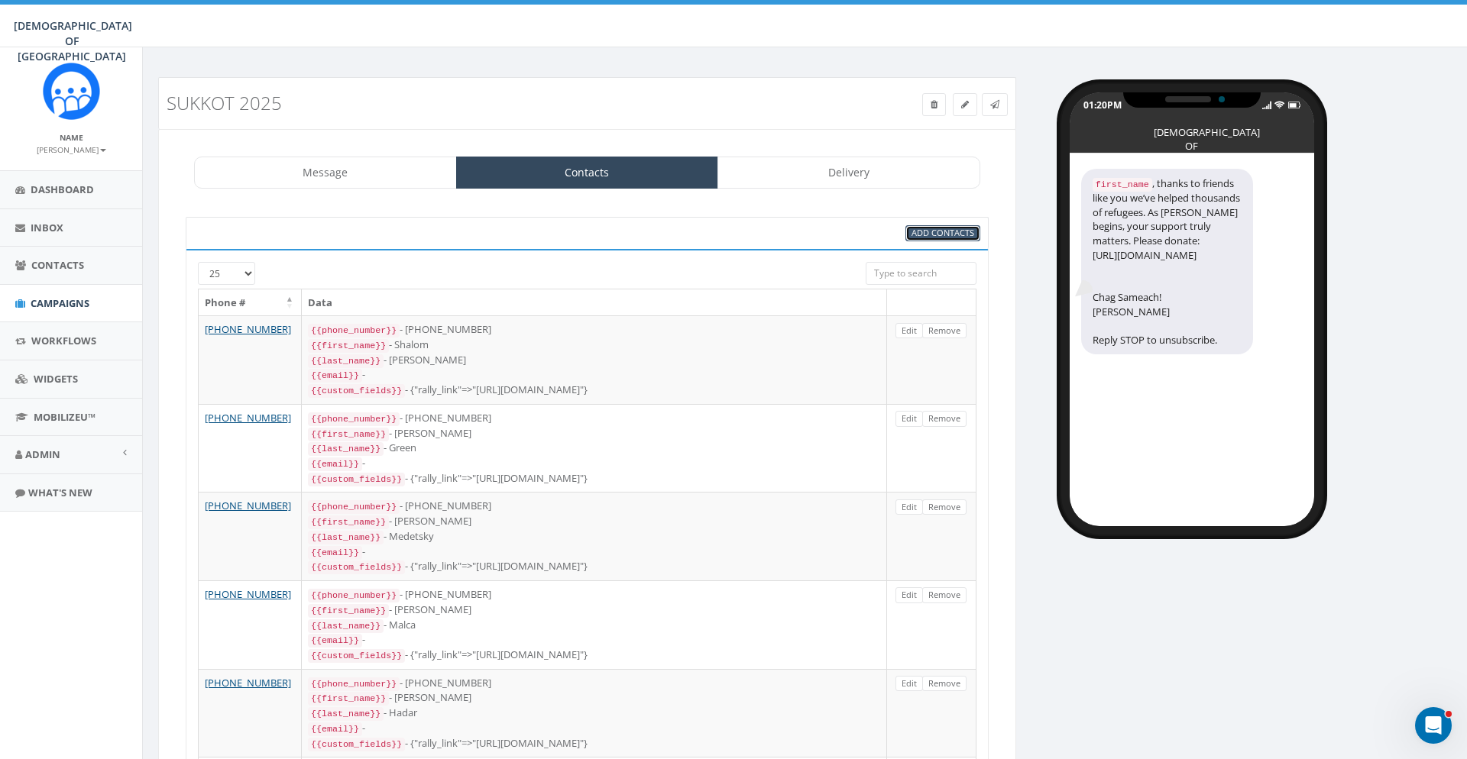
click at [942, 231] on span "Add Contacts" at bounding box center [942, 232] width 63 height 11
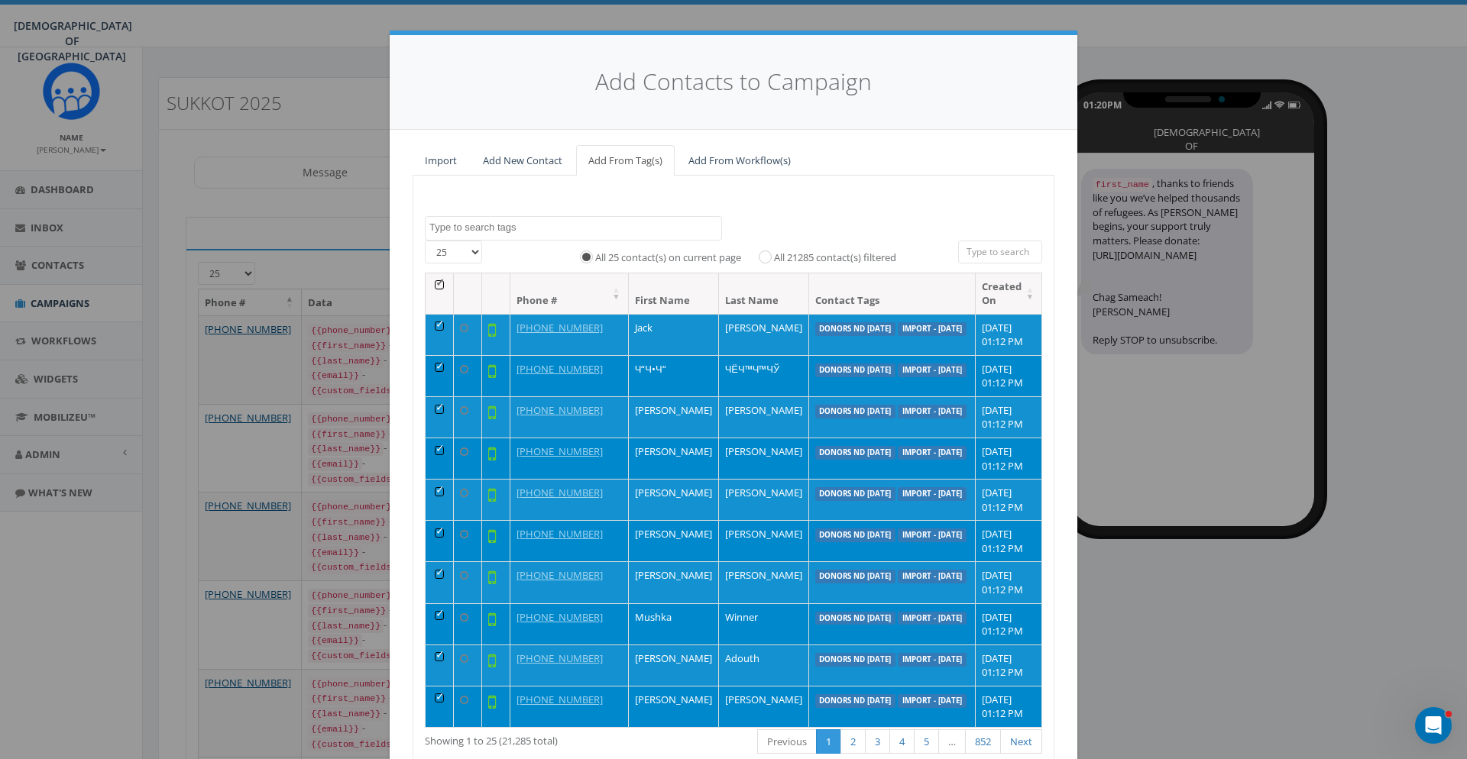
click at [492, 228] on textarea "Search" at bounding box center [575, 228] width 292 height 14
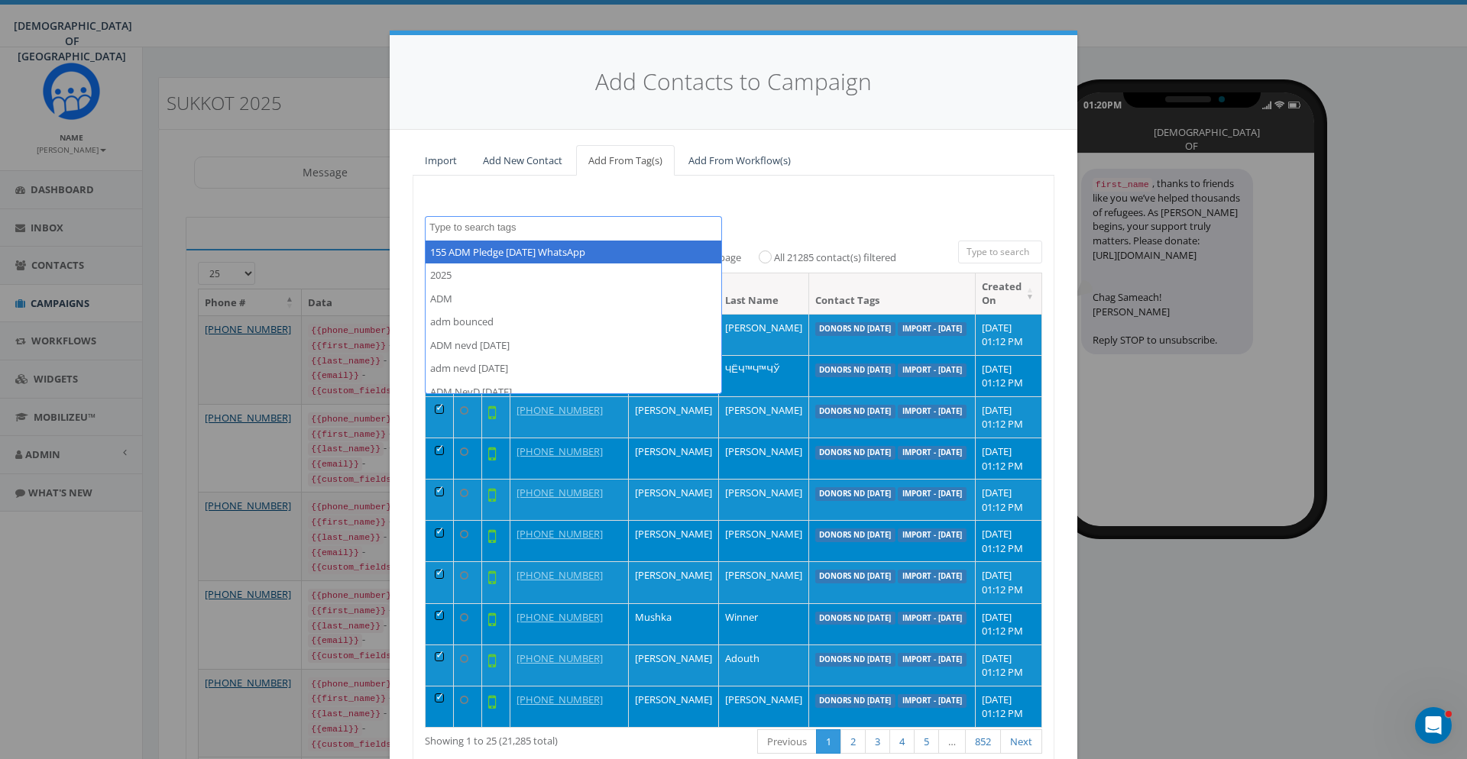
click at [492, 228] on textarea "Search" at bounding box center [575, 228] width 292 height 14
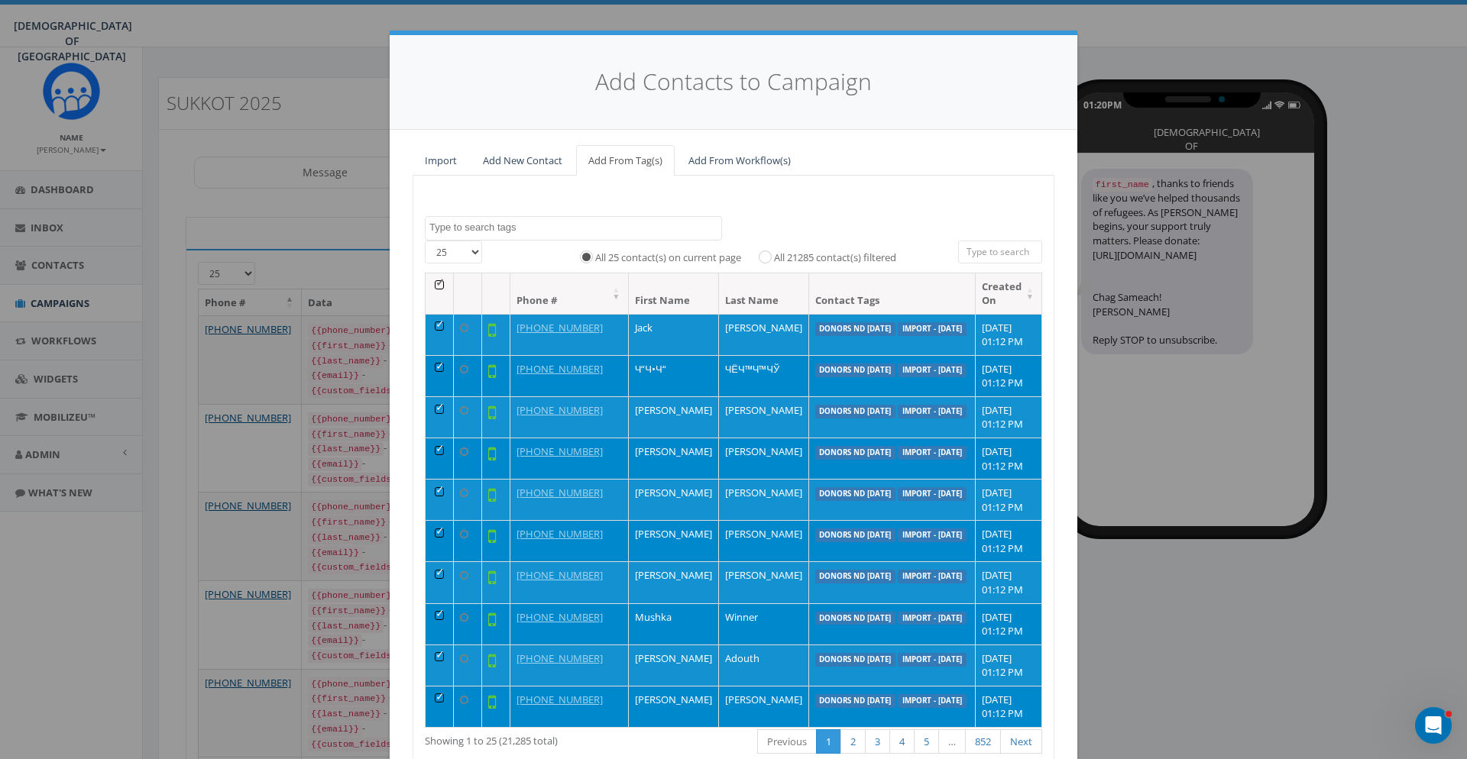
click at [440, 280] on th at bounding box center [440, 293] width 28 height 40
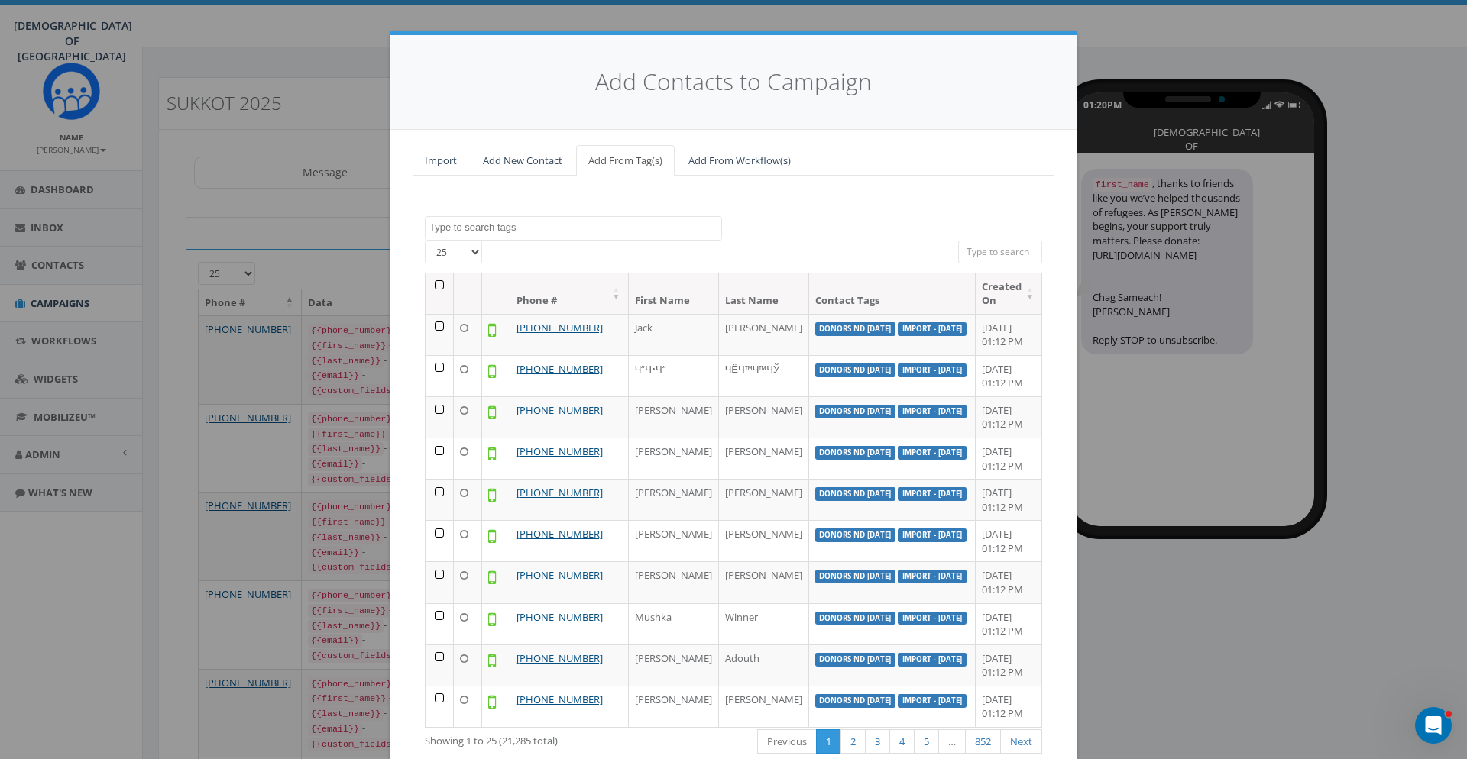
click at [490, 224] on textarea "Search" at bounding box center [575, 228] width 292 height 14
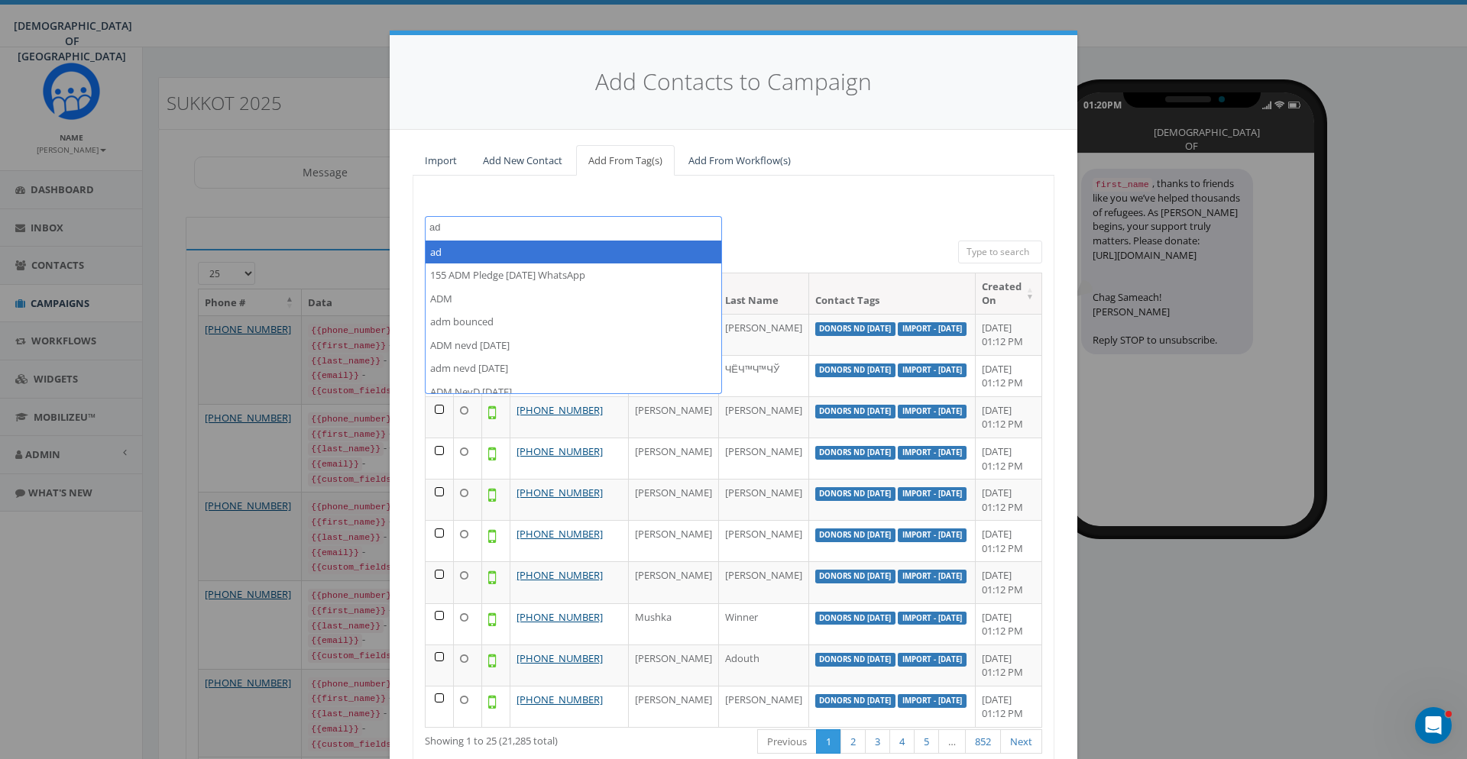
type textarea "a"
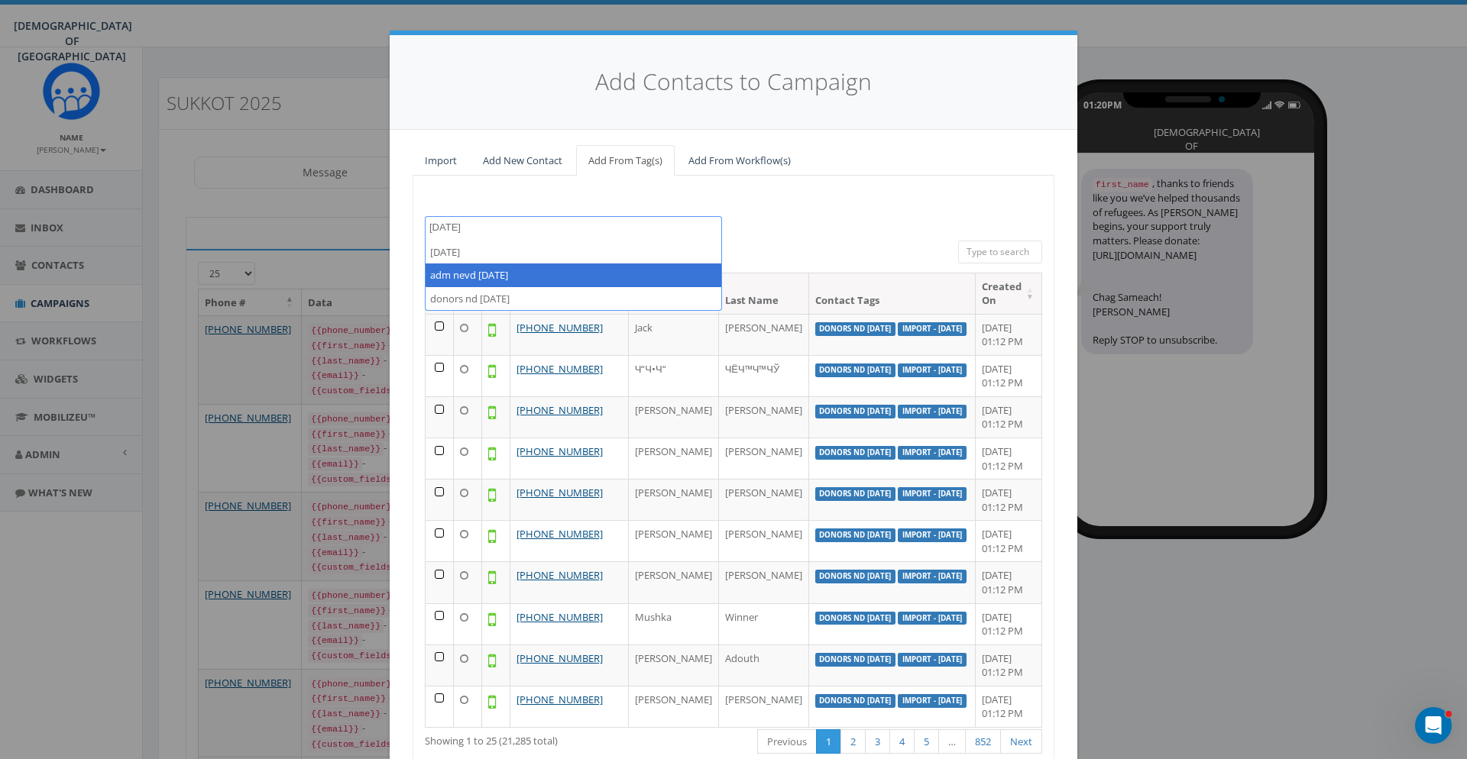
type textarea "6 oct"
select select "adm nevd 6 oct"
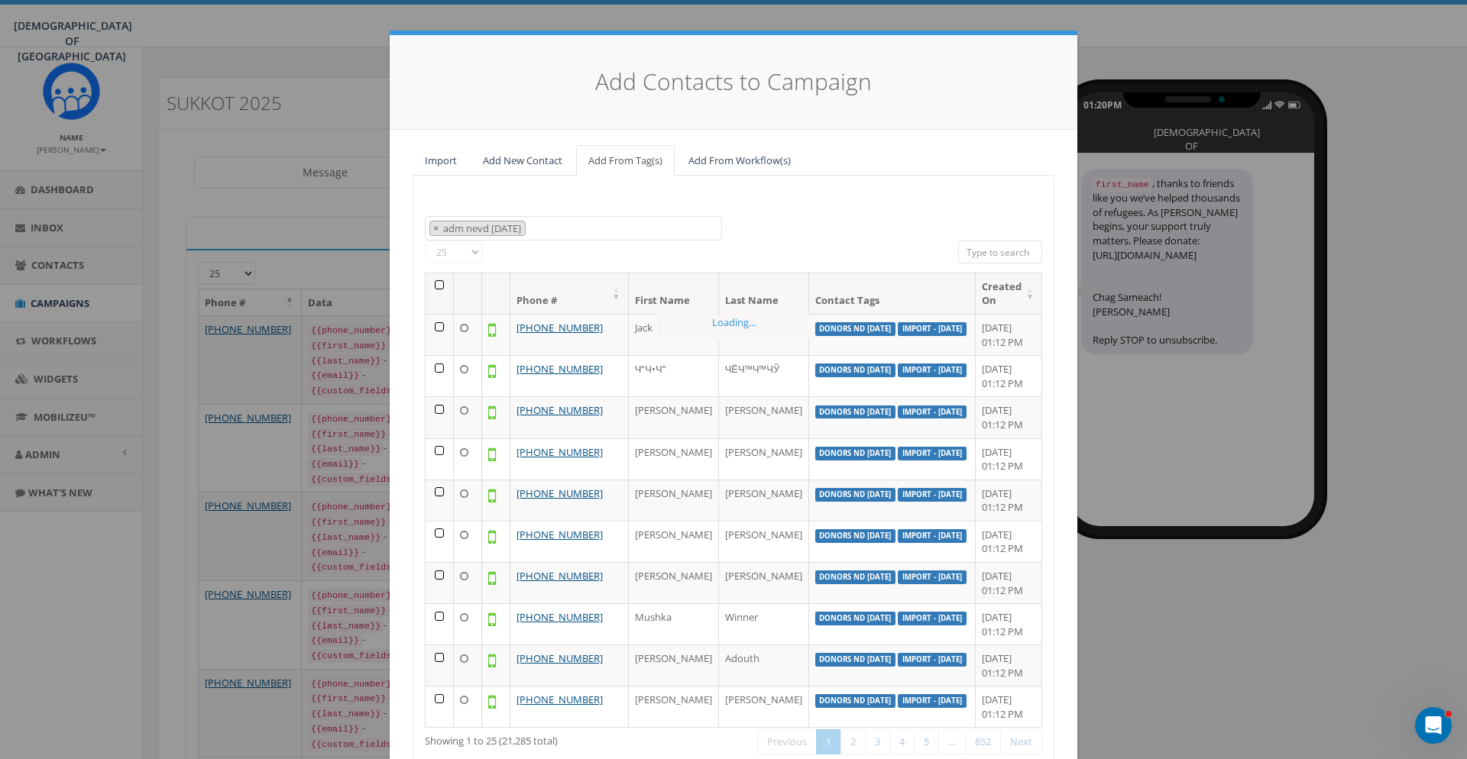
click at [570, 255] on div "All 0 contact(s) on current page All 21285 contact(s) filtered" at bounding box center [733, 257] width 427 height 32
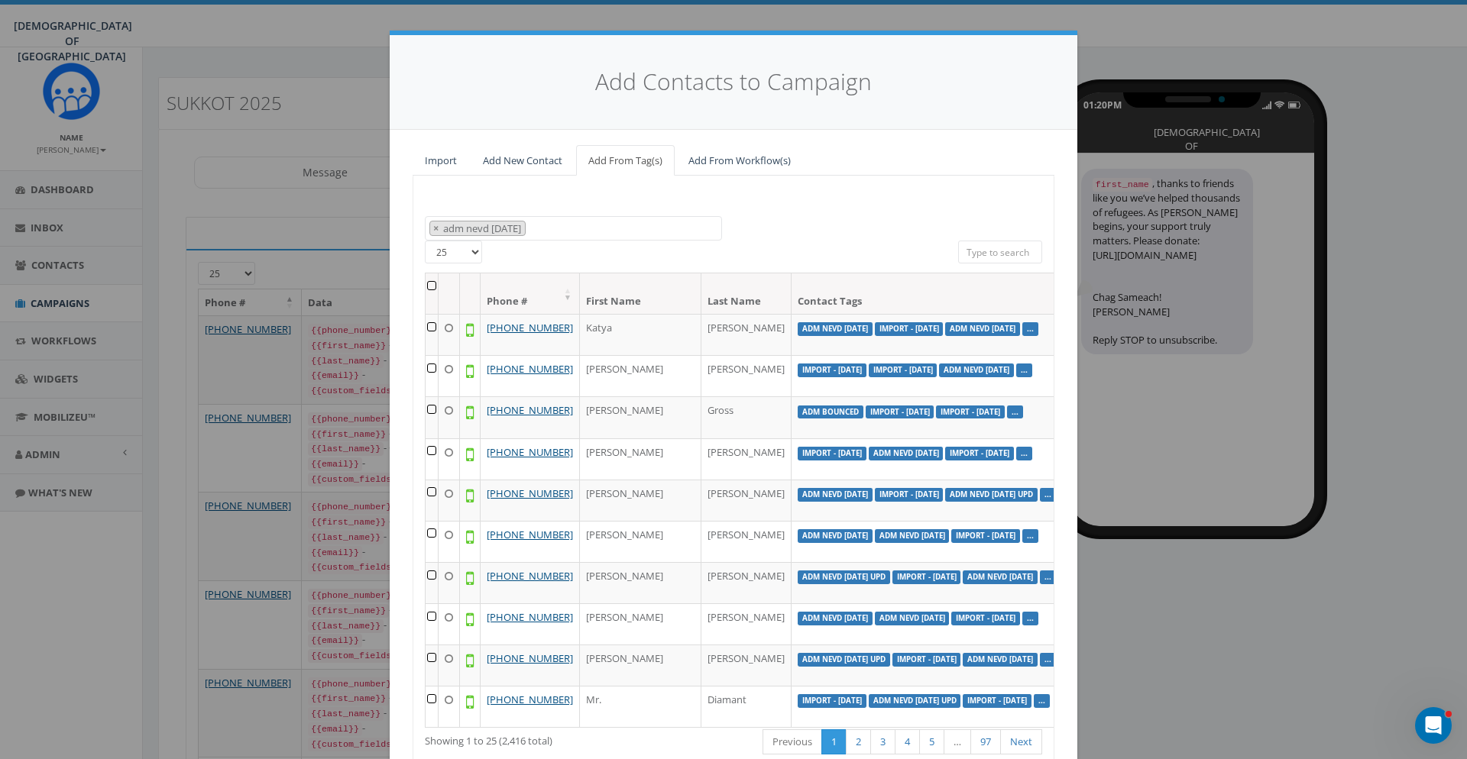
click at [430, 285] on th at bounding box center [432, 293] width 13 height 40
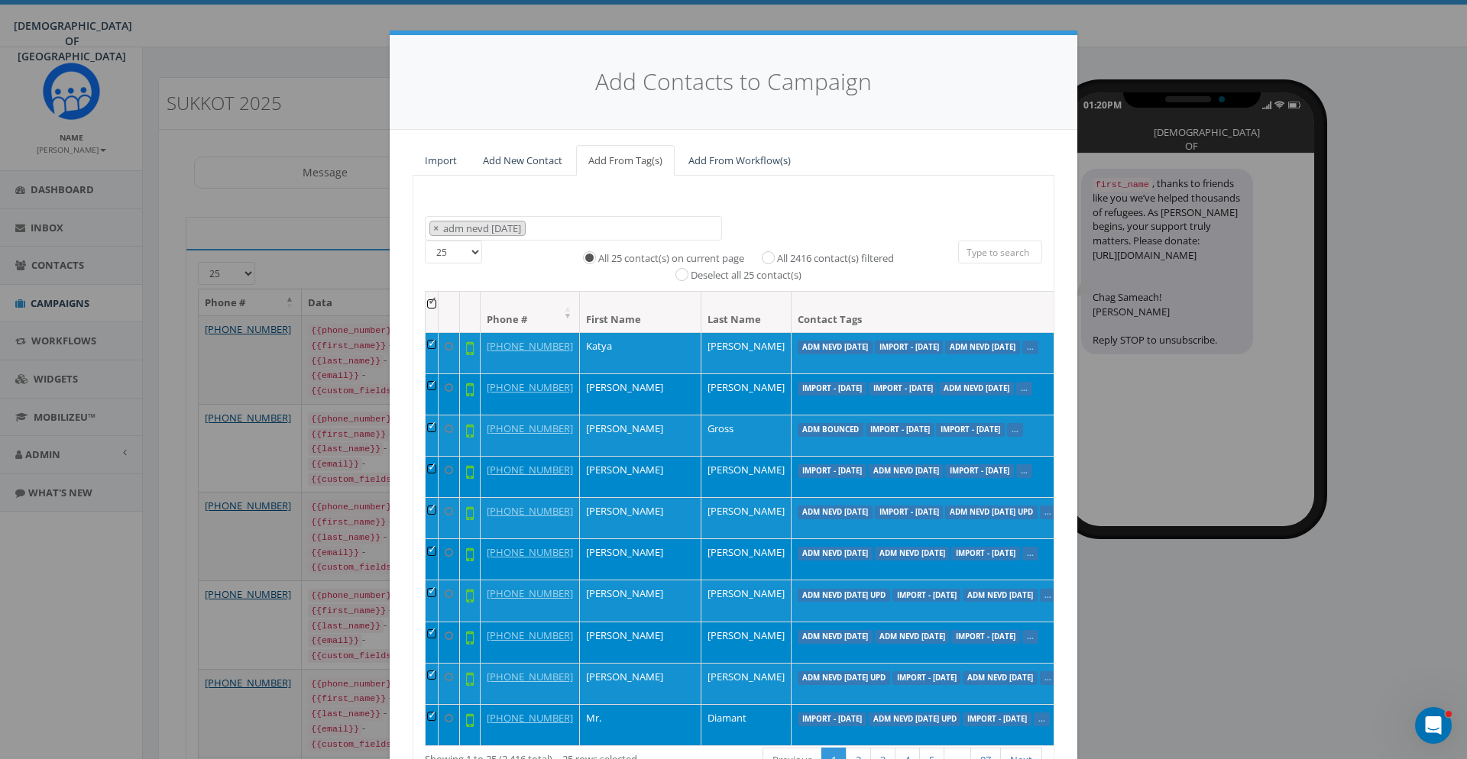
click at [810, 257] on label "All 2416 contact(s) filtered" at bounding box center [835, 258] width 117 height 15
click at [777, 257] on input "All 2416 contact(s) filtered" at bounding box center [772, 256] width 10 height 10
radio input "true"
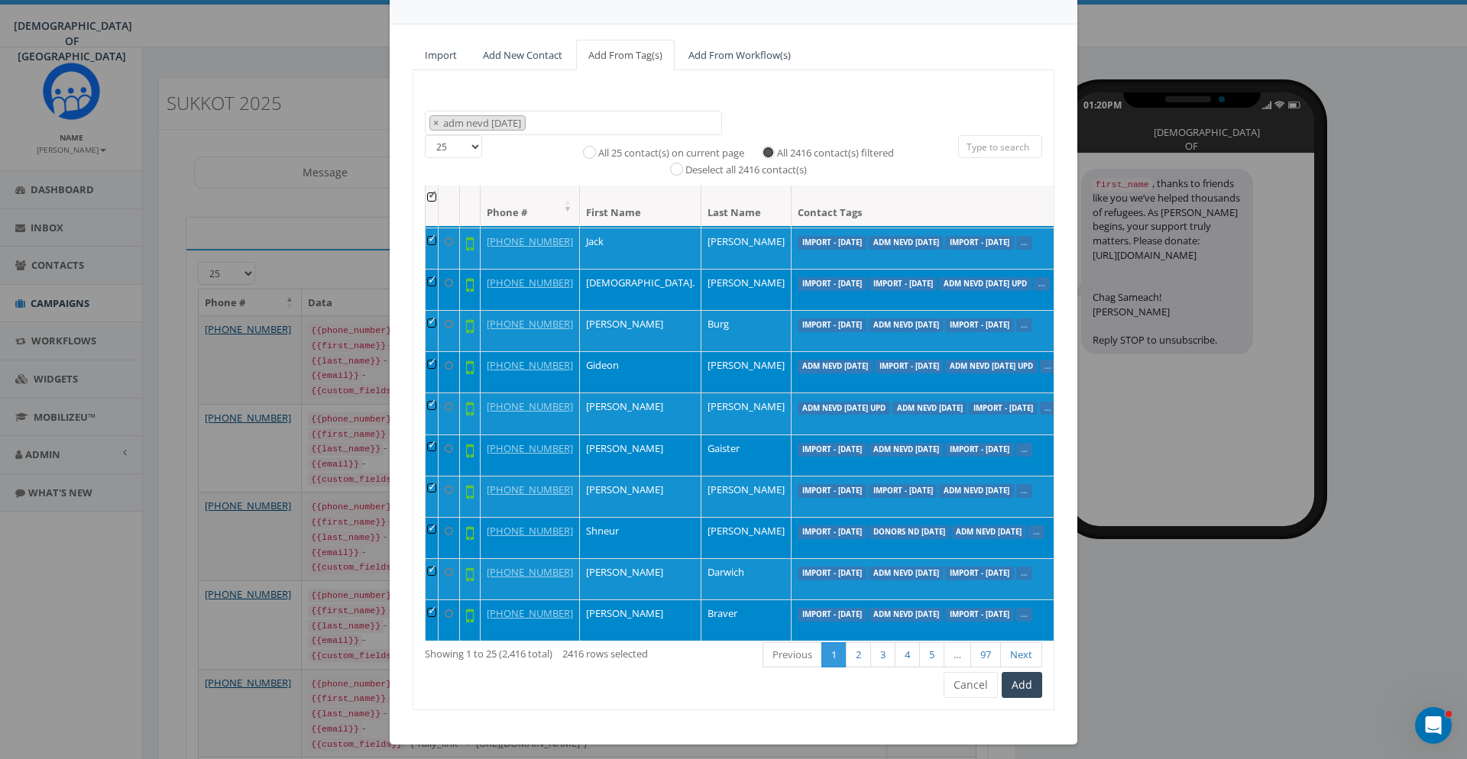
scroll to position [114, 0]
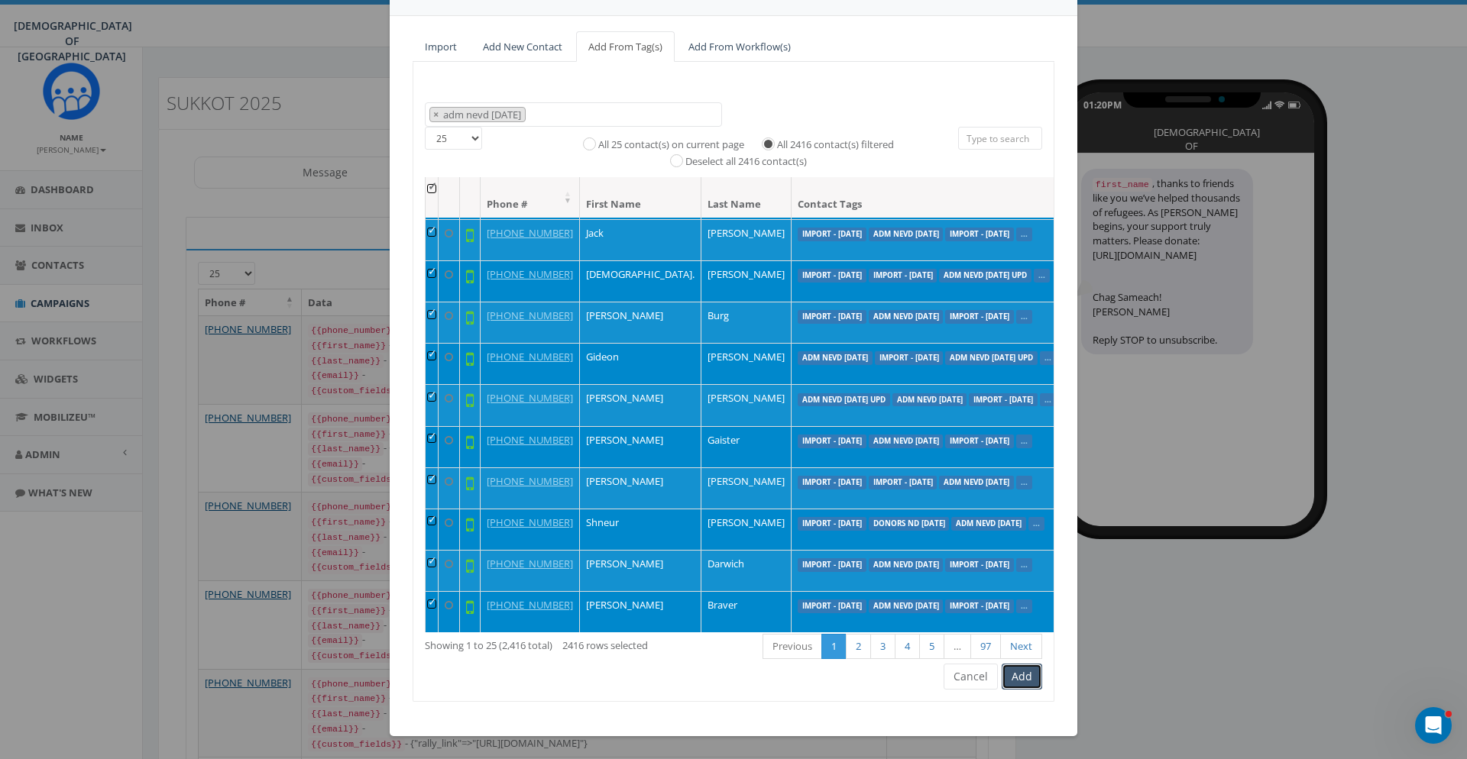
click at [1025, 680] on button "Add" at bounding box center [1022, 677] width 40 height 26
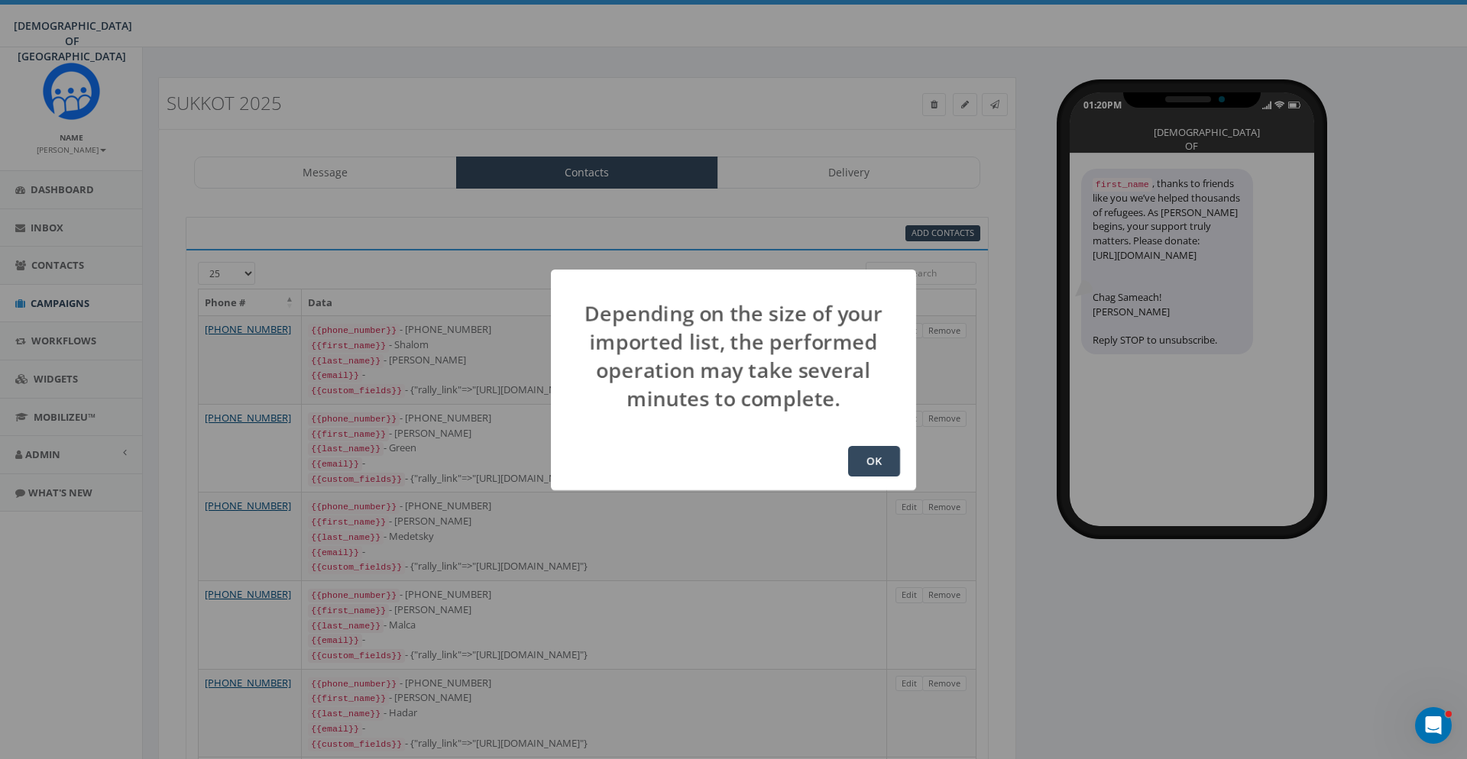
click at [871, 478] on div "OK" at bounding box center [733, 461] width 365 height 58
click at [873, 468] on button "OK" at bounding box center [874, 461] width 52 height 31
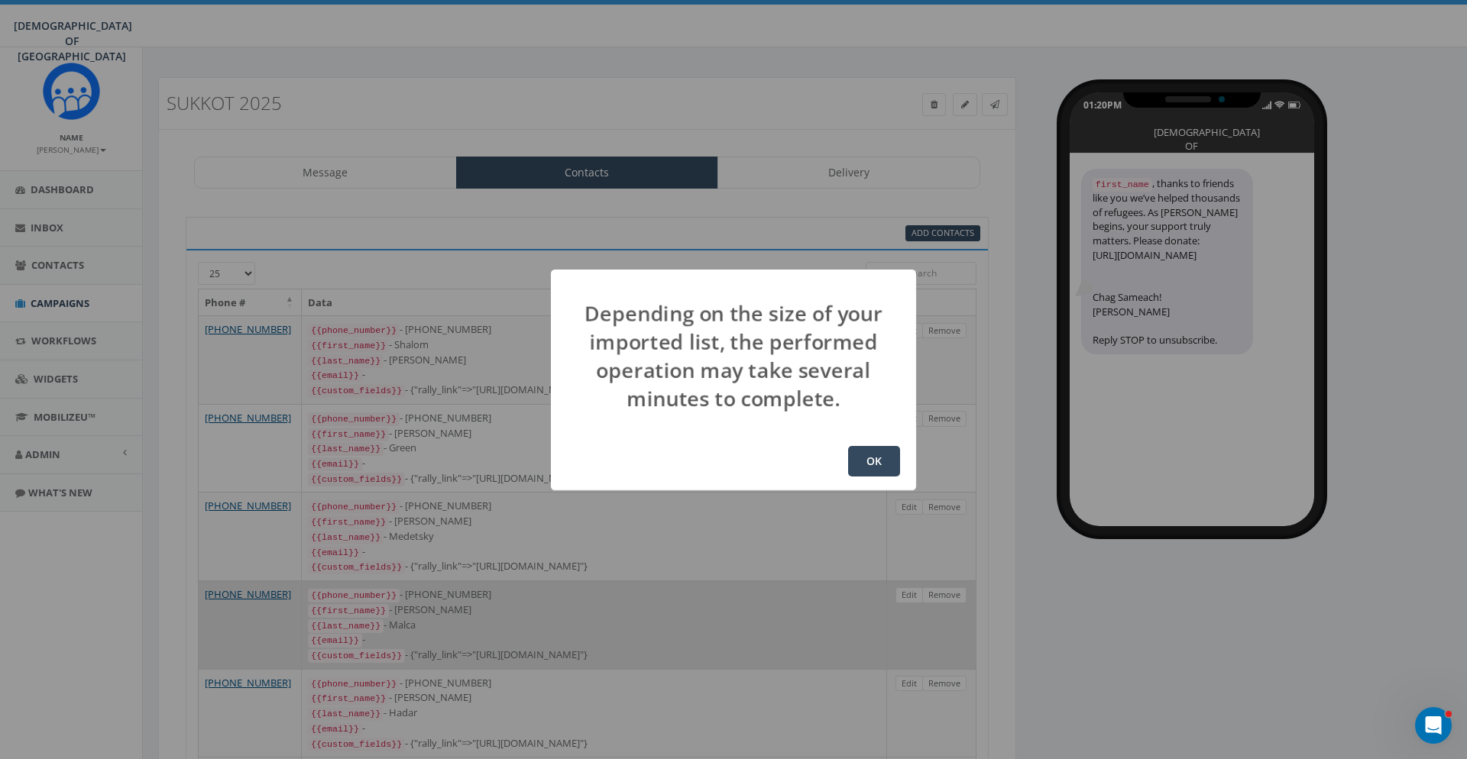
scroll to position [201, 0]
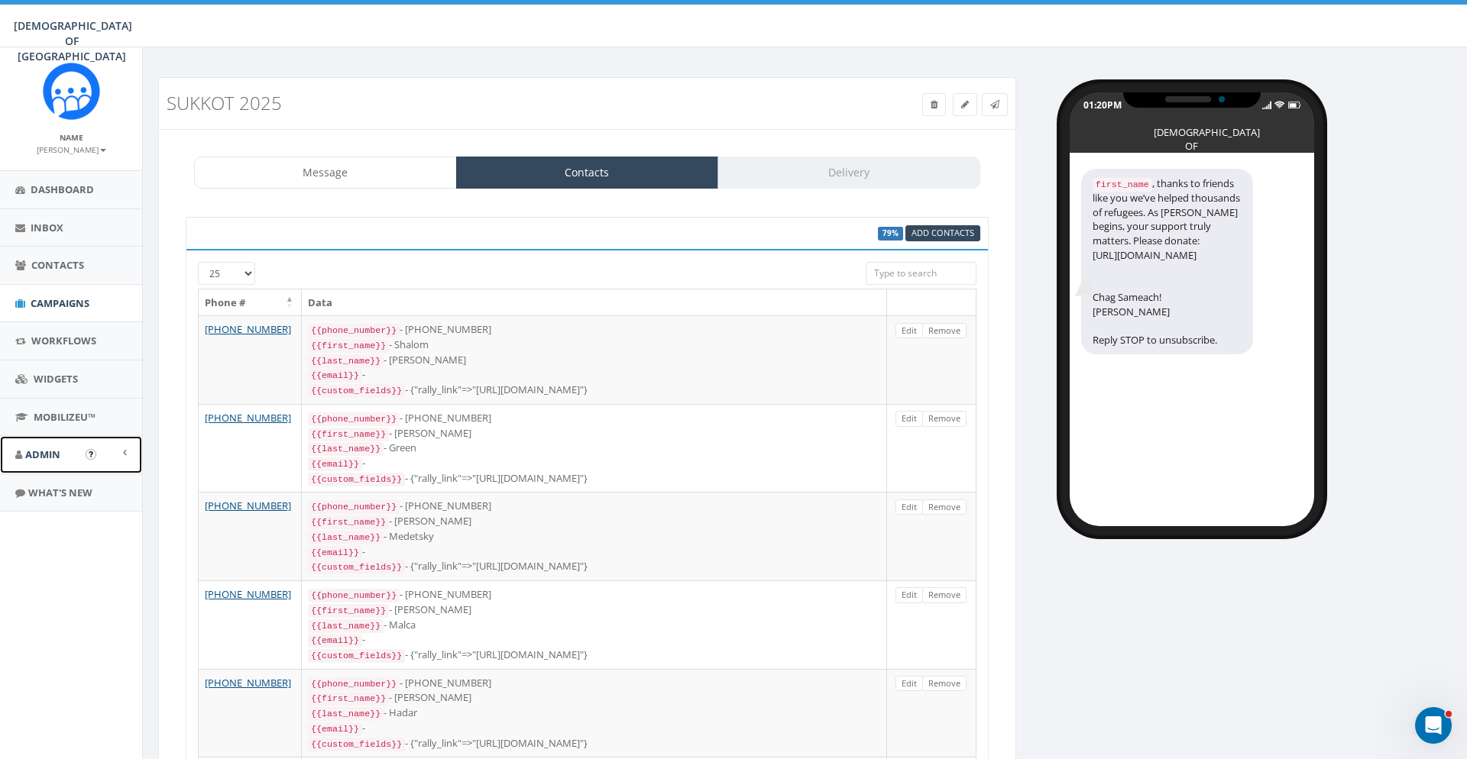
click at [128, 451] on link "Admin" at bounding box center [71, 454] width 142 height 37
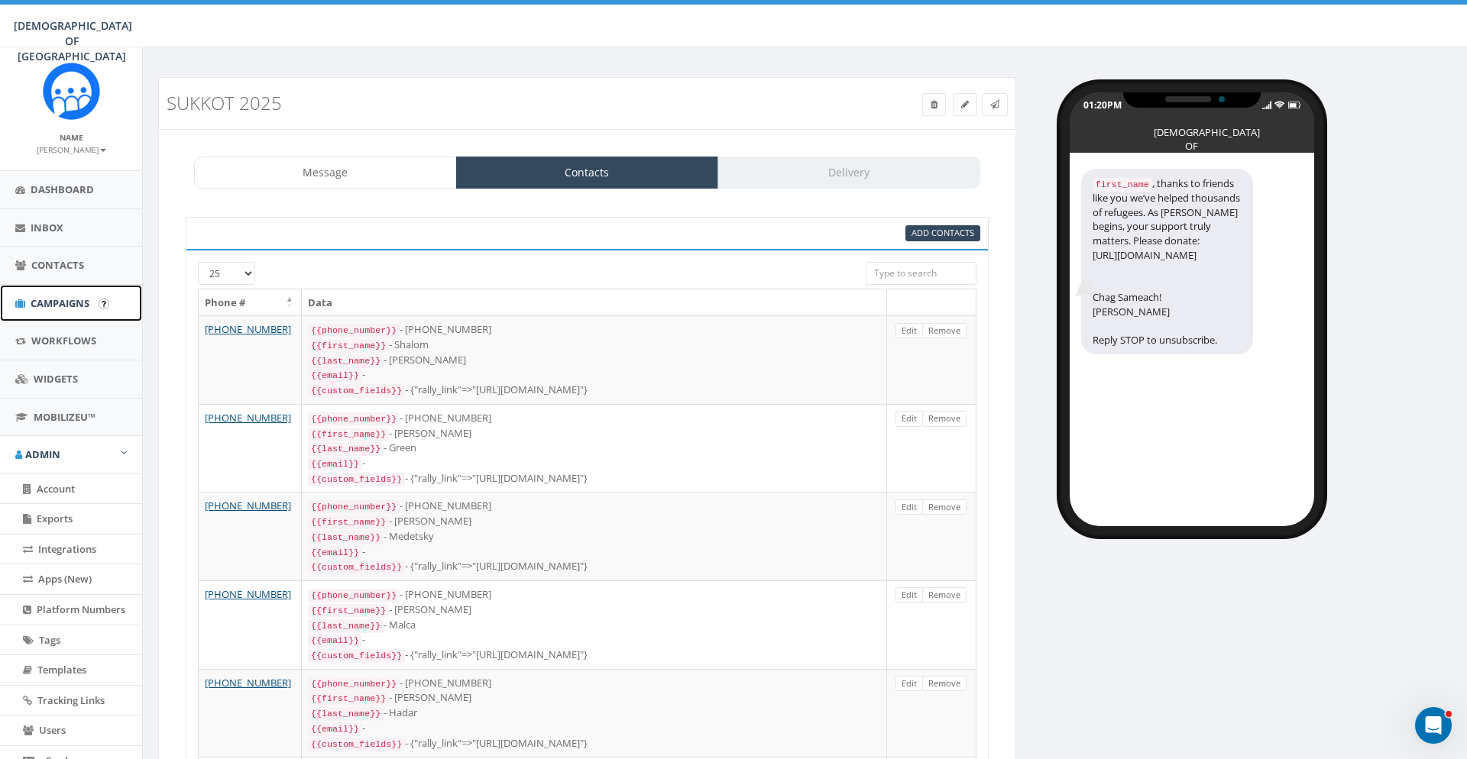
click at [83, 306] on span "Campaigns" at bounding box center [60, 303] width 59 height 14
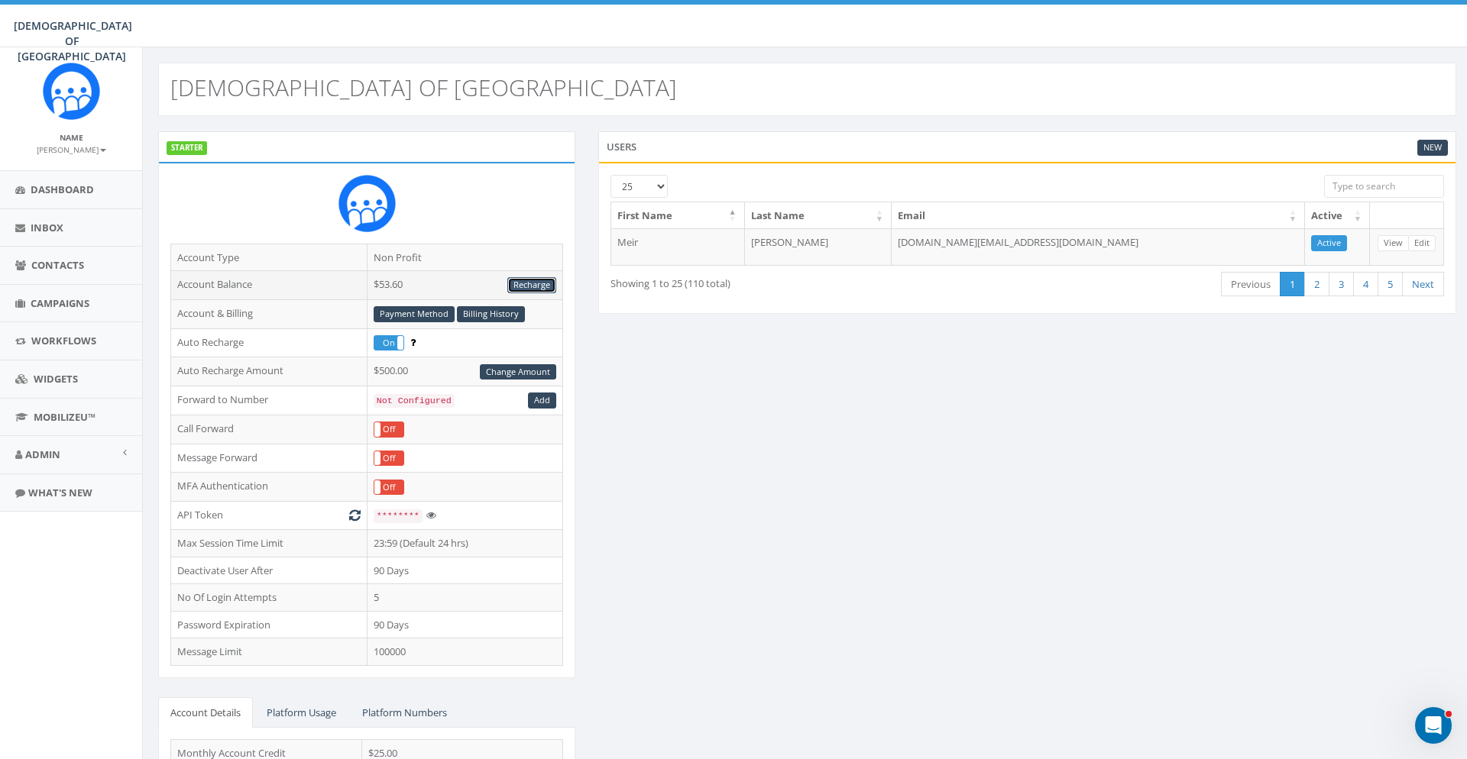
click at [536, 282] on link "Recharge" at bounding box center [531, 285] width 49 height 16
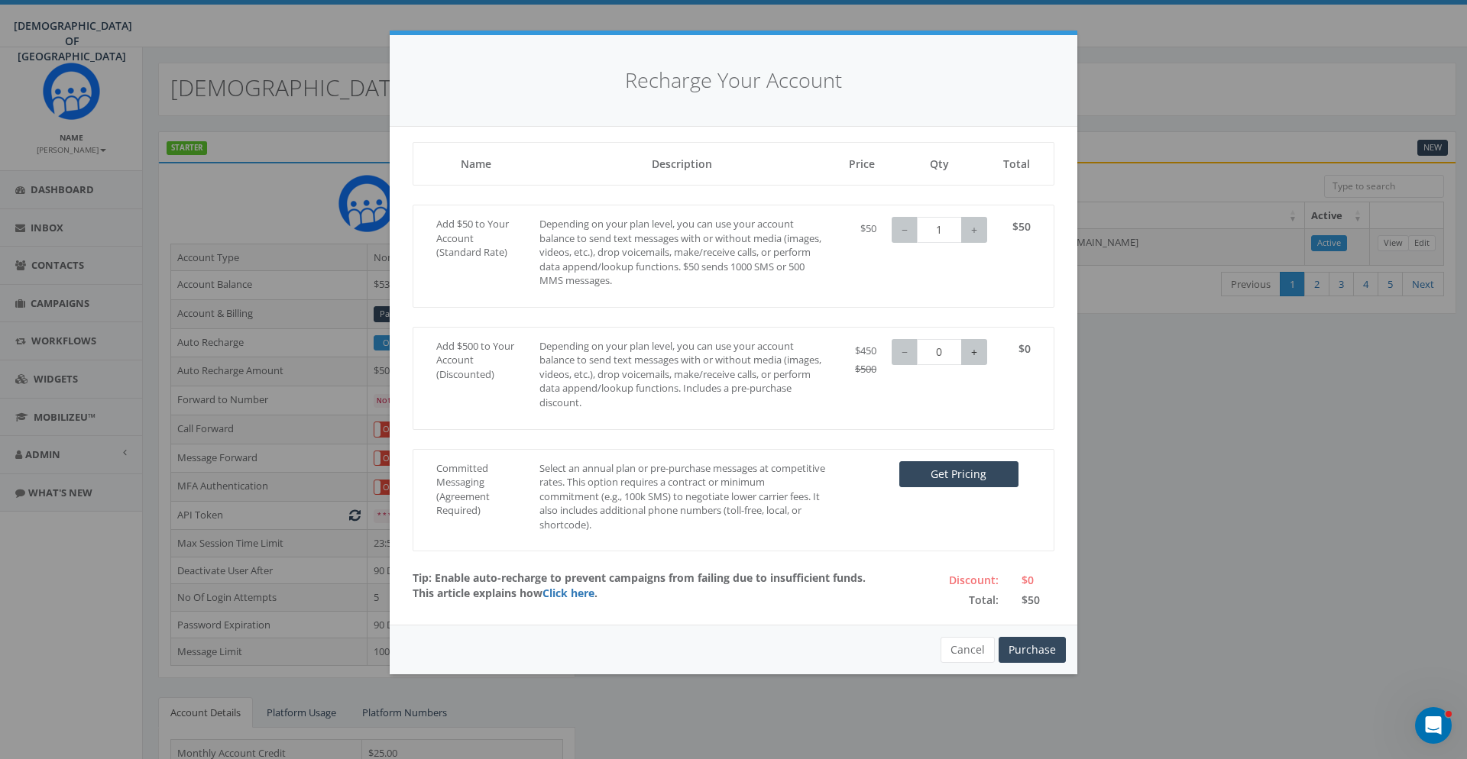
type input "1"
click at [977, 341] on button "+" at bounding box center [974, 352] width 26 height 26
click at [1045, 658] on button "Purchase" at bounding box center [1031, 650] width 67 height 26
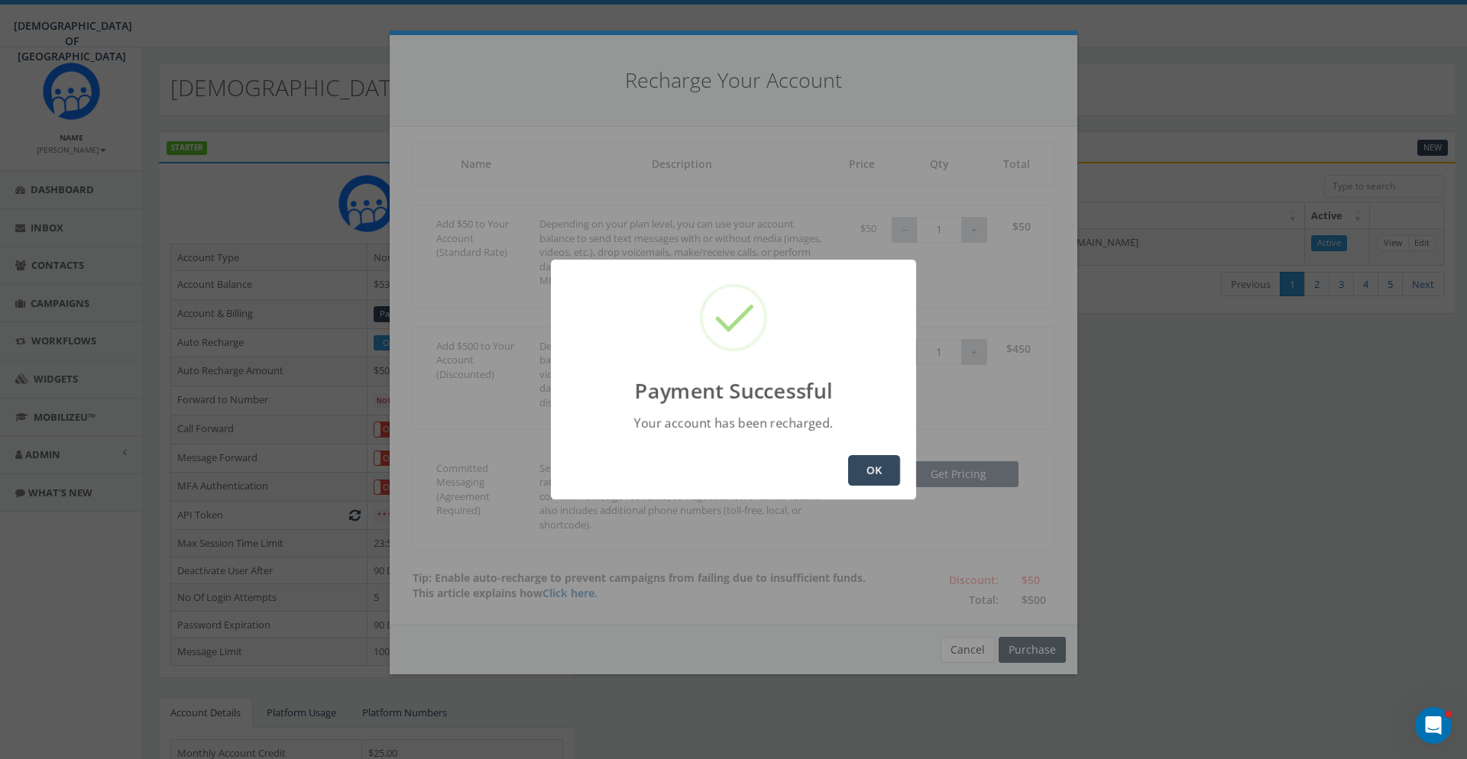
click at [866, 448] on div "OK" at bounding box center [733, 471] width 365 height 58
click at [875, 472] on button "OK" at bounding box center [874, 470] width 52 height 31
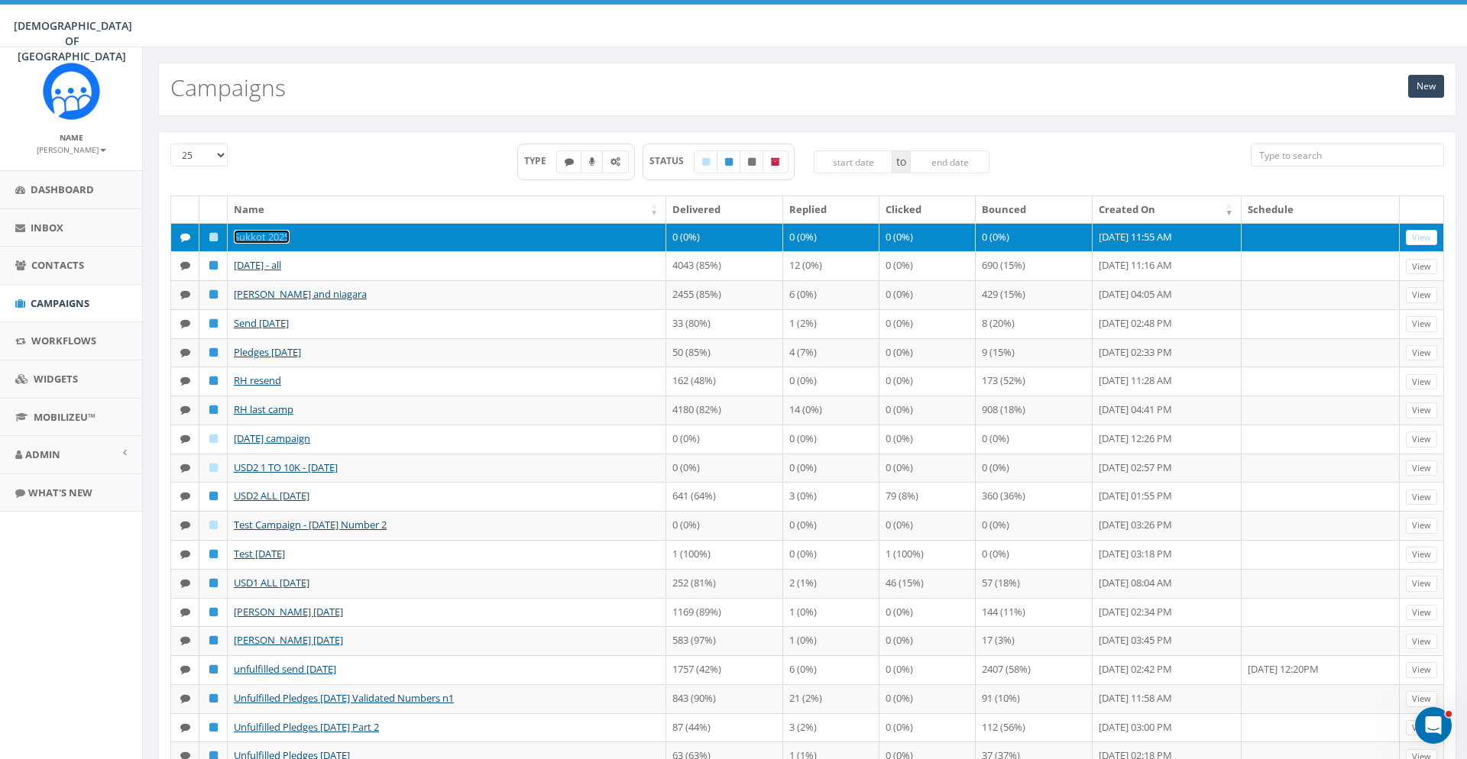
click at [274, 235] on link "Sukkot 2025" at bounding box center [262, 237] width 56 height 14
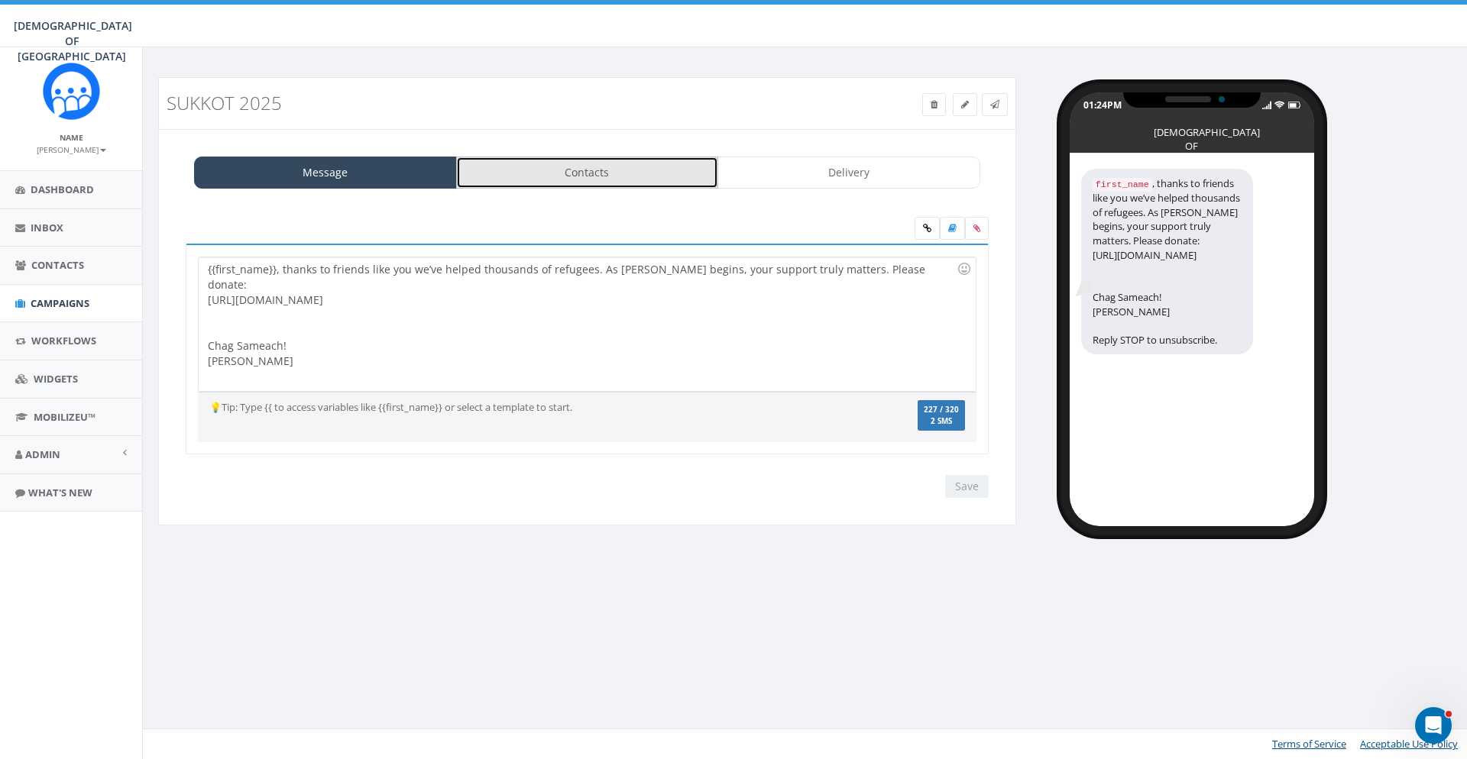
click at [553, 162] on link "Contacts" at bounding box center [587, 173] width 263 height 32
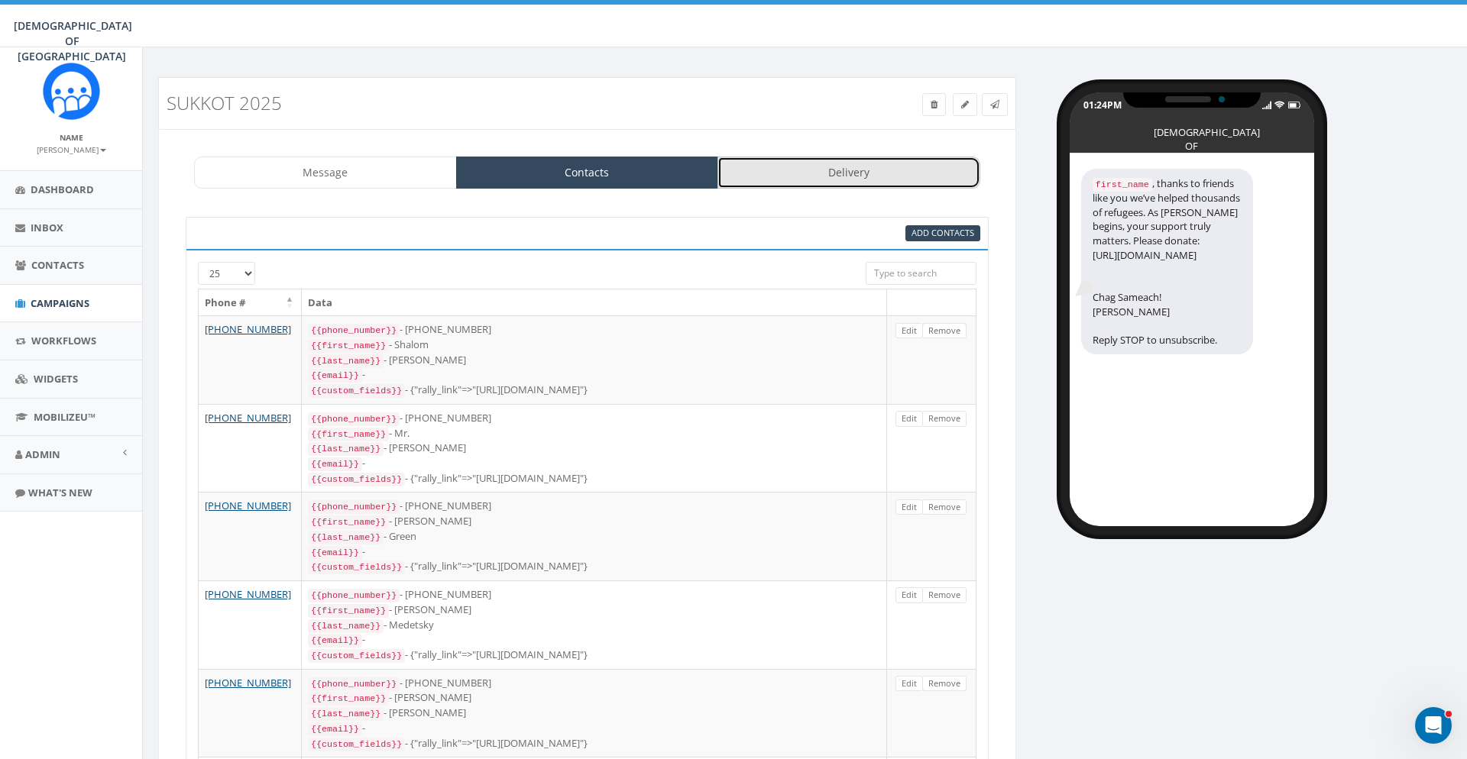
click at [841, 173] on link "Delivery" at bounding box center [848, 173] width 263 height 32
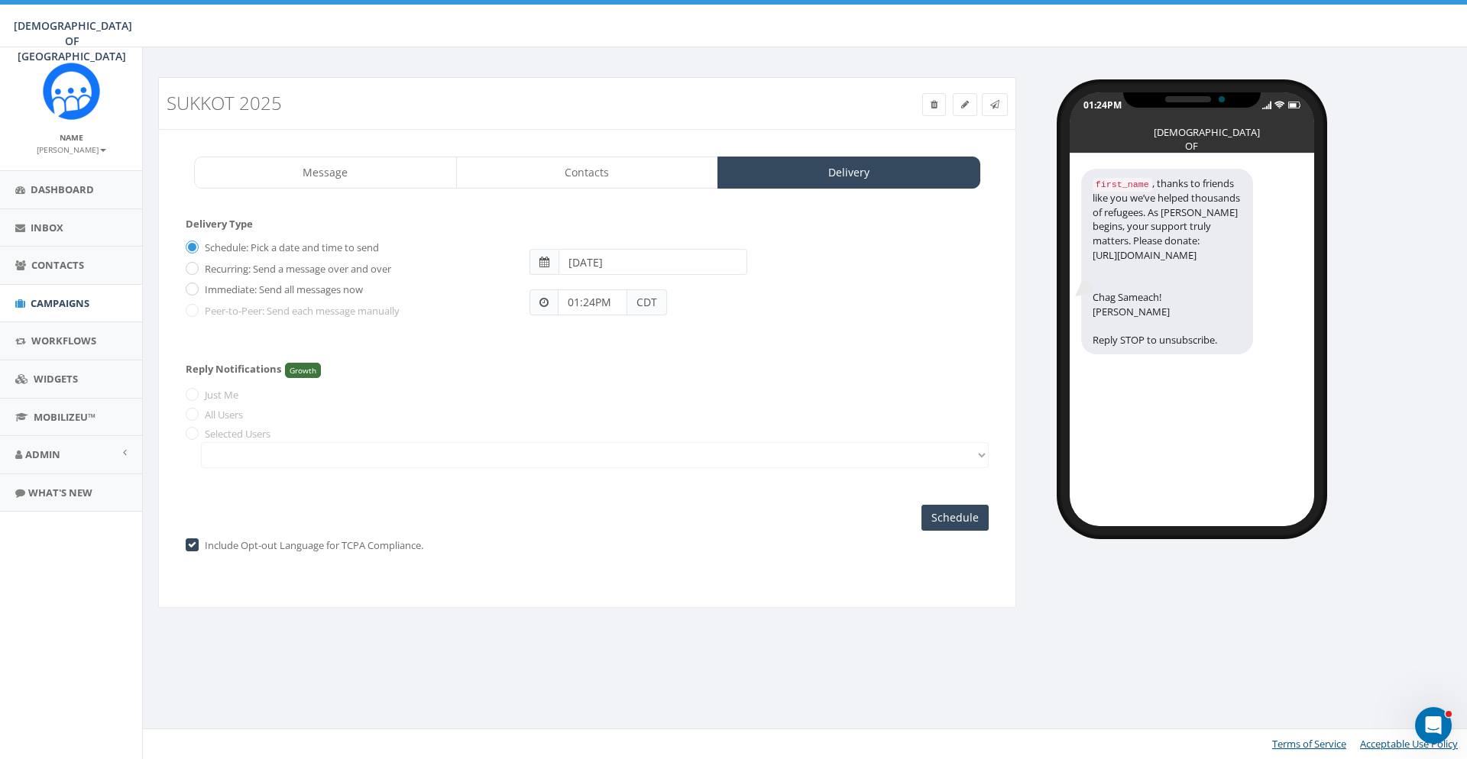
click at [1363, 601] on div "Sukkot 2025 Test Message Status: Message Contacts Delivery {{first_name}}, than…" at bounding box center [807, 352] width 1321 height 550
click at [308, 293] on label "Immediate: Send all messages now" at bounding box center [282, 290] width 162 height 15
click at [196, 293] on input "Immediate: Send all messages now" at bounding box center [191, 291] width 10 height 10
radio input "true"
click at [1384, 129] on div "01:24PM CHABAD OF POLAND first_name , thanks to friends like you we’ve helped t…" at bounding box center [1248, 301] width 440 height 449
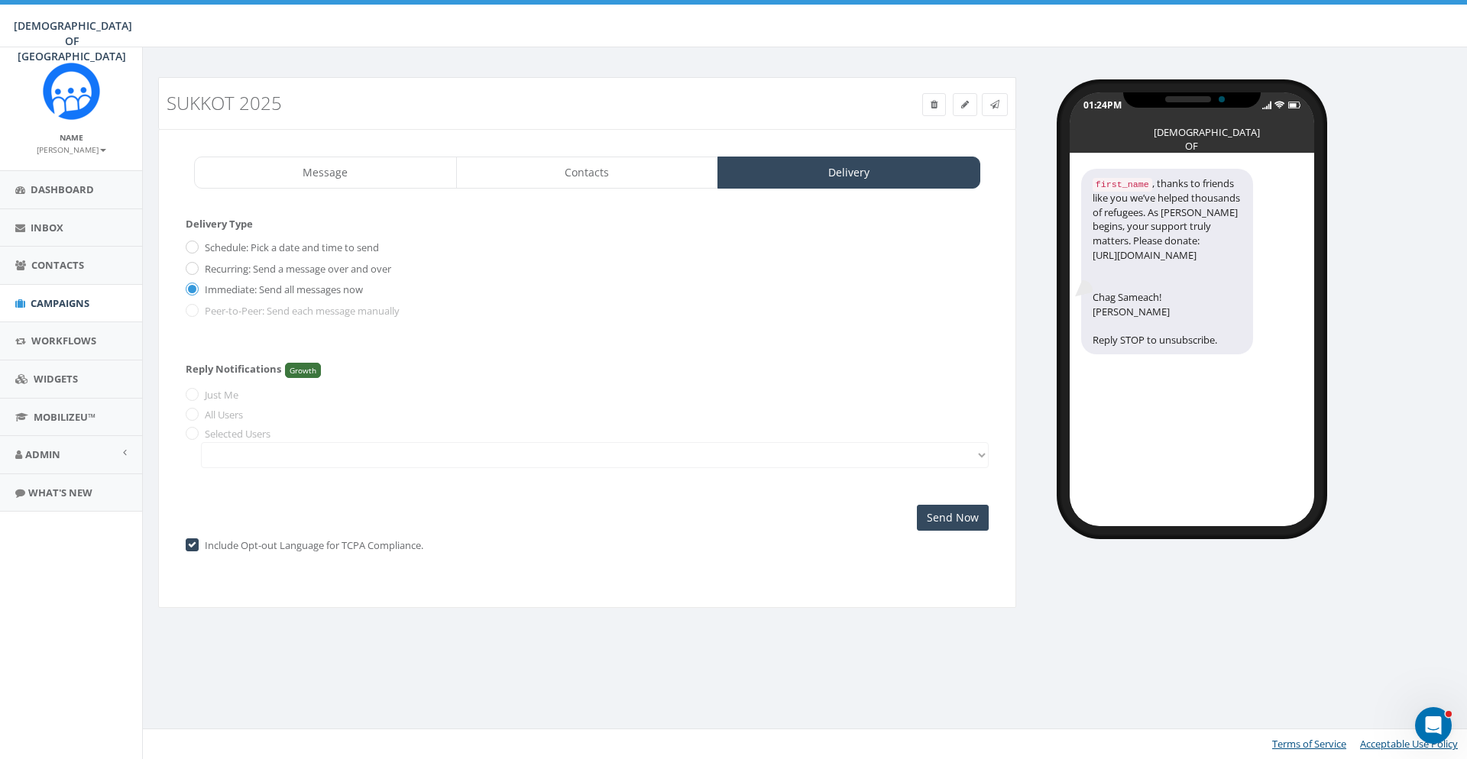
click at [1381, 645] on div "Sukkot 2025 Test Message Status: Message Contacts Delivery {{first_name}}, than…" at bounding box center [806, 403] width 1329 height 712
click at [578, 334] on div "Schedule: Pick a date and time to send Recurring: Send a message over and over …" at bounding box center [587, 284] width 803 height 99
click at [936, 514] on input "Send Now" at bounding box center [953, 518] width 72 height 26
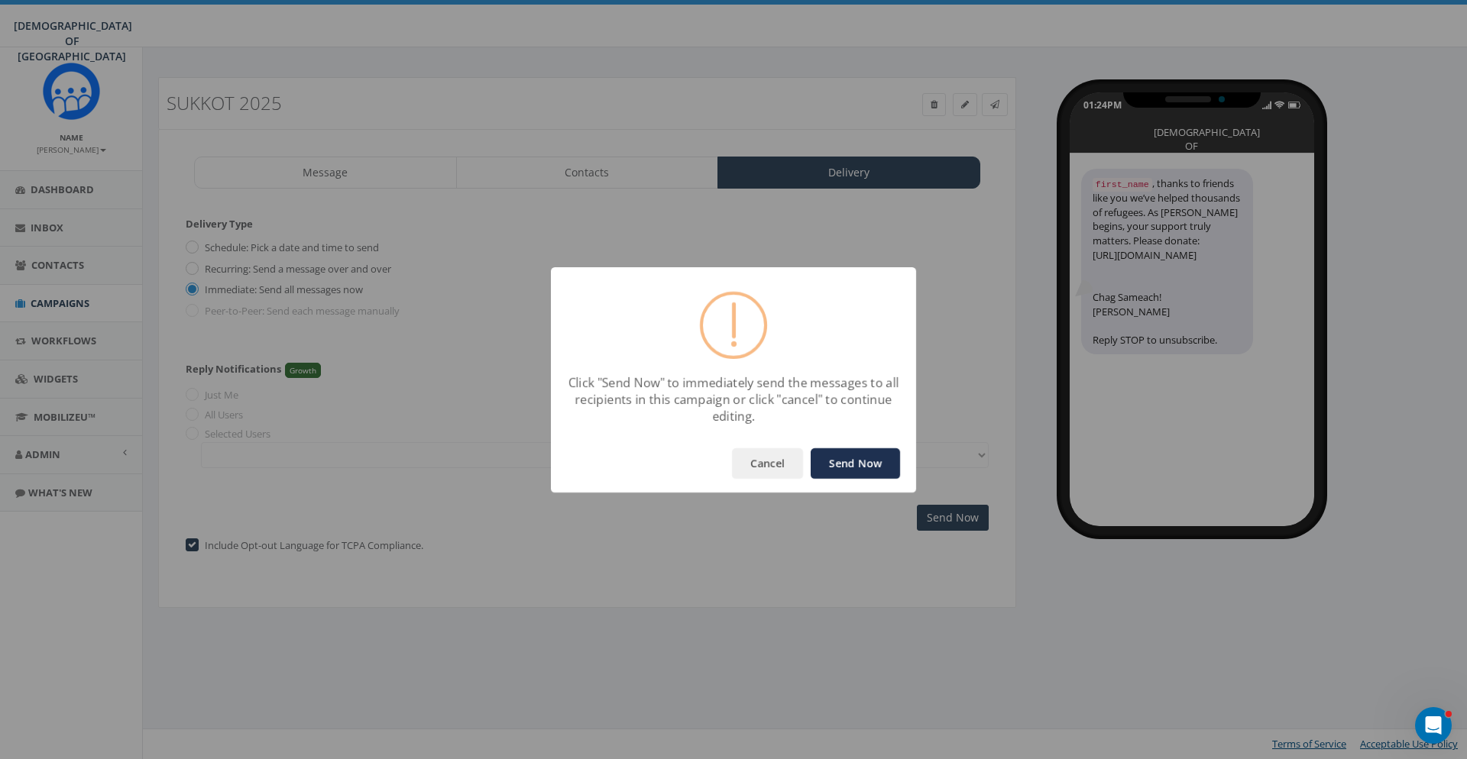
click at [877, 477] on button "Send Now" at bounding box center [855, 463] width 89 height 31
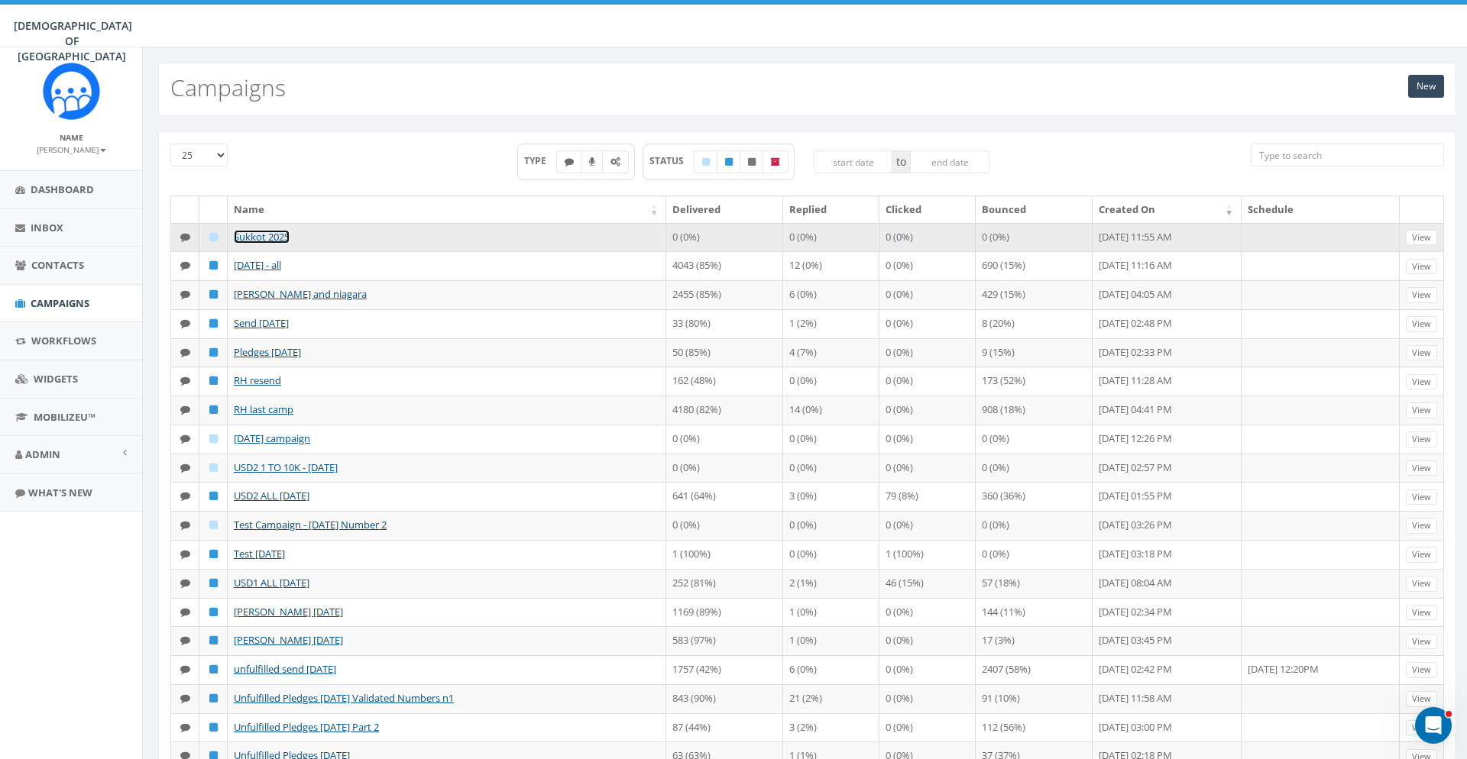
click at [283, 235] on link "Sukkot 2025" at bounding box center [262, 237] width 56 height 14
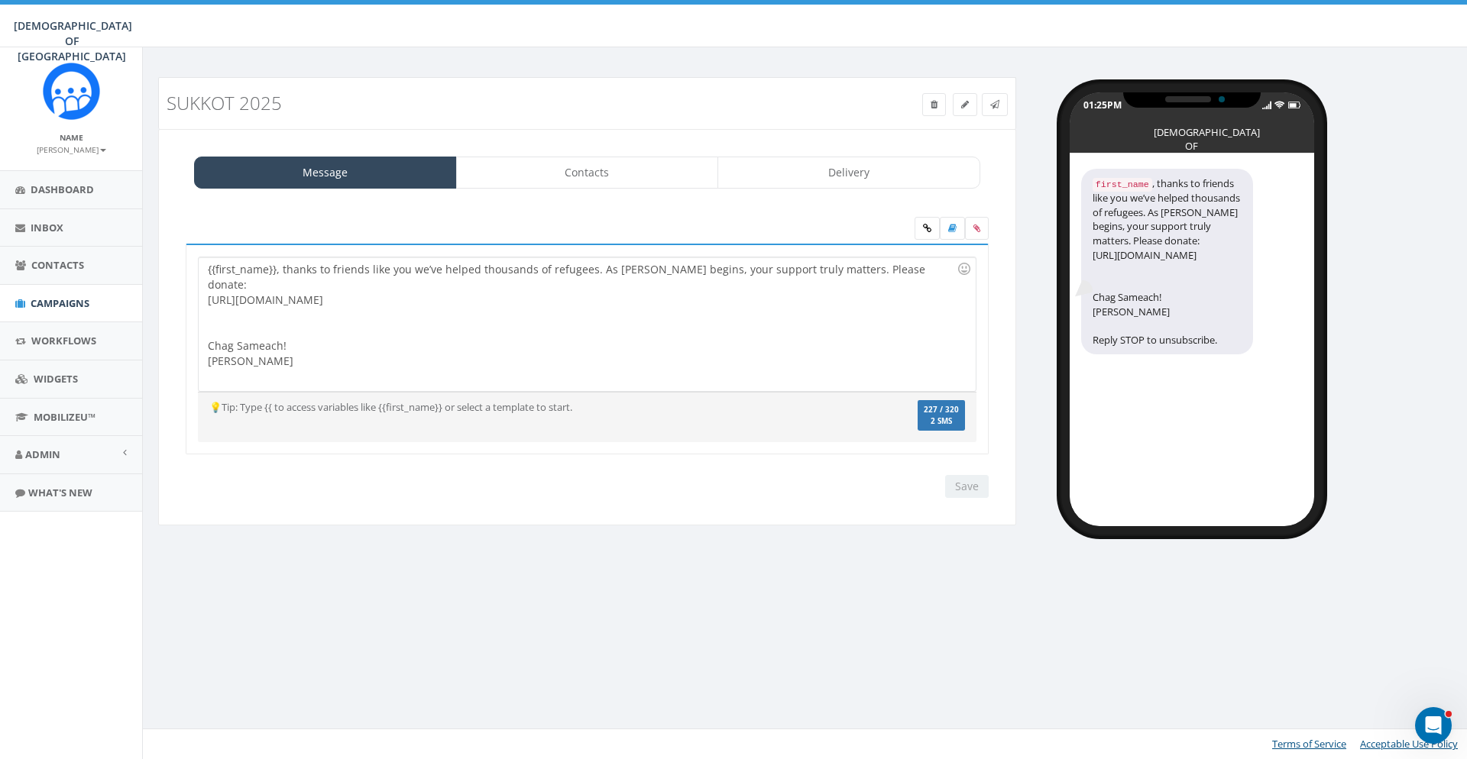
click at [481, 155] on div "Message Contacts Delivery {{first_name}}, thanks to friends like you we’ve help…" at bounding box center [587, 327] width 858 height 397
click at [483, 159] on link "Contacts" at bounding box center [587, 173] width 263 height 32
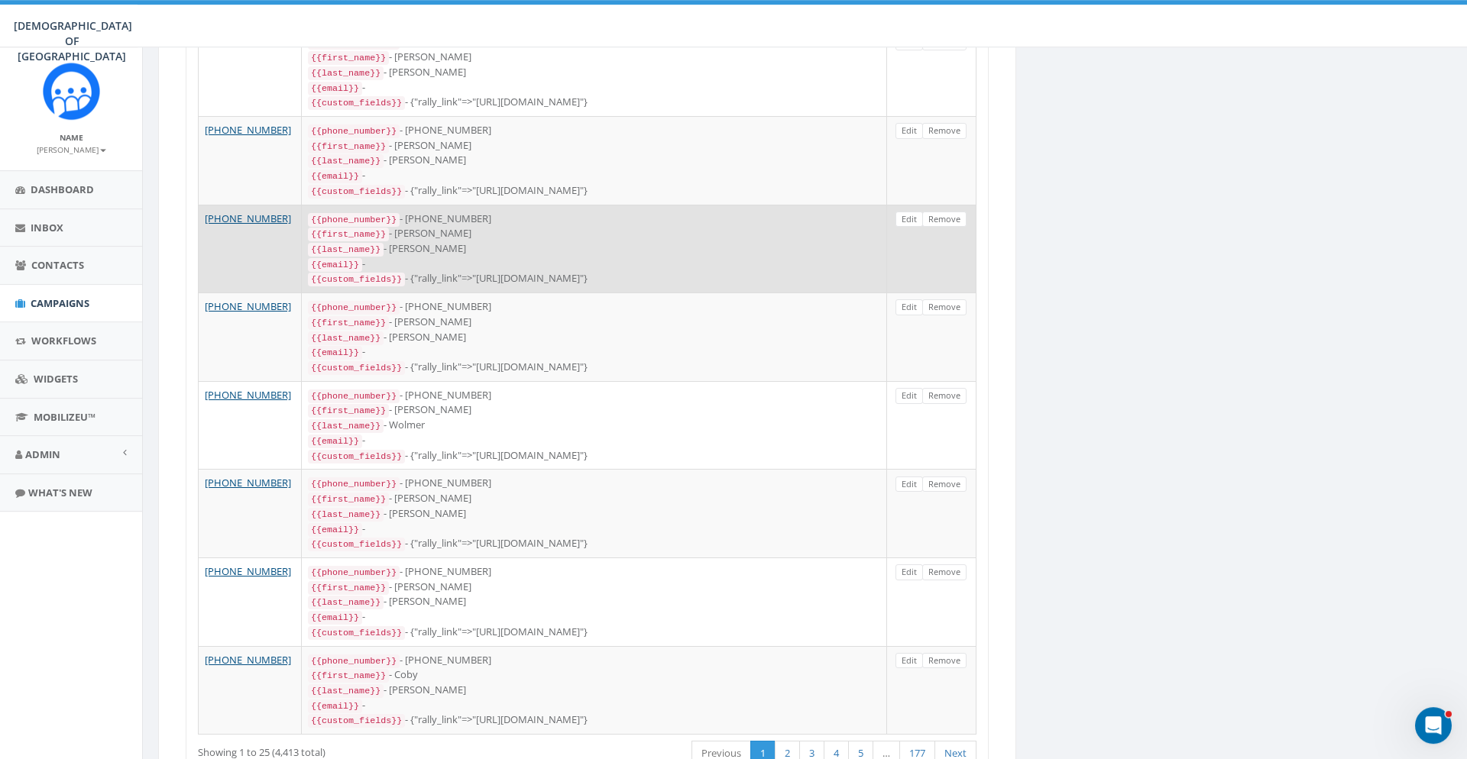
scroll to position [1792, 0]
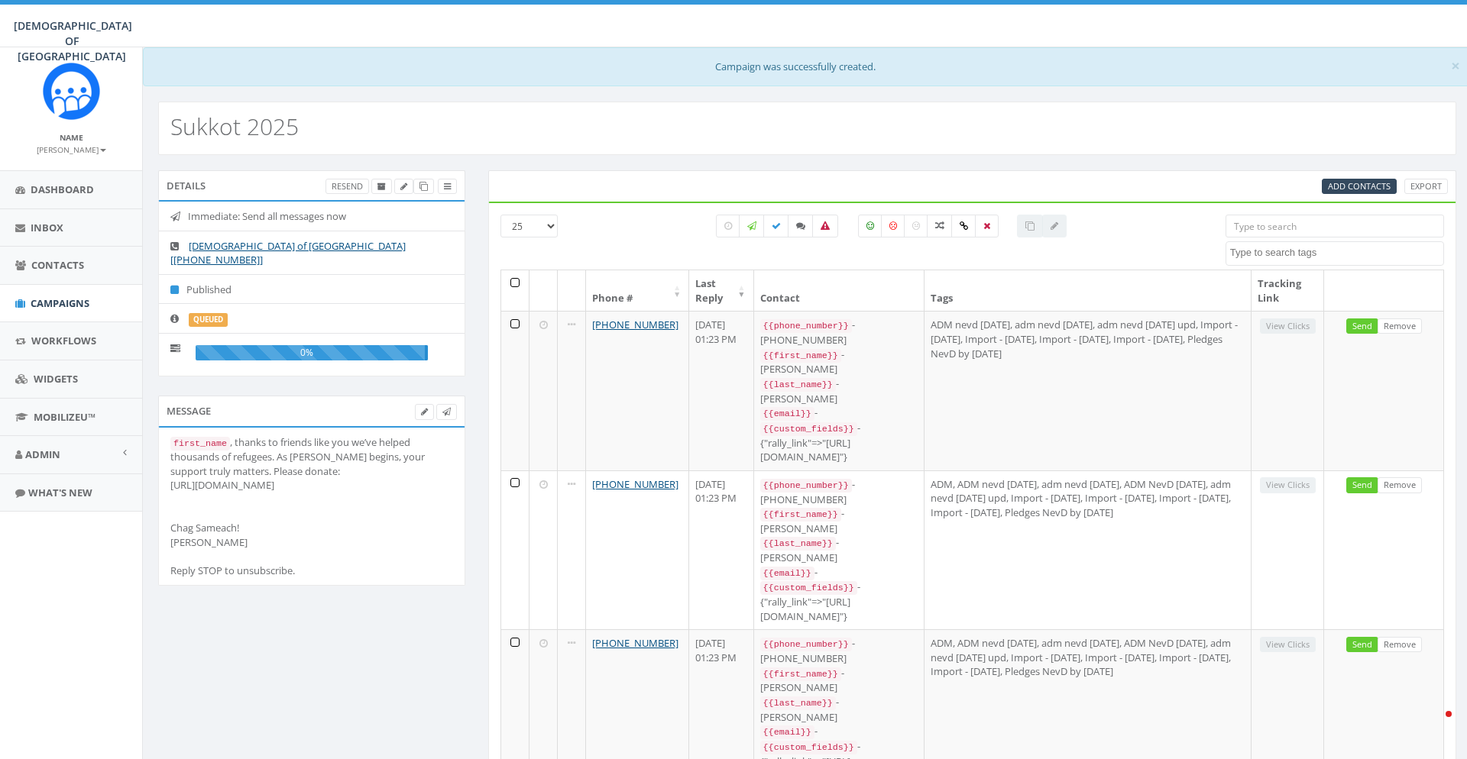
select select
click at [1283, 105] on div "Sukkot 2025" at bounding box center [807, 128] width 1298 height 53
